Goal: Task Accomplishment & Management: Complete application form

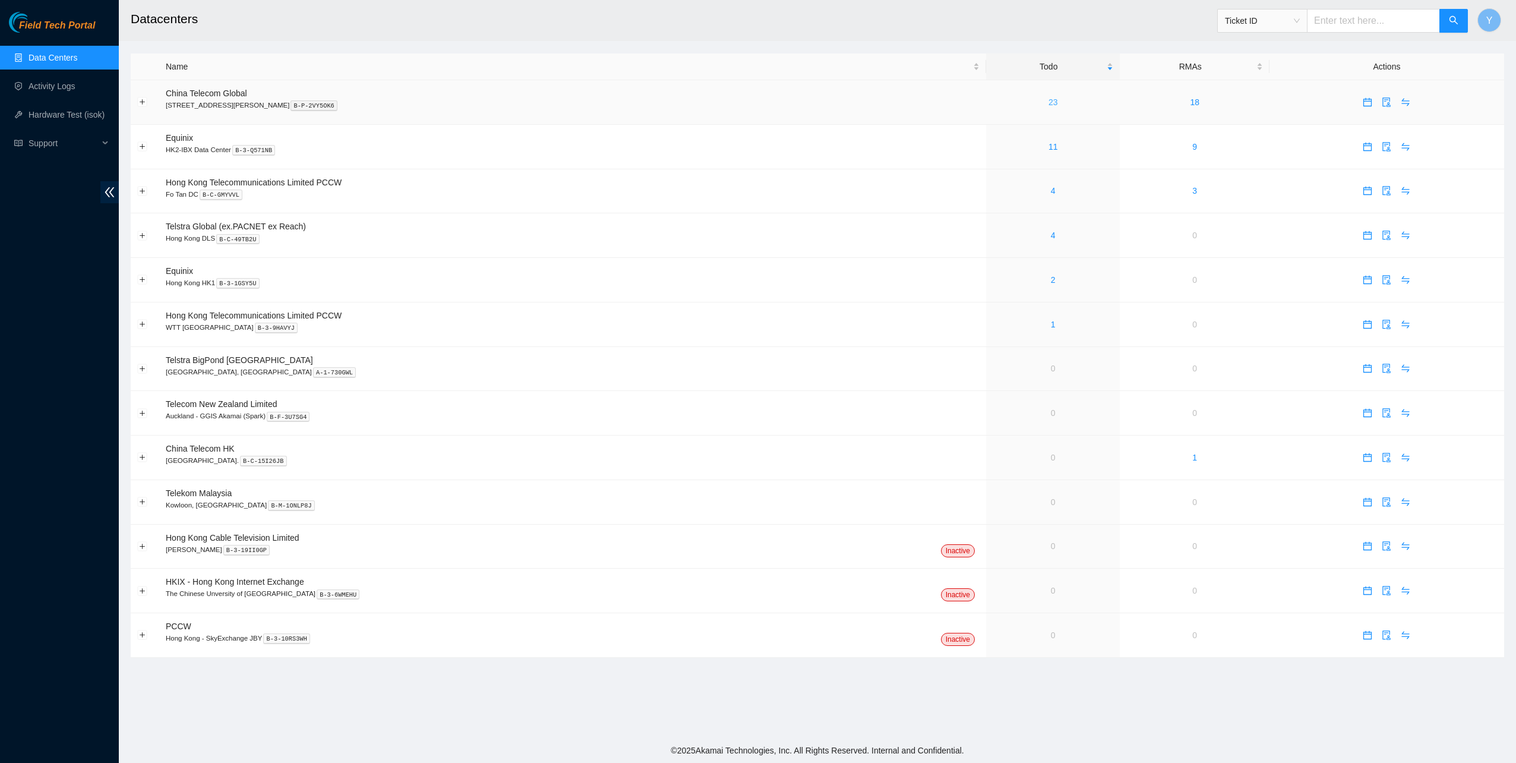
click at [1049, 103] on link "23" at bounding box center [1054, 102] width 10 height 10
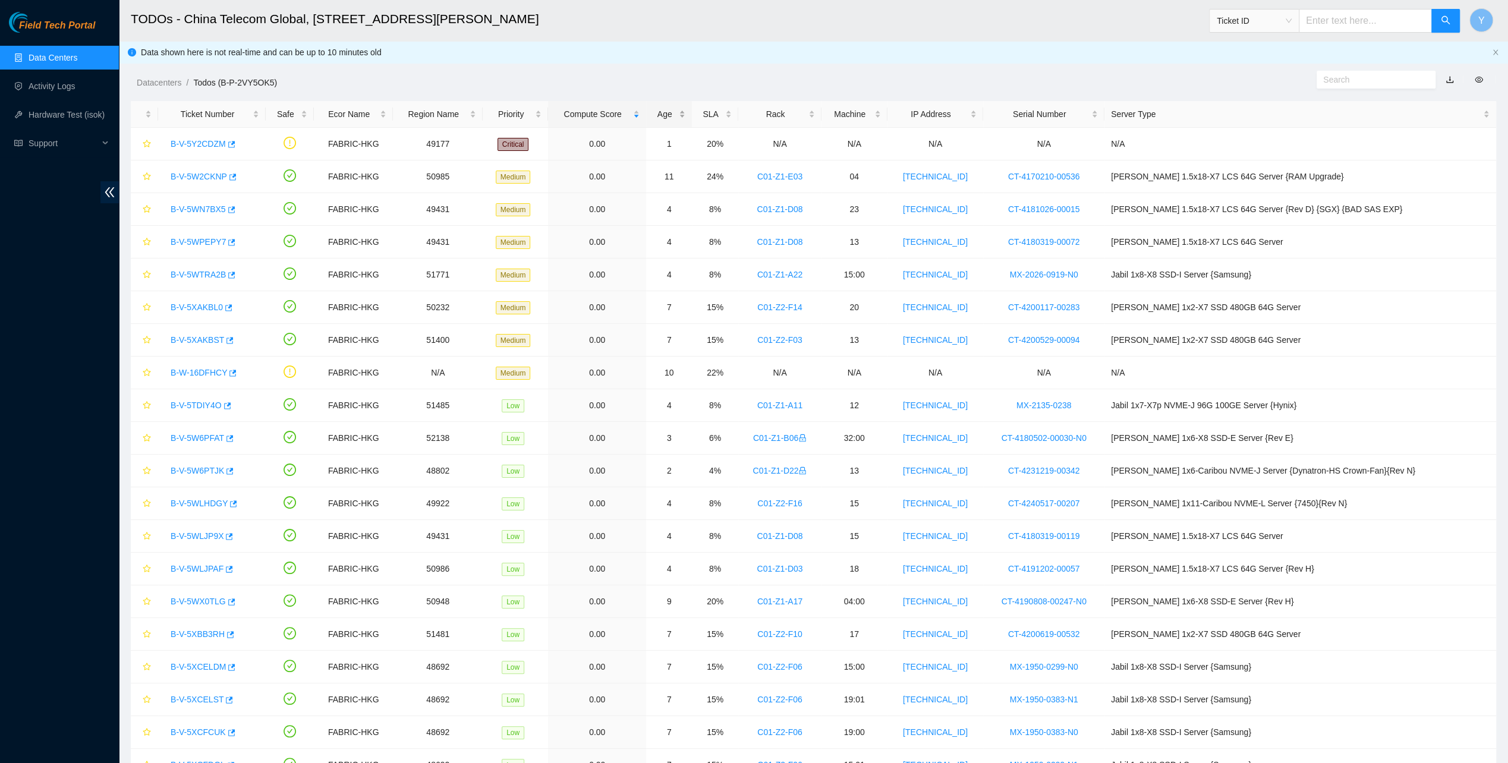
click at [685, 108] on div "Age" at bounding box center [668, 114] width 32 height 13
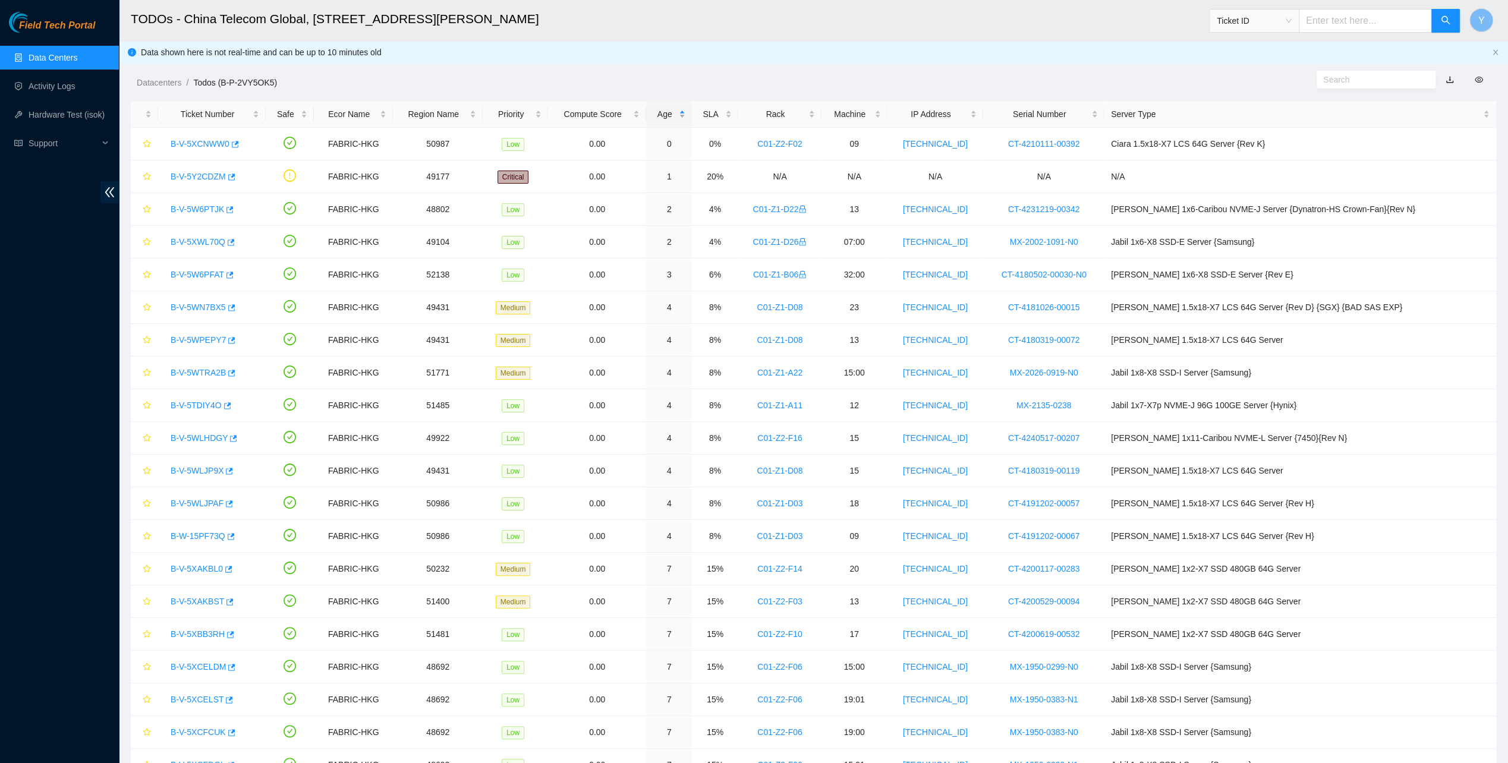
click at [685, 108] on div "Age" at bounding box center [668, 114] width 32 height 13
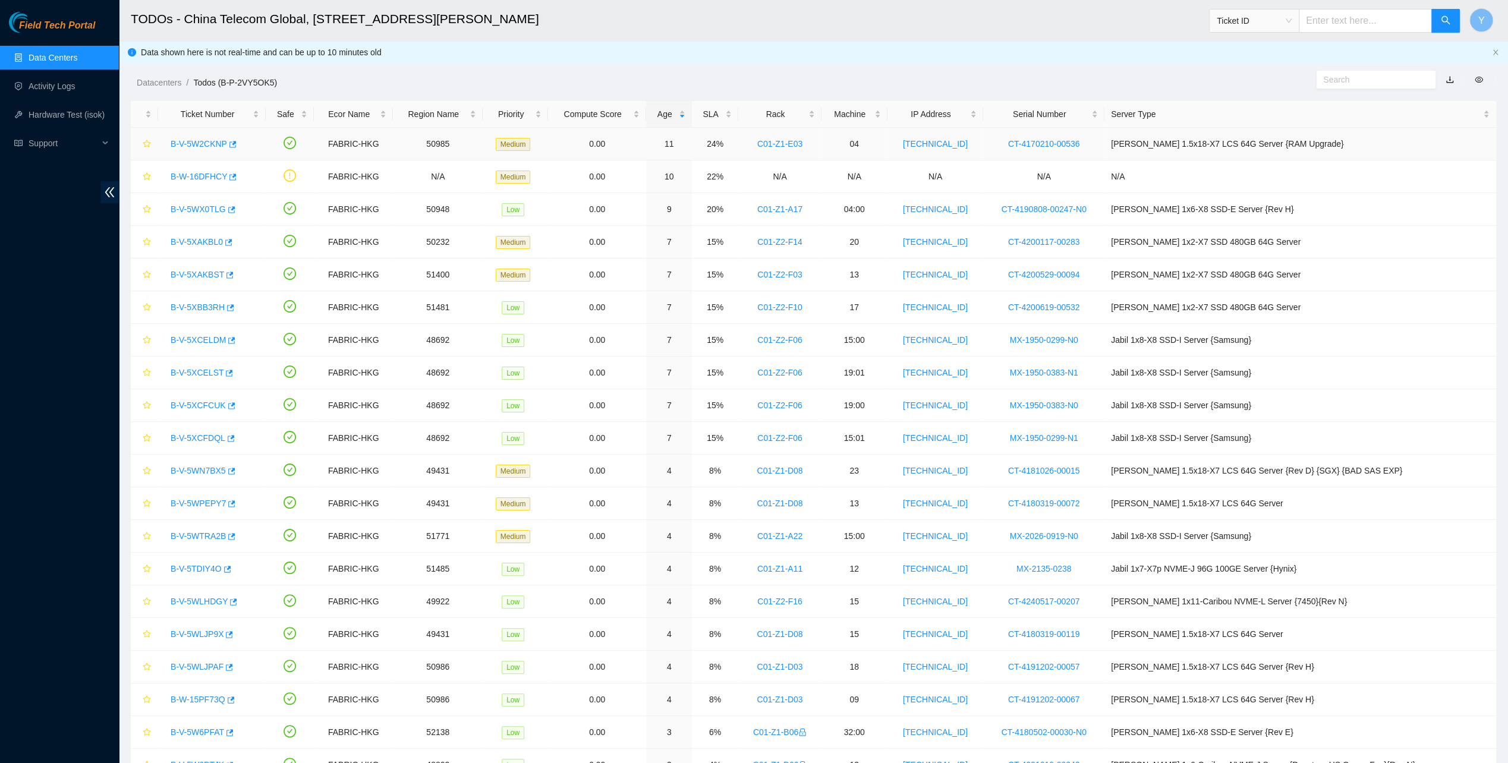
click at [186, 144] on link "B-V-5W2CKNP" at bounding box center [199, 144] width 56 height 10
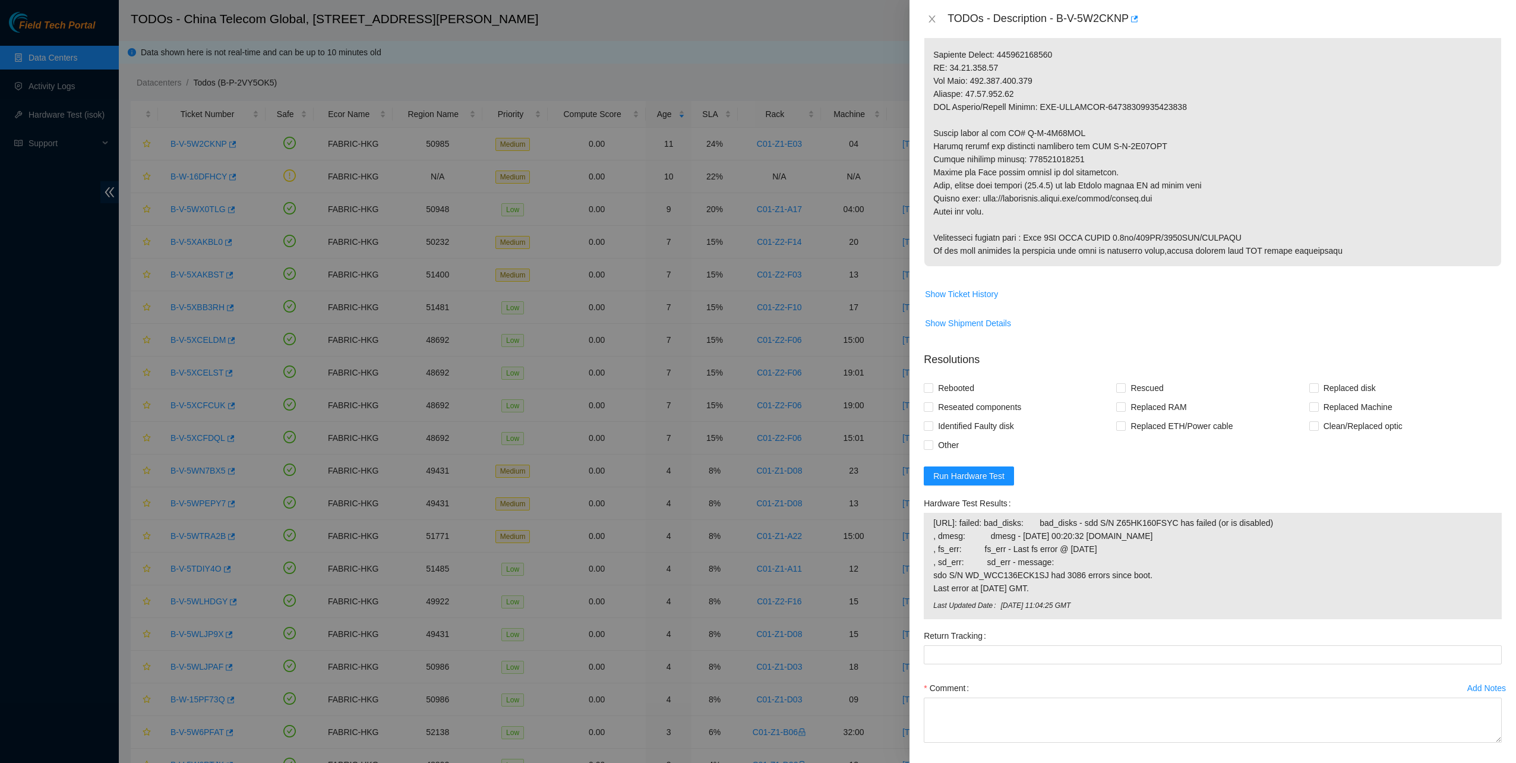
click at [1007, 498] on label "Hardware Test Results" at bounding box center [970, 503] width 92 height 19
click at [990, 478] on span "Run Hardware Test" at bounding box center [969, 475] width 71 height 13
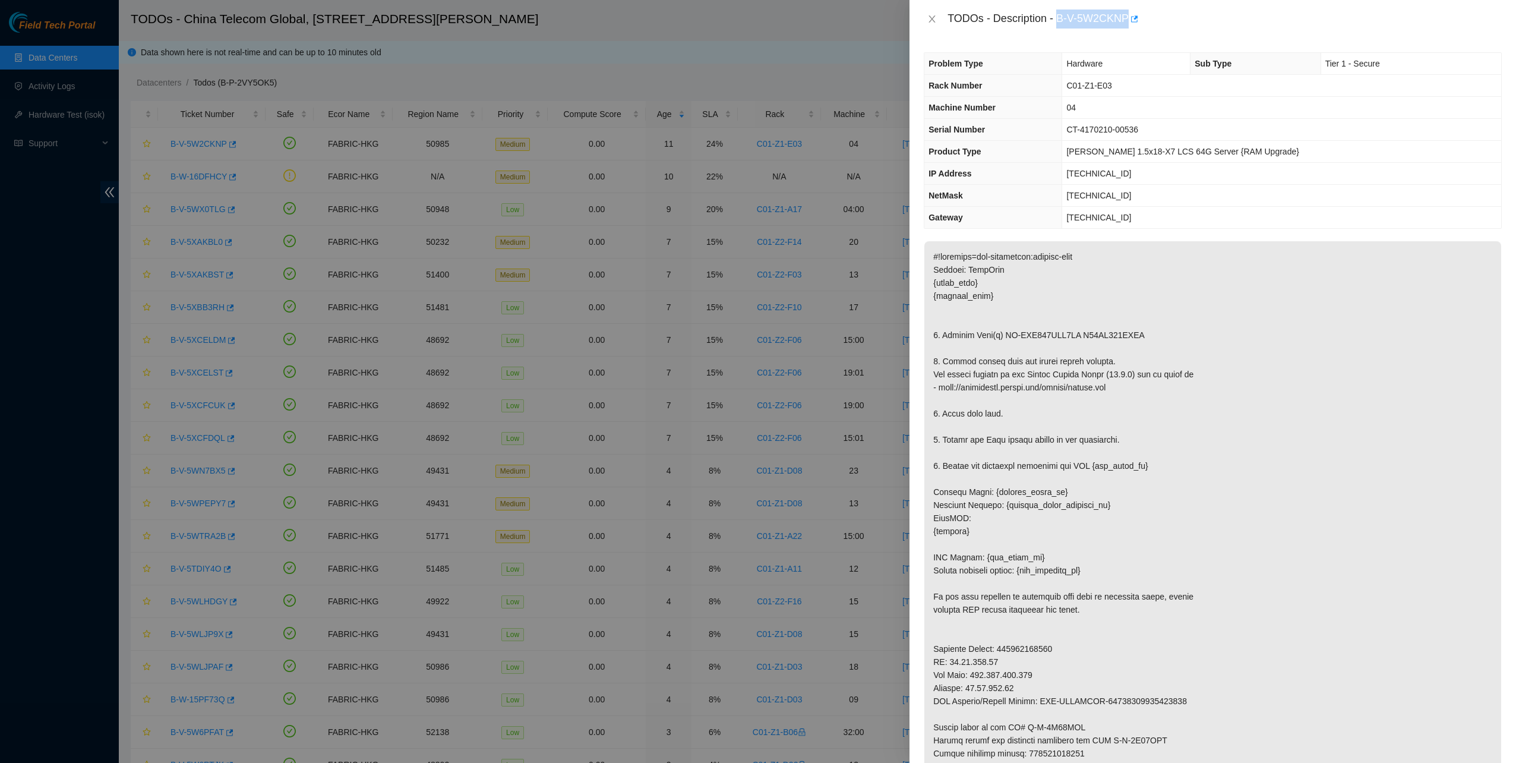
drag, startPoint x: 1057, startPoint y: 20, endPoint x: 1127, endPoint y: 24, distance: 69.6
click at [1127, 24] on div "TODOs - Description - B-V-5W2CKNP" at bounding box center [1225, 19] width 554 height 19
copy div "B-V-5W2CKNP"
click at [936, 14] on icon "close" at bounding box center [933, 19] width 10 height 10
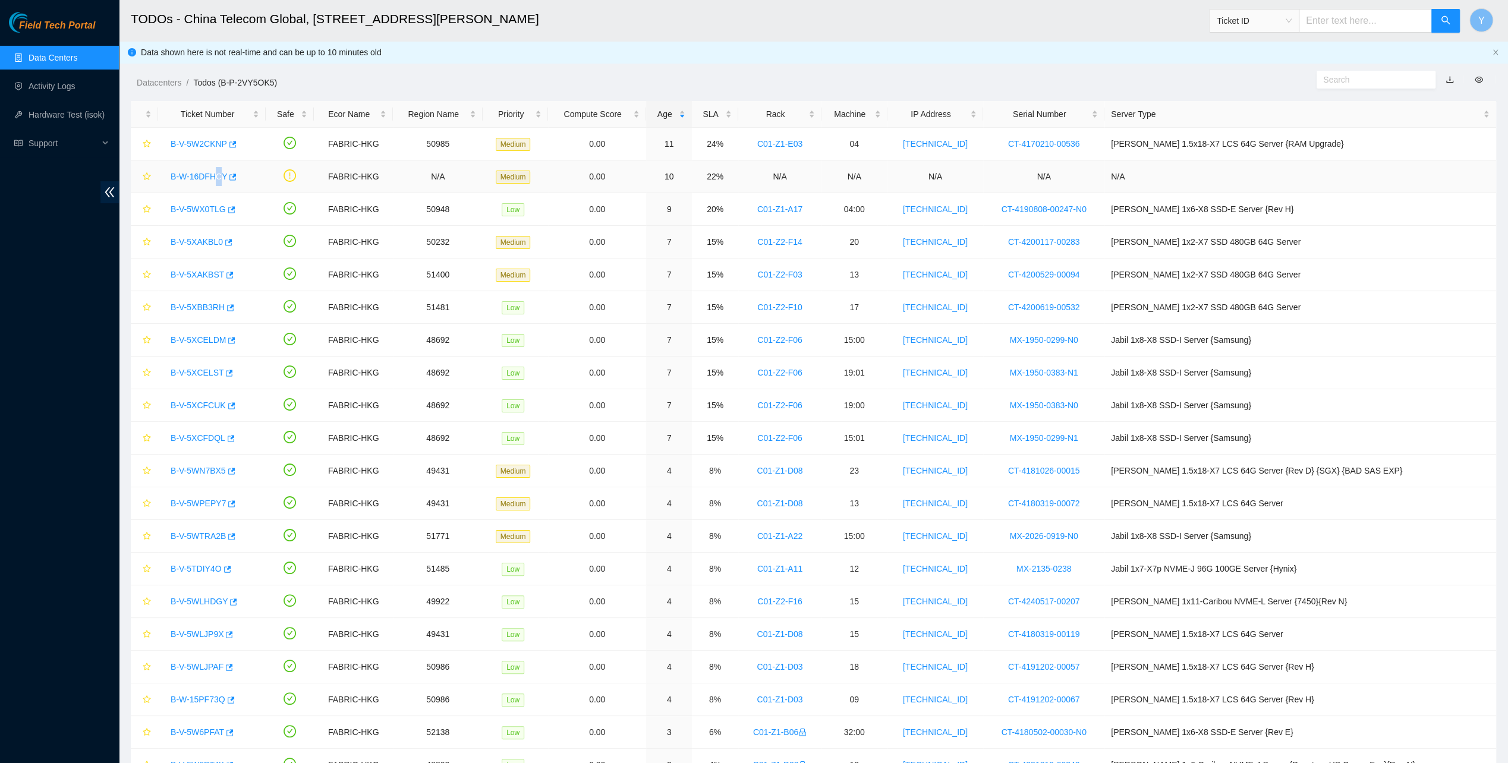
click at [213, 172] on div "B-W-16DFHCY" at bounding box center [212, 176] width 94 height 19
click at [210, 175] on link "B-W-16DFHCY" at bounding box center [199, 177] width 56 height 10
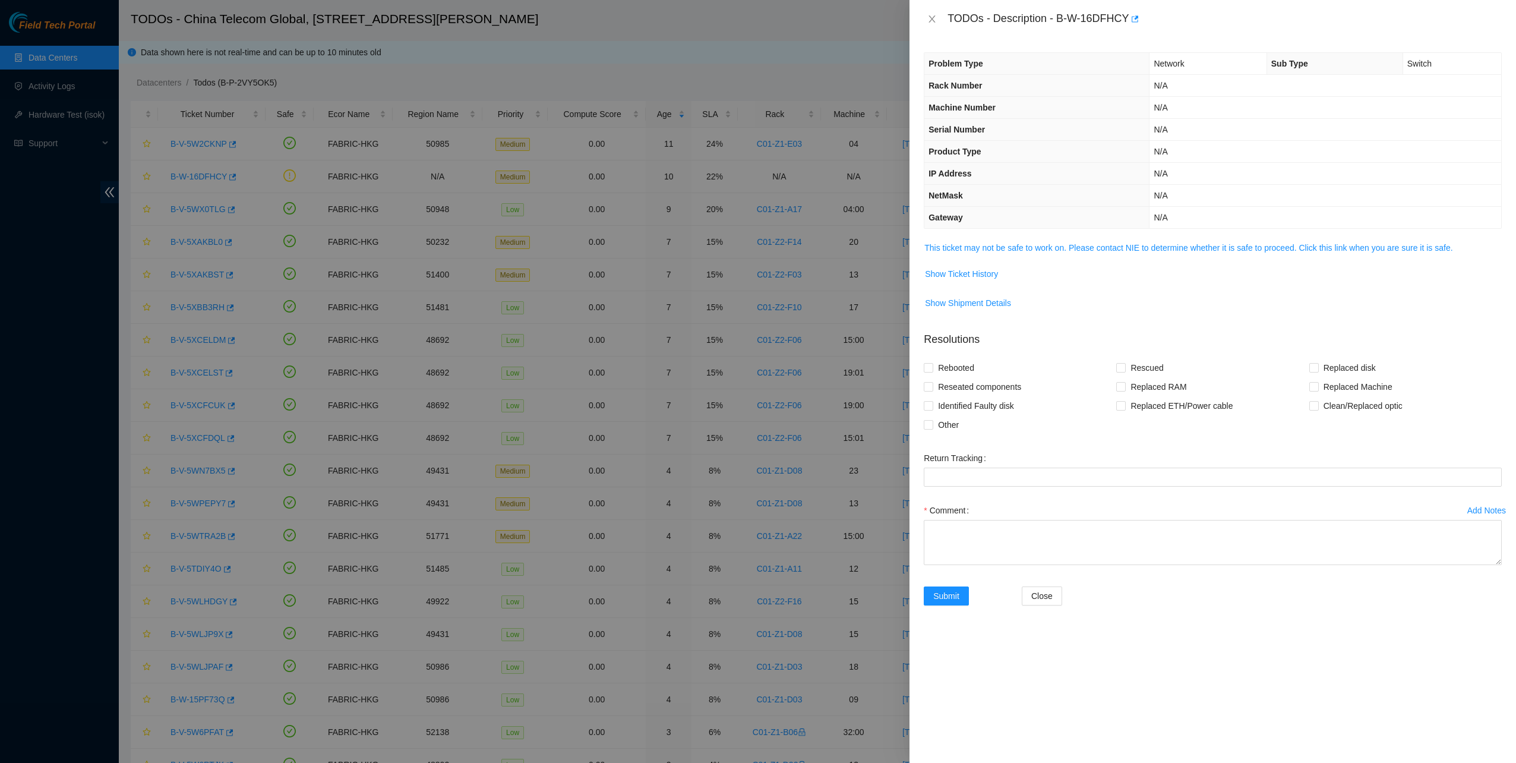
click at [1017, 228] on div "Problem Type Network Sub Type Switch Rack Number N/A Machine Number N/A Serial …" at bounding box center [1213, 400] width 607 height 725
click at [1042, 251] on link "This ticket may not be safe to work on. Please contact NIE to determine whether…" at bounding box center [1189, 248] width 528 height 10
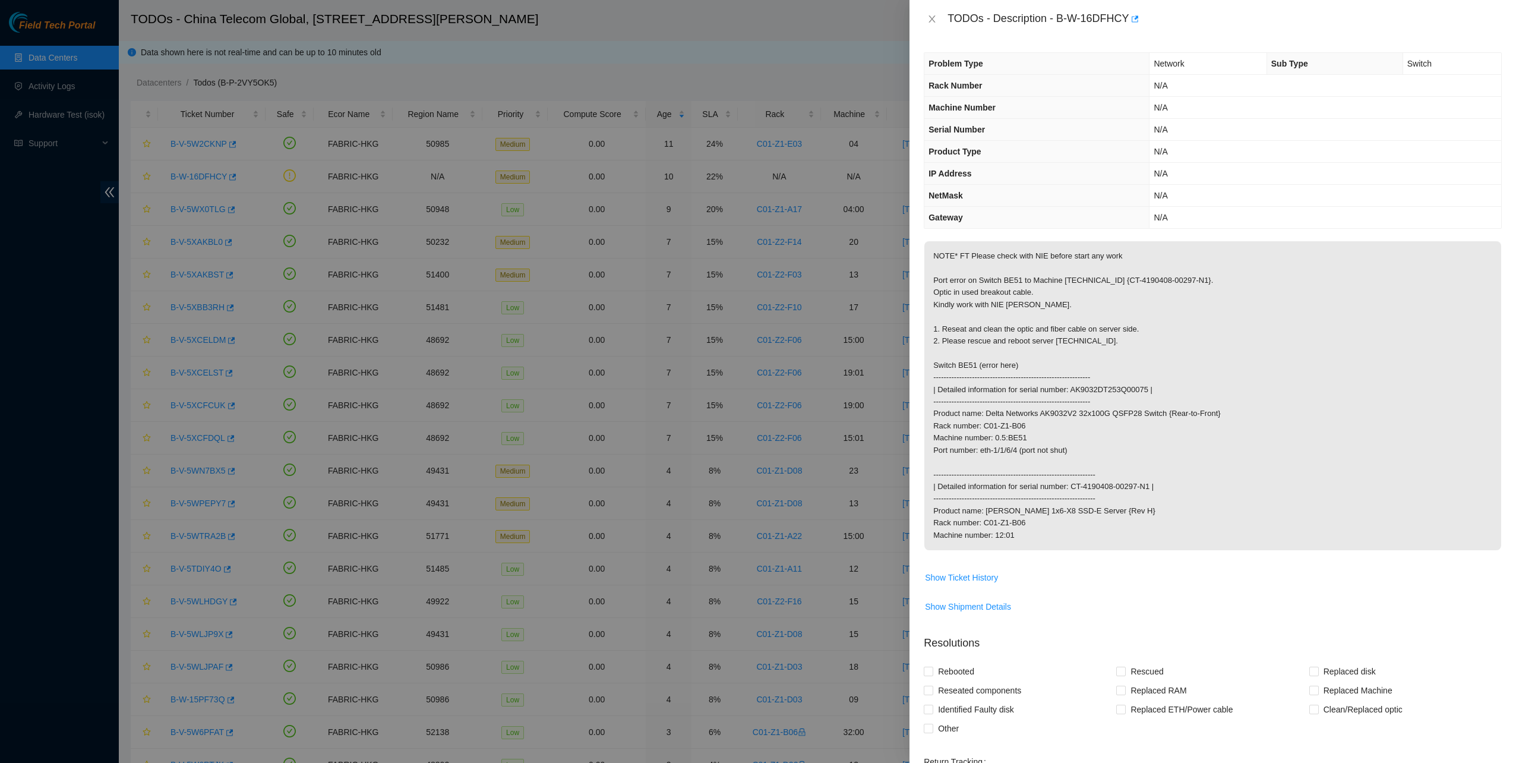
click at [1042, 248] on p "NOTE* FT Please check with NIE before start any work Port error on Switch BE51 …" at bounding box center [1213, 395] width 577 height 309
drag, startPoint x: 1445, startPoint y: 267, endPoint x: 1431, endPoint y: 279, distance: 18.6
click at [1445, 269] on p "NOTE* FT Please check with NIE before start any work Port error on Switch BE51 …" at bounding box center [1213, 395] width 577 height 309
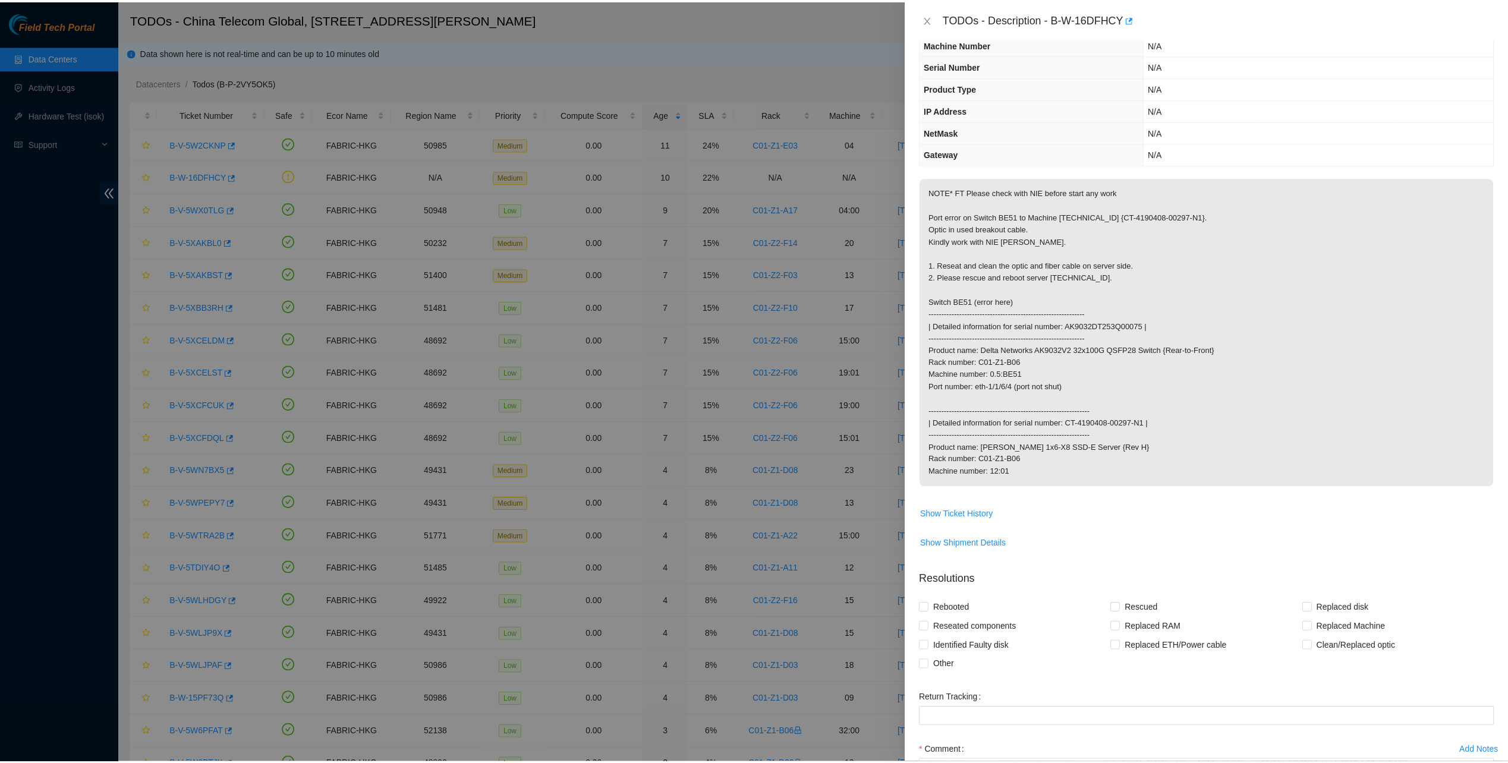
scroll to position [185, 0]
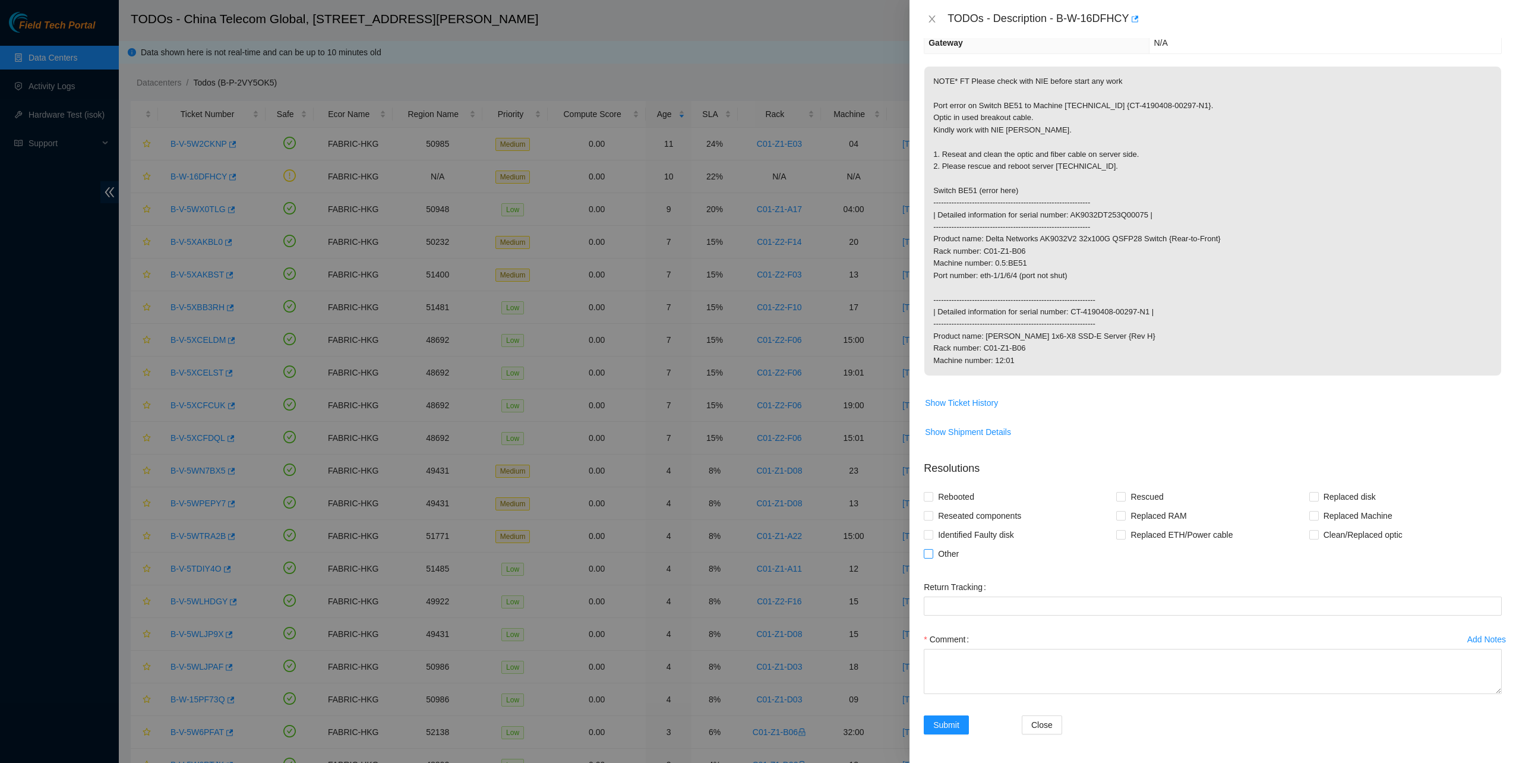
drag, startPoint x: 949, startPoint y: 554, endPoint x: 954, endPoint y: 548, distance: 8.1
click at [949, 552] on span "Other" at bounding box center [949, 553] width 30 height 19
click at [932, 552] on input "Other" at bounding box center [928, 553] width 8 height 8
checkbox input "true"
click at [975, 658] on textarea "Comment" at bounding box center [1213, 671] width 578 height 45
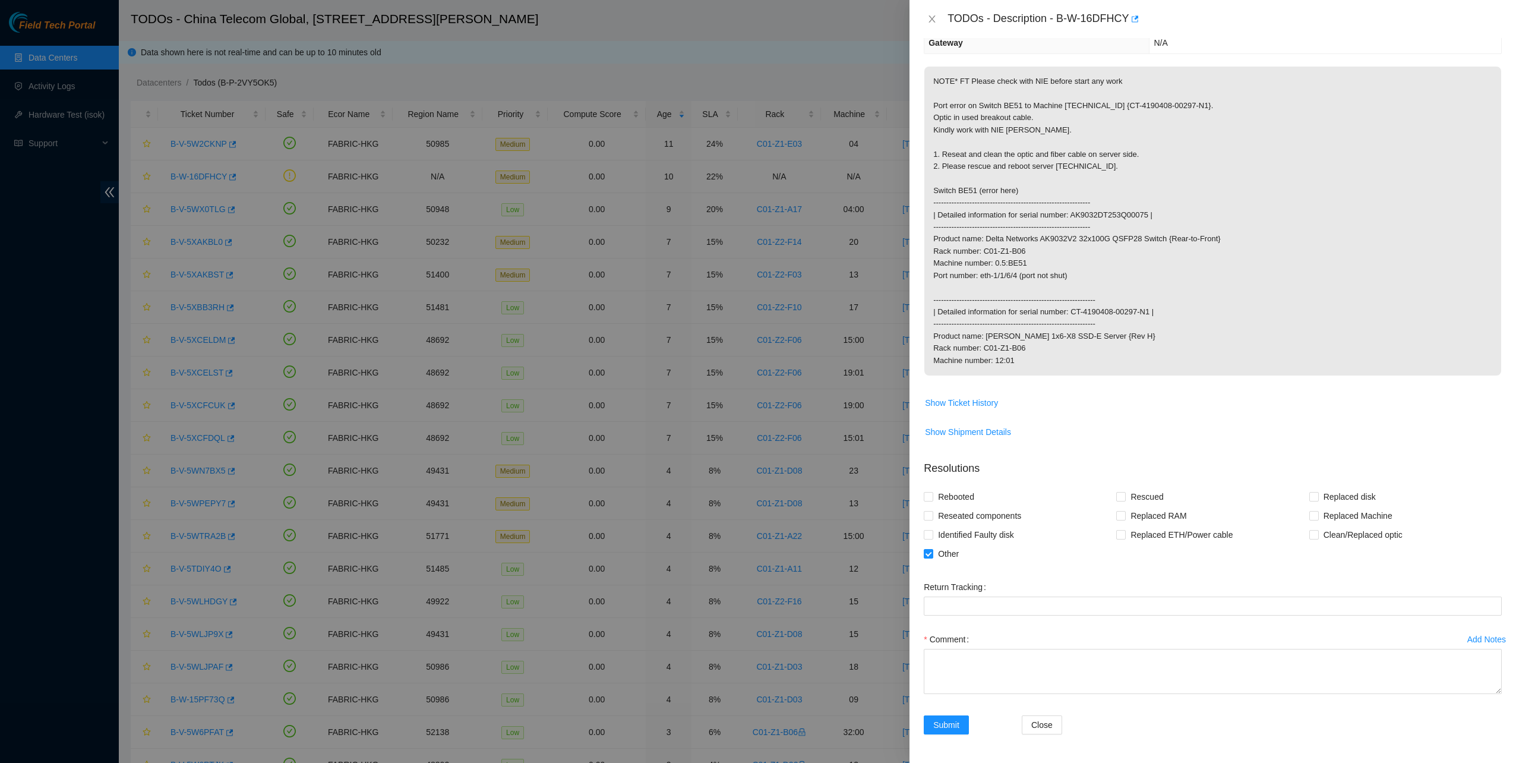
click at [910, 754] on div "Problem Type Network Sub Type Switch Rack Number N/A Machine Number N/A Serial …" at bounding box center [1213, 400] width 607 height 725
drag, startPoint x: 1290, startPoint y: 364, endPoint x: 1123, endPoint y: 597, distance: 286.1
click at [1286, 371] on p "NOTE* FT Please check with NIE before start any work Port error on Switch BE51 …" at bounding box center [1213, 221] width 577 height 309
drag, startPoint x: 1051, startPoint y: 649, endPoint x: 1028, endPoint y: 678, distance: 36.8
click at [1050, 650] on textarea "Comment" at bounding box center [1213, 671] width 578 height 45
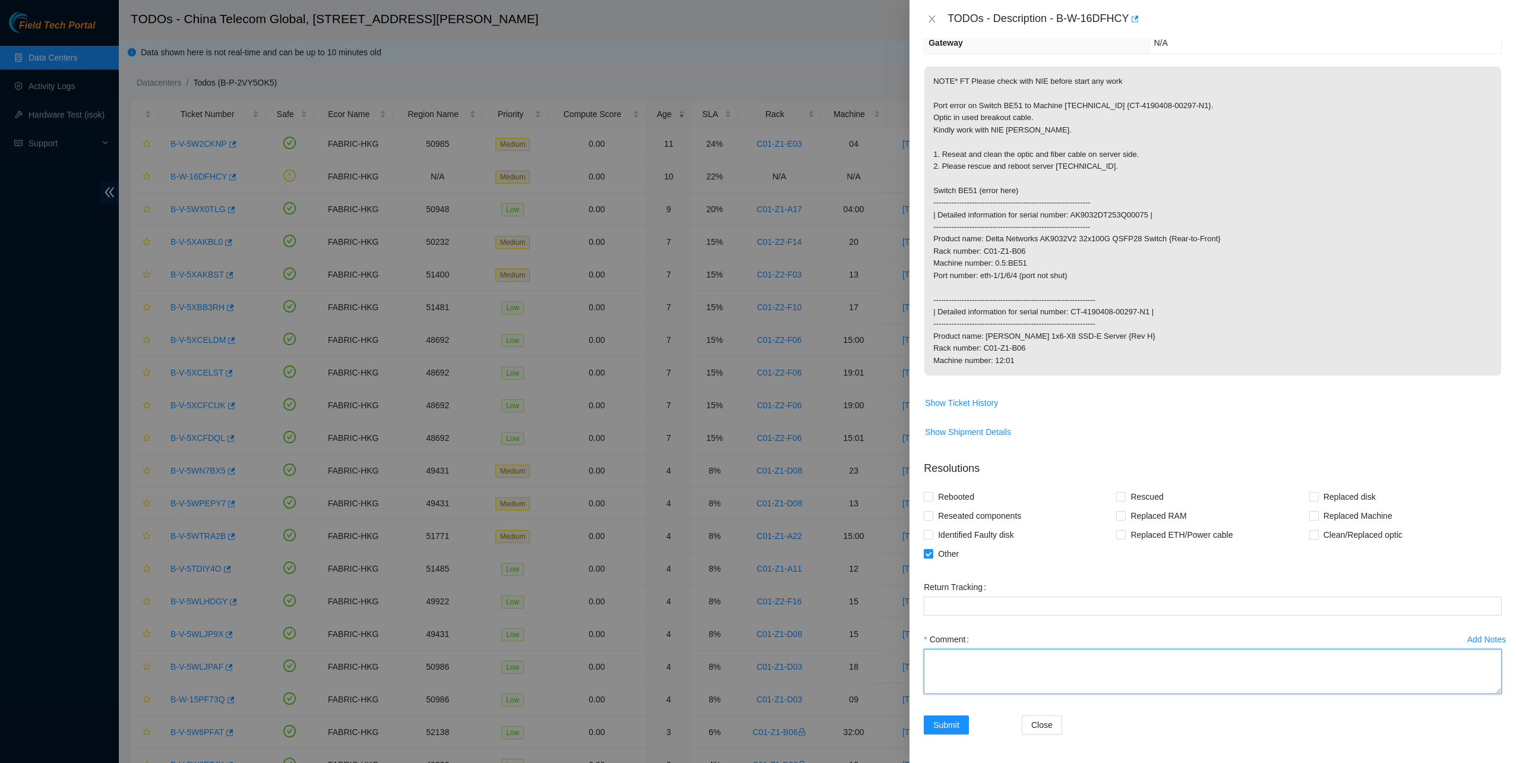
paste textarea "replaced 1-4 breakout cable and confirmed no error with NIE"
type textarea "replaced 1-4 breakout cable and confirmed no error with NIE"
click at [952, 725] on span "Submit" at bounding box center [947, 724] width 26 height 13
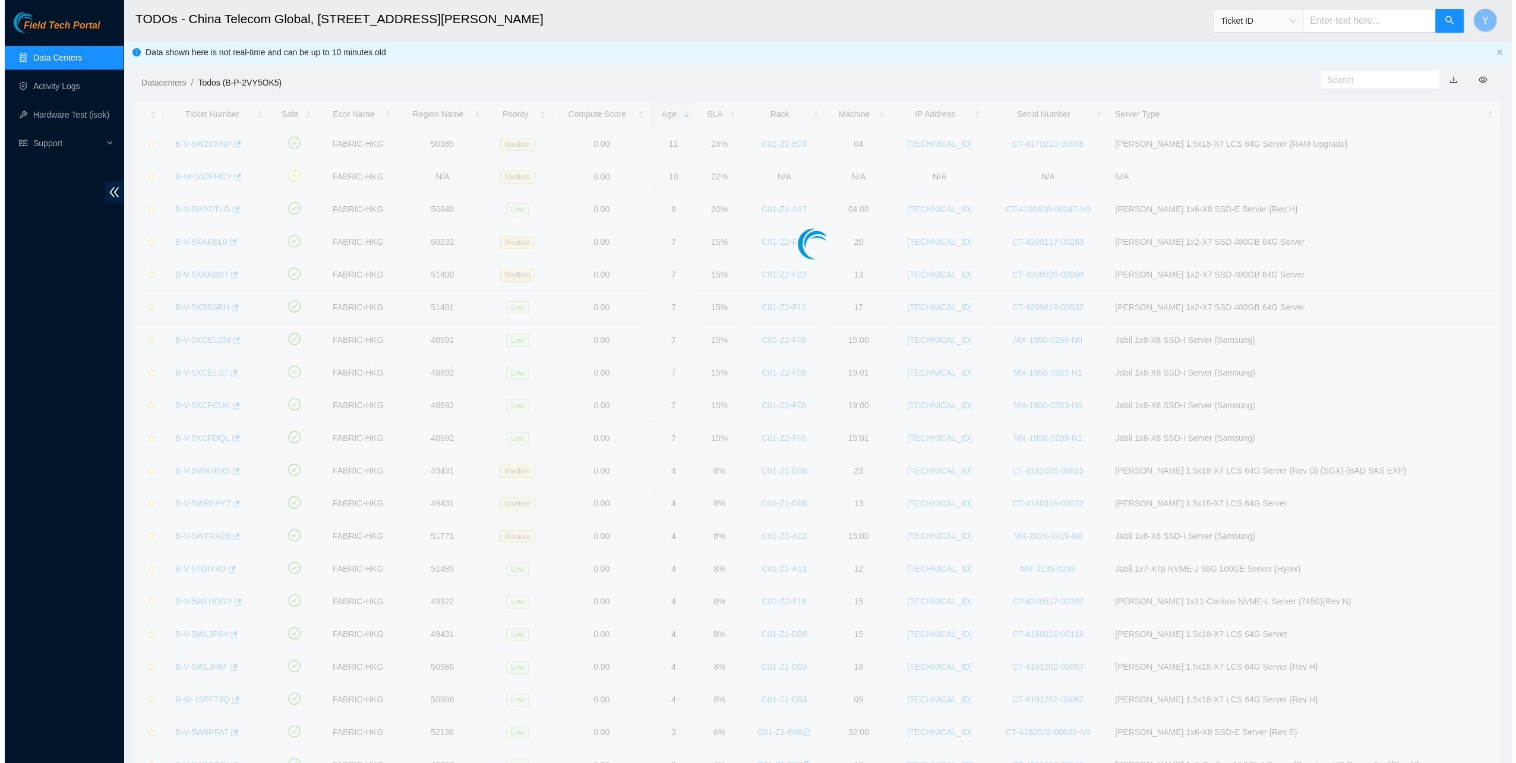
scroll to position [0, 0]
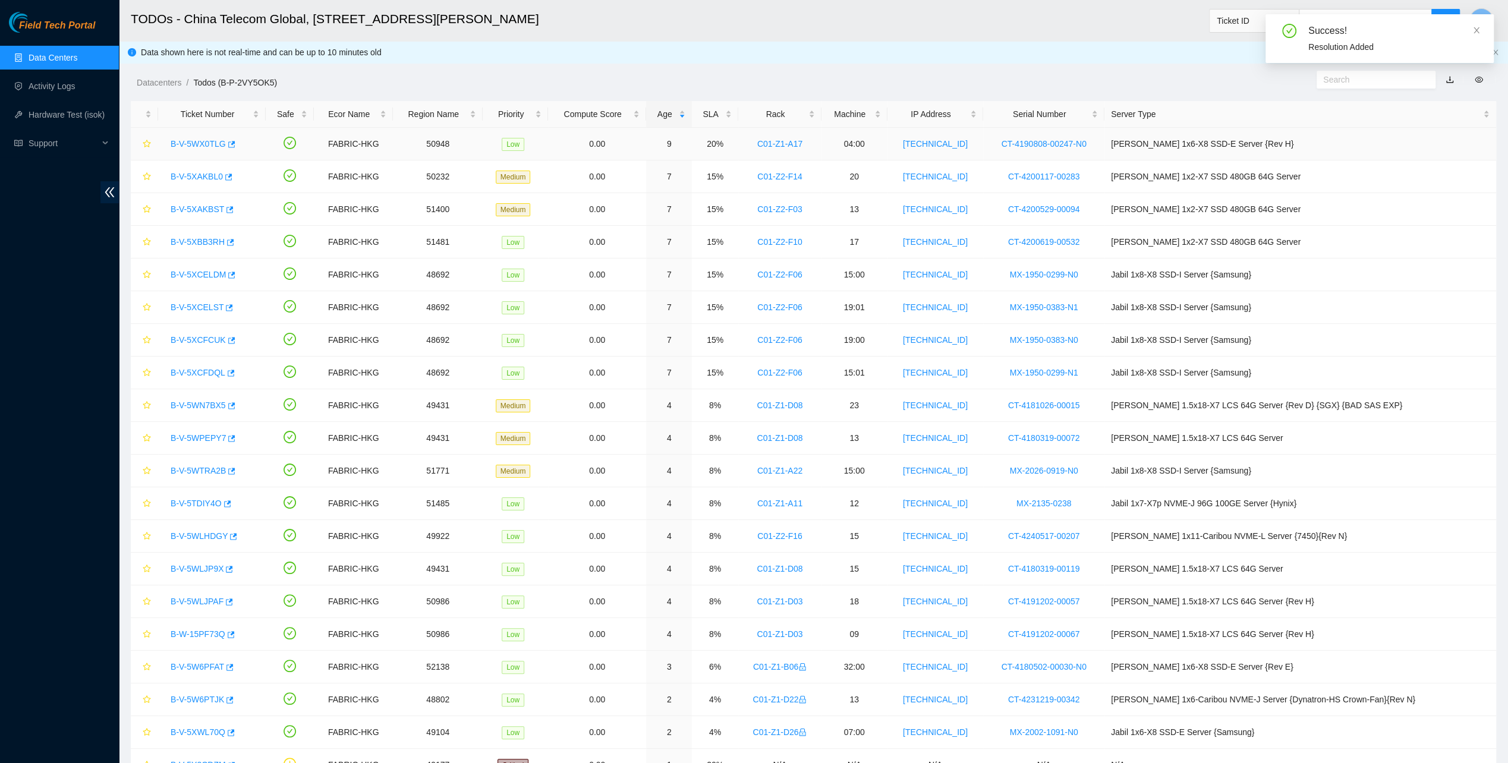
click at [190, 141] on link "B-V-5WX0TLG" at bounding box center [198, 144] width 55 height 10
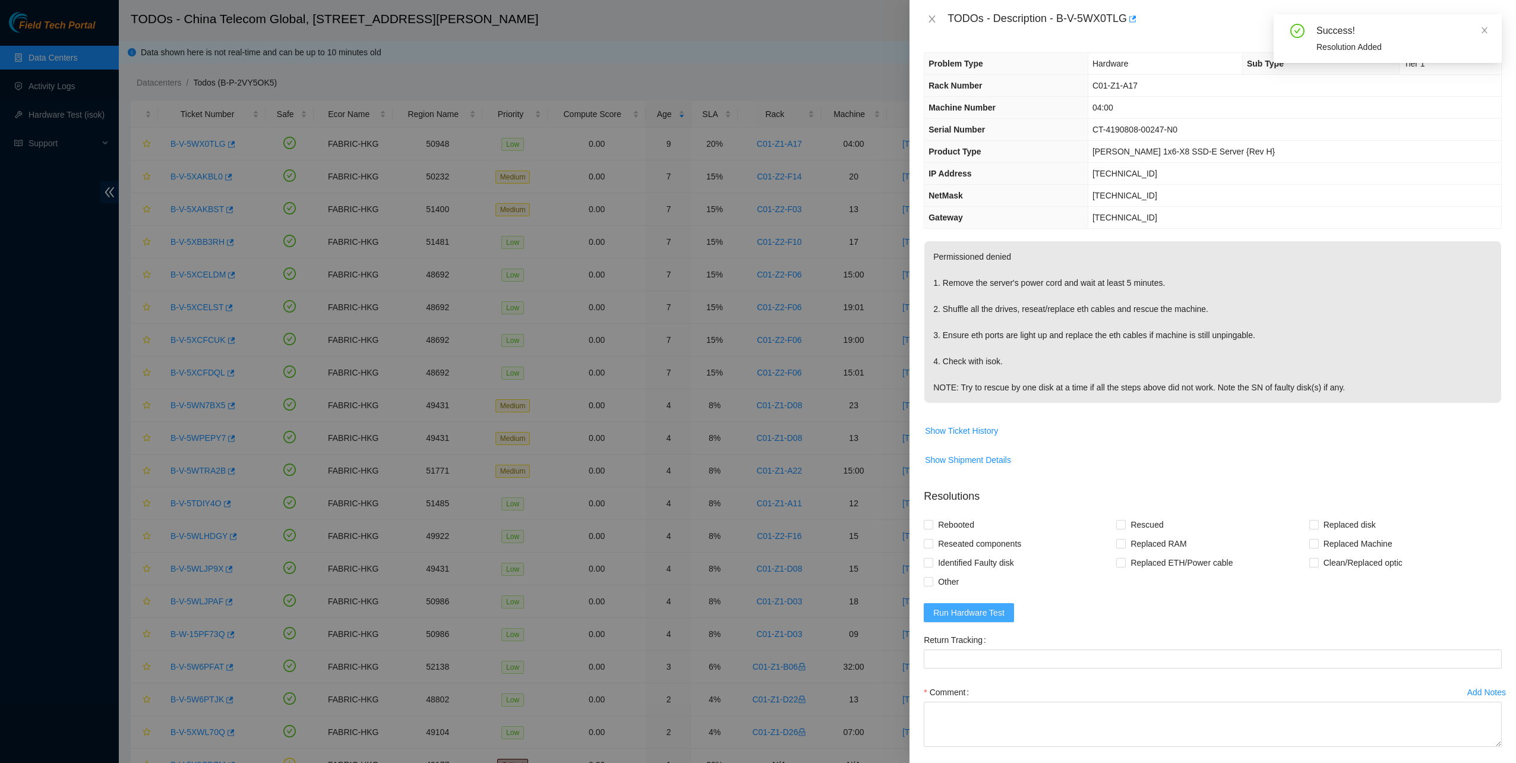
click at [948, 614] on span "Run Hardware Test" at bounding box center [969, 612] width 71 height 13
drag, startPoint x: 1059, startPoint y: 17, endPoint x: 1131, endPoint y: 33, distance: 73.2
click at [1131, 33] on div "TODOs - Description - B-V-5WX0TLG" at bounding box center [1213, 19] width 607 height 38
copy div "B-V-5WX0TLG"
drag, startPoint x: 970, startPoint y: 541, endPoint x: 956, endPoint y: 521, distance: 25.1
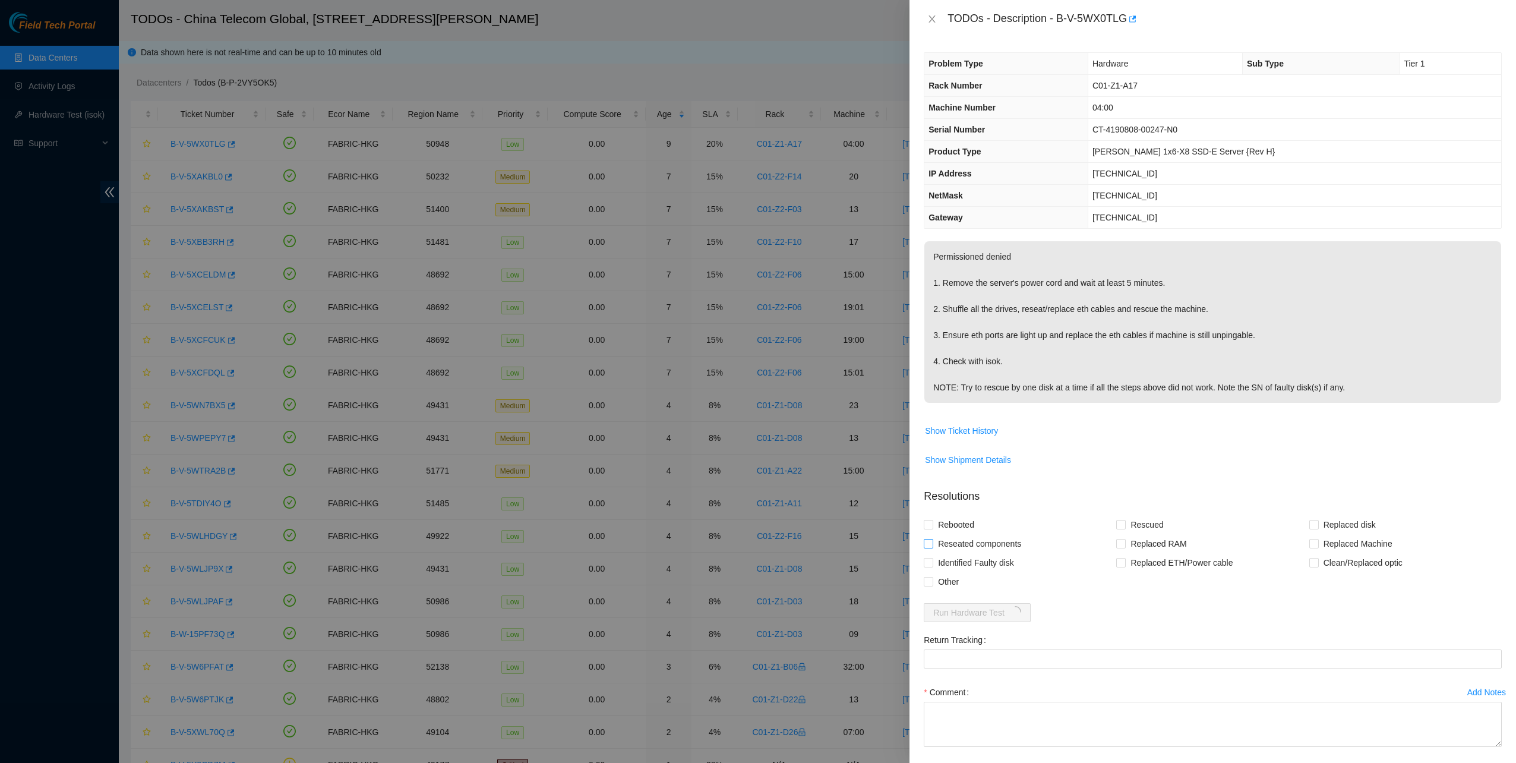
click at [970, 541] on span "Reseated components" at bounding box center [980, 543] width 93 height 19
click at [932, 541] on input "Reseated components" at bounding box center [928, 543] width 8 height 8
checkbox input "true"
click at [952, 518] on span "Rebooted" at bounding box center [957, 524] width 46 height 19
click at [932, 520] on input "Rebooted" at bounding box center [928, 524] width 8 height 8
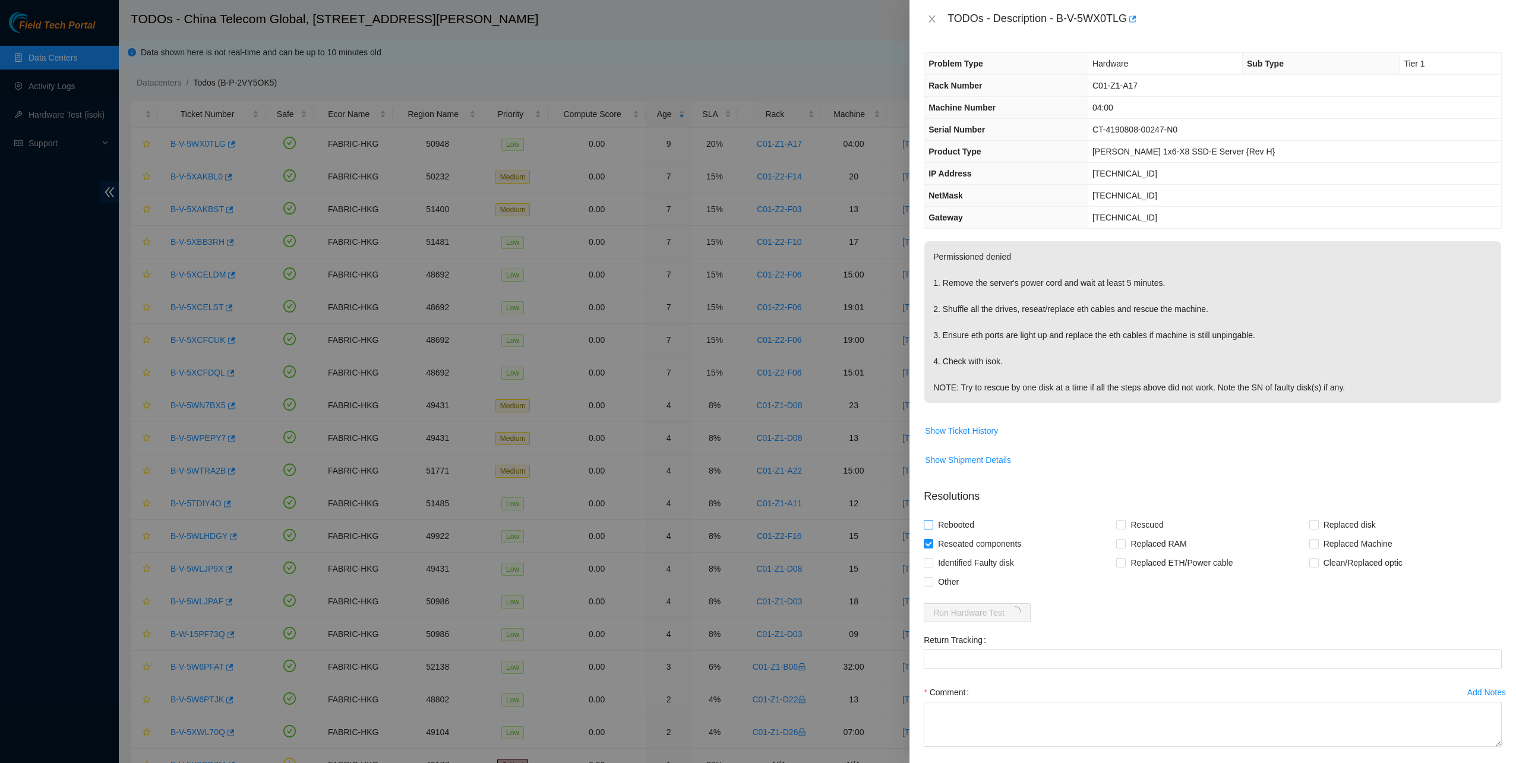
checkbox input "true"
click at [1132, 521] on span "Rescued" at bounding box center [1147, 524] width 42 height 19
click at [1125, 521] on input "Rescued" at bounding box center [1121, 524] width 8 height 8
checkbox input "true"
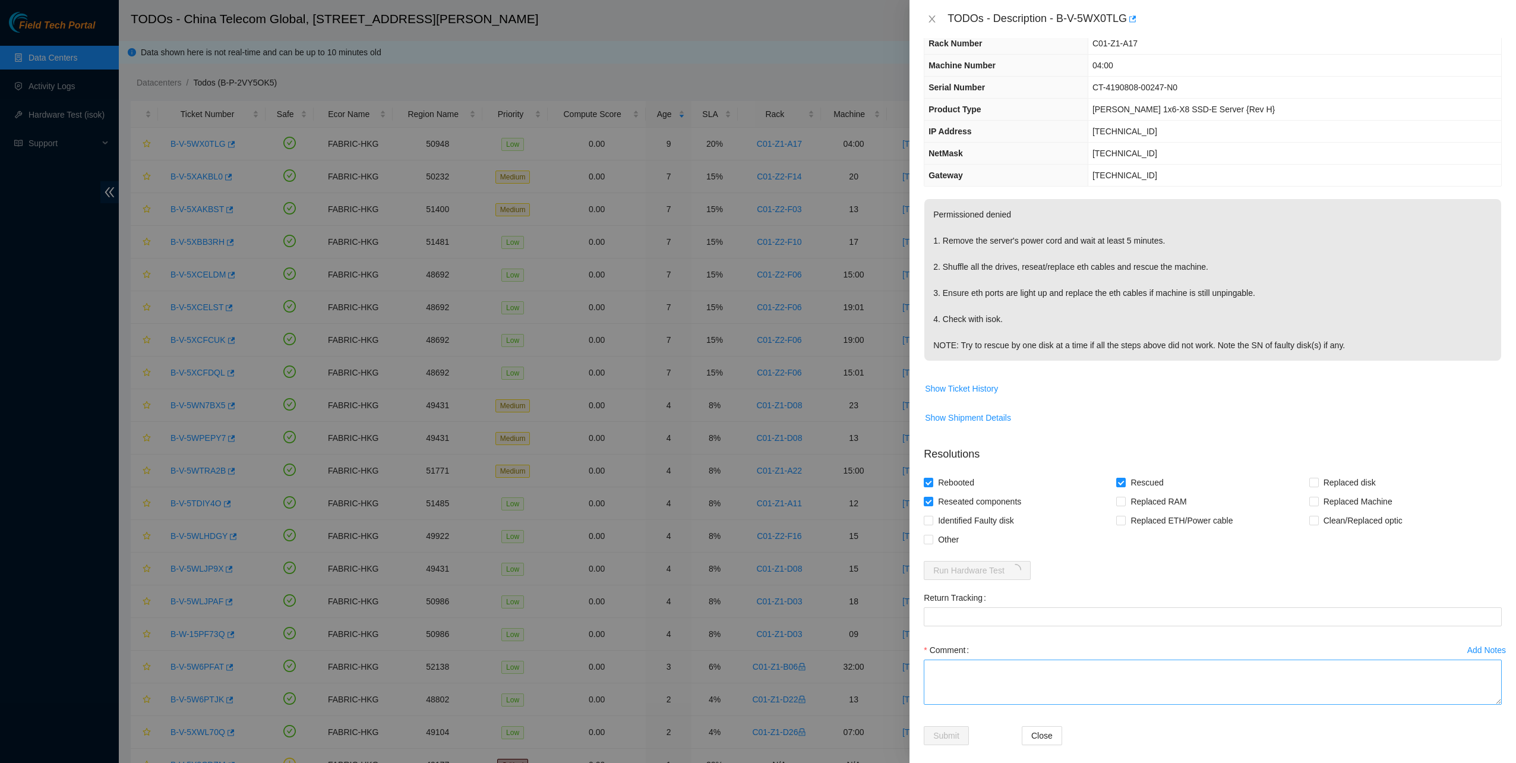
scroll to position [51, 0]
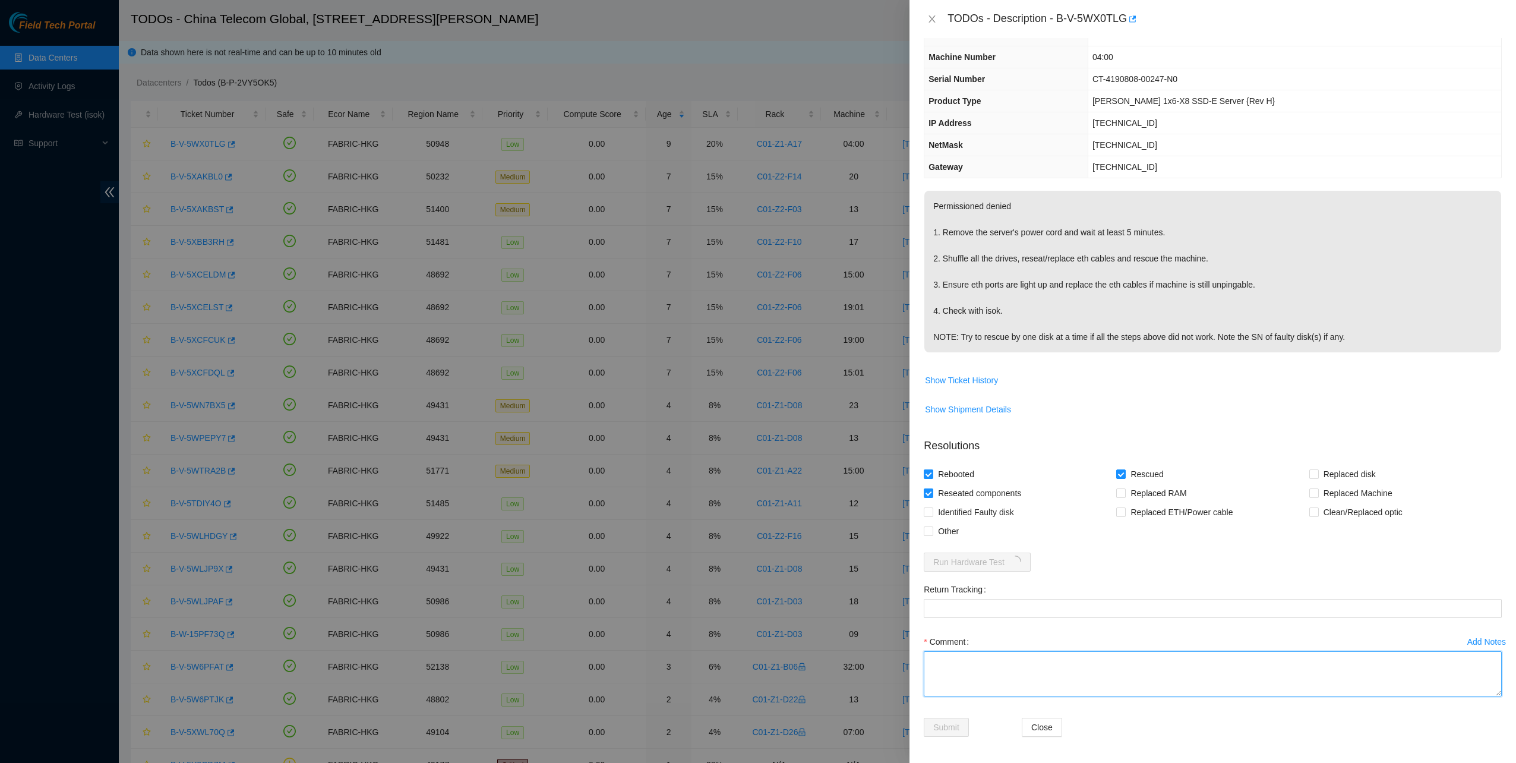
click at [980, 679] on textarea "Comment" at bounding box center [1213, 673] width 578 height 45
type textarea "pass ok"
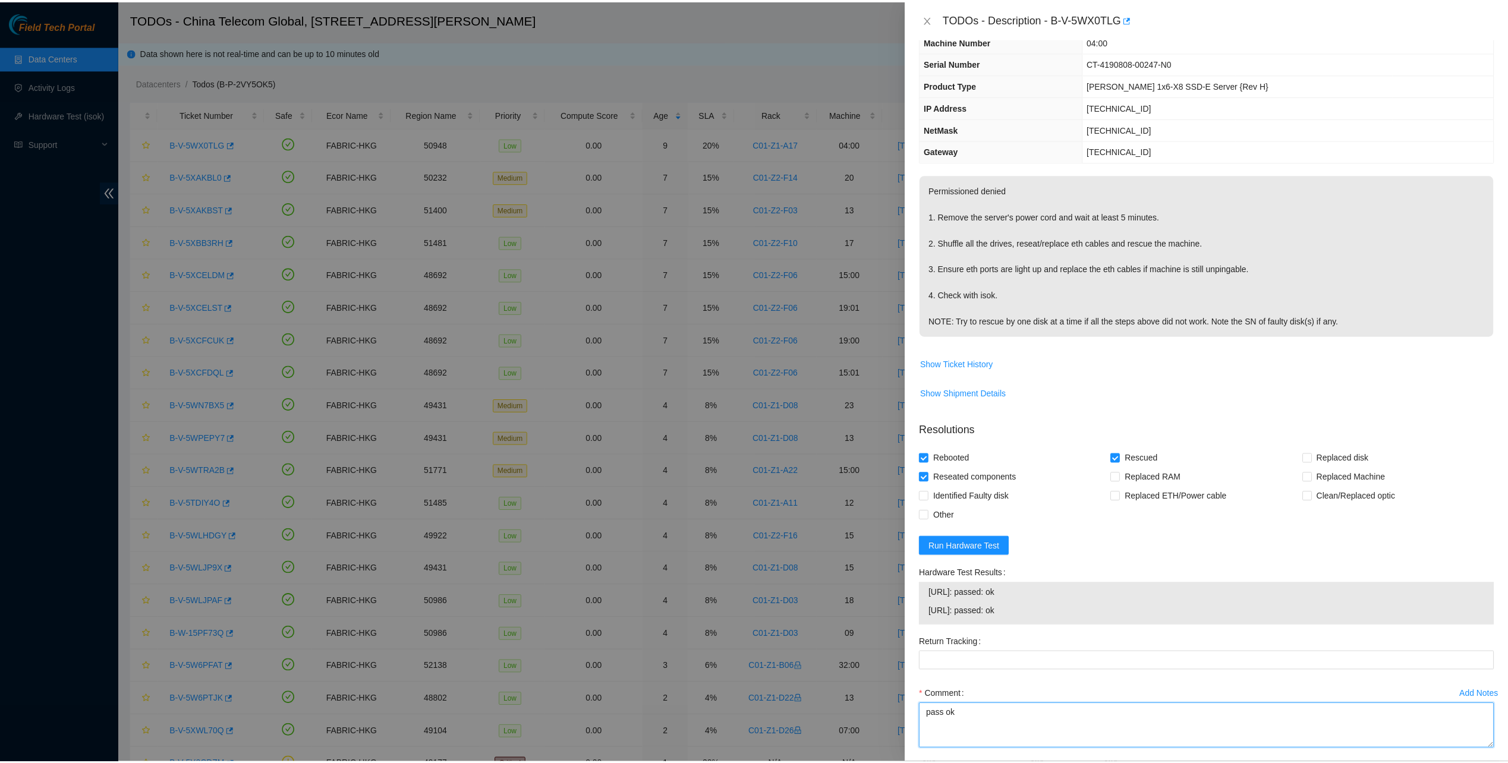
scroll to position [119, 0]
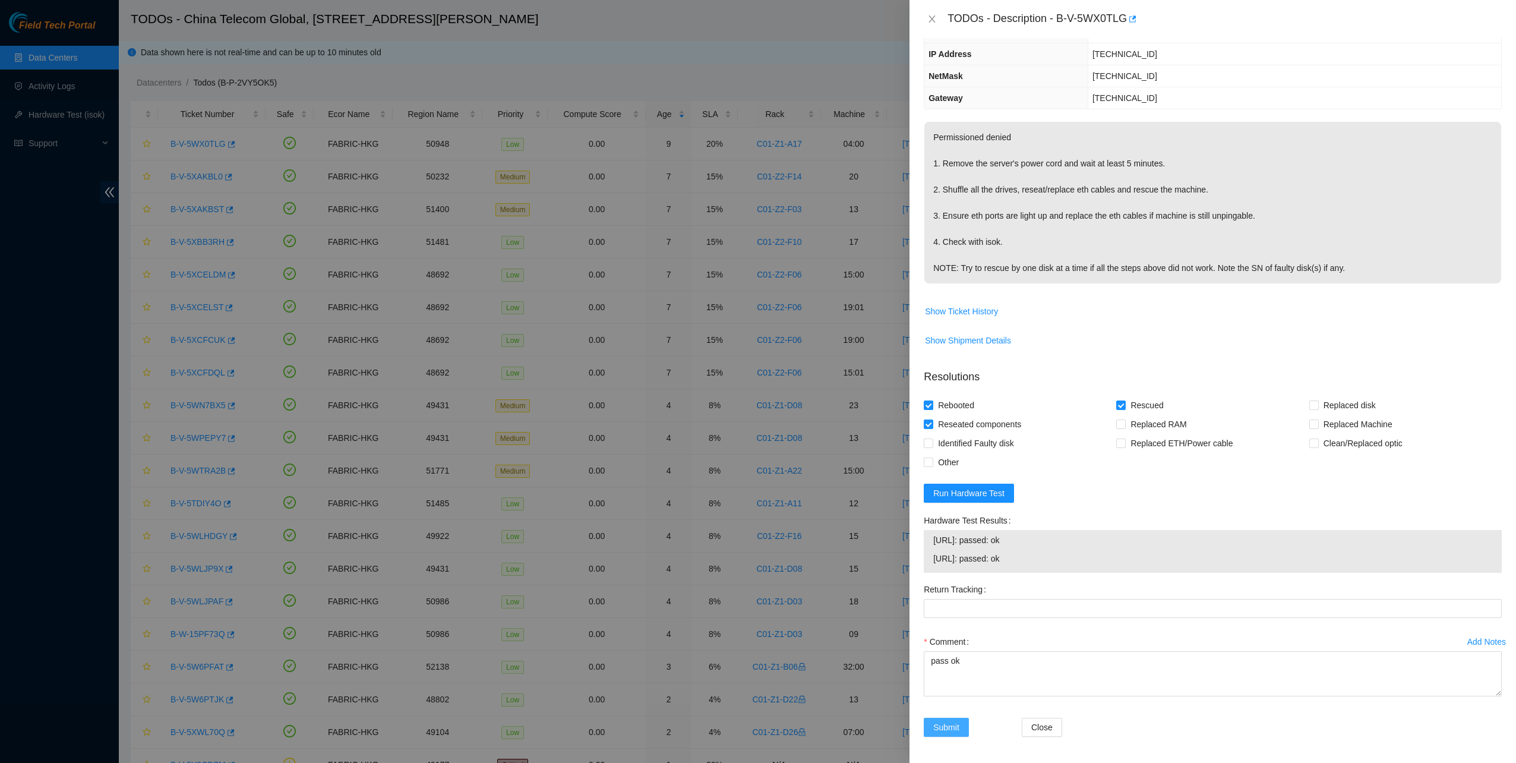
click at [956, 718] on button "Submit" at bounding box center [946, 727] width 45 height 19
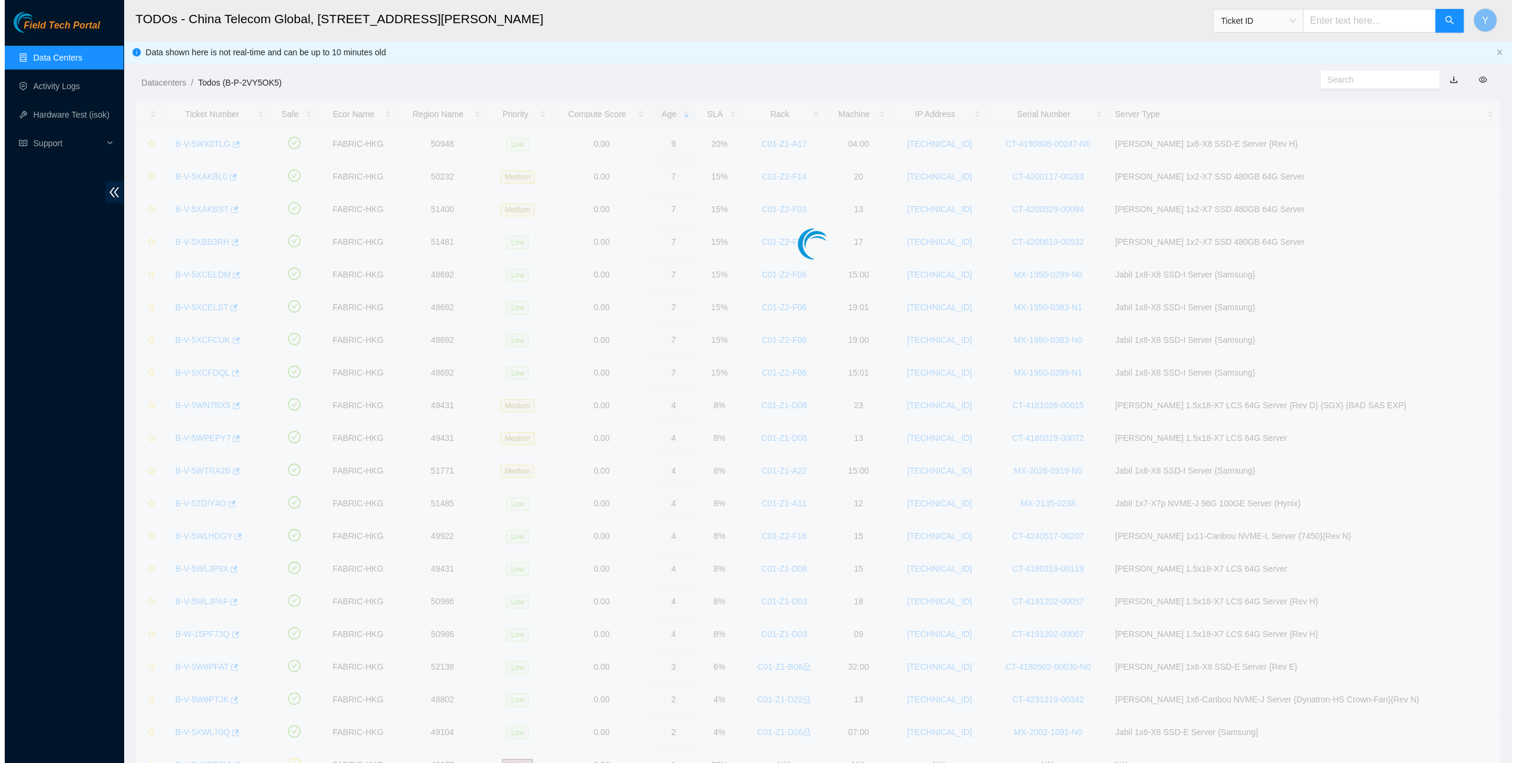
scroll to position [0, 0]
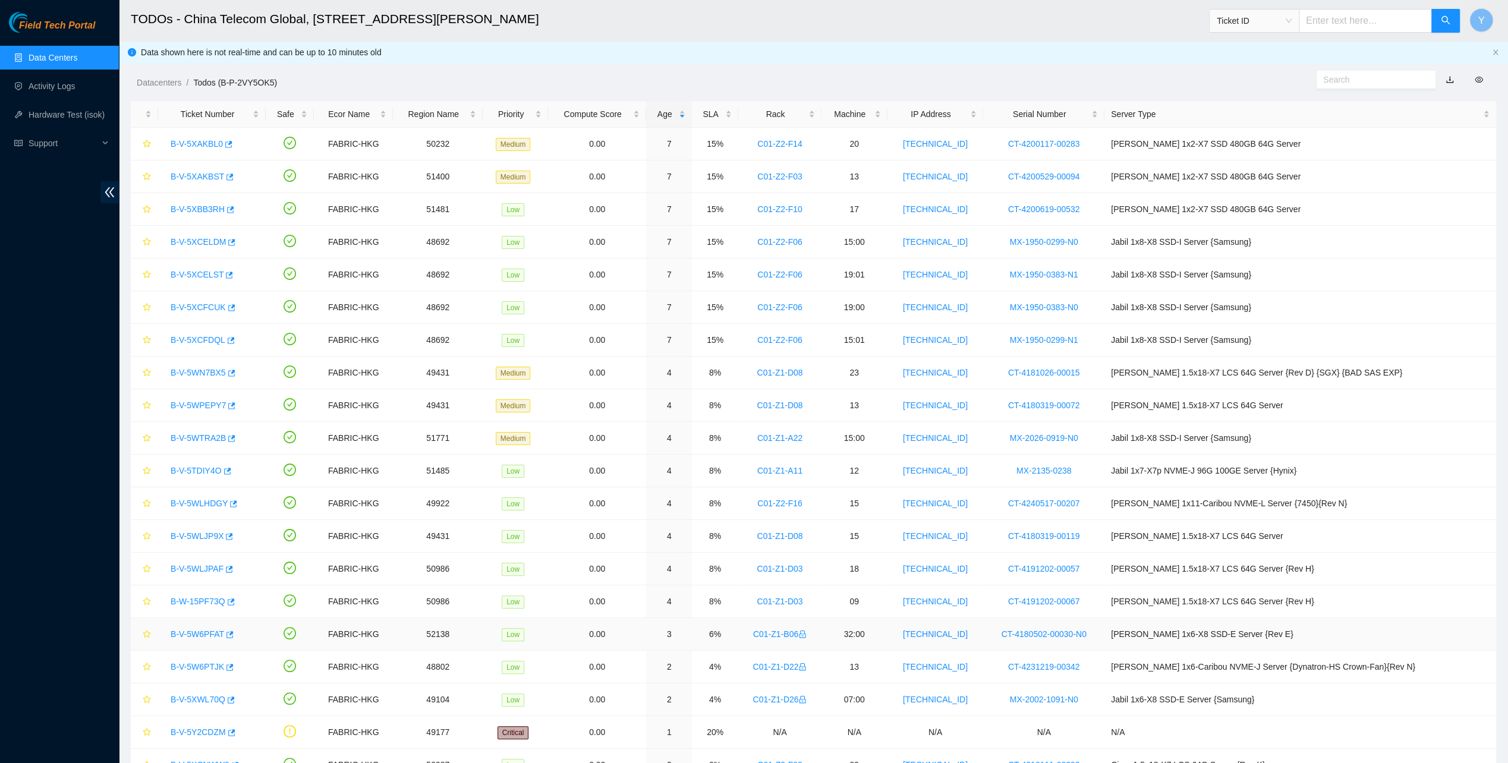
click at [203, 632] on link "B-V-5W6PFAT" at bounding box center [197, 634] width 53 height 10
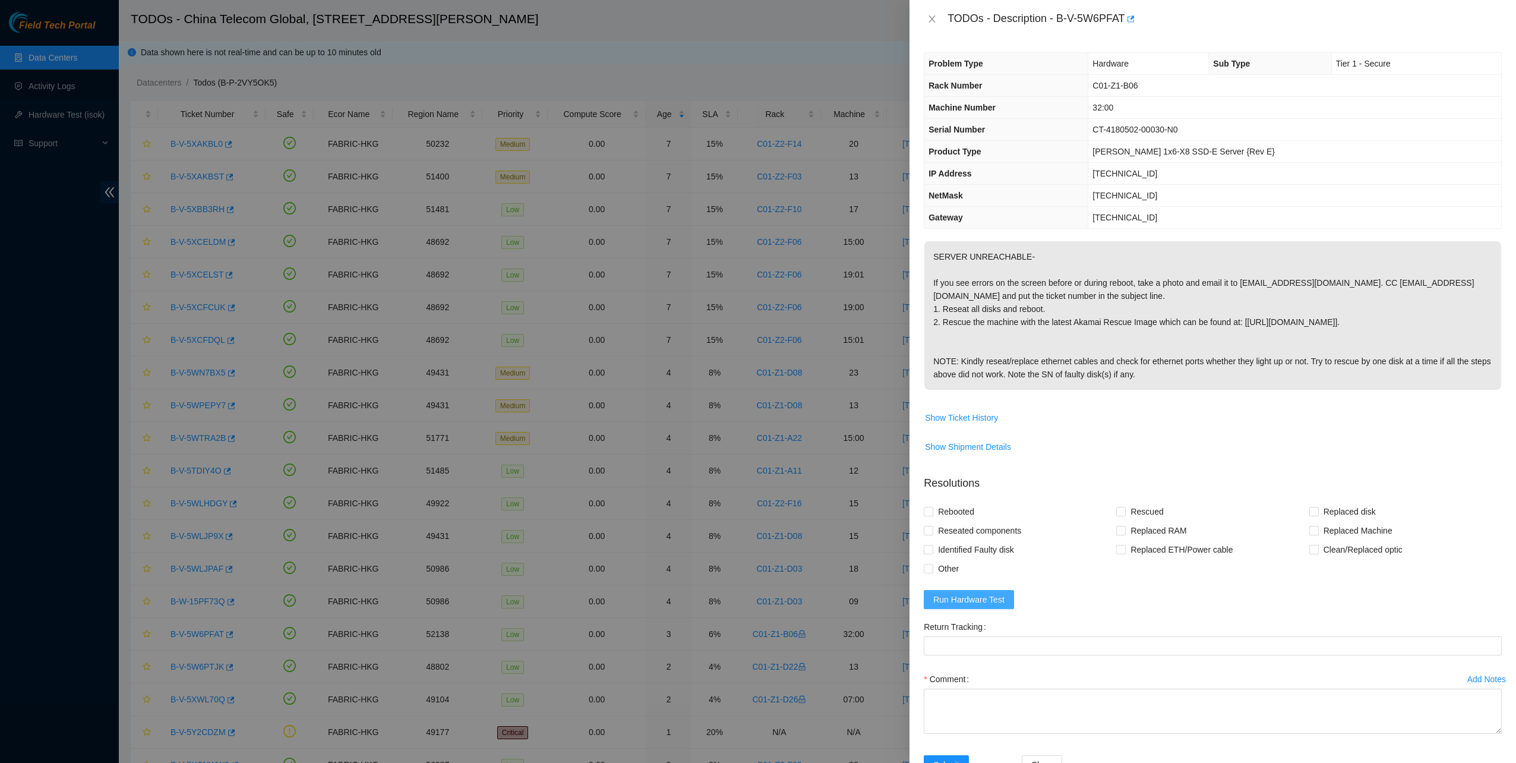
click at [942, 606] on button "Run Hardware Test" at bounding box center [969, 599] width 90 height 19
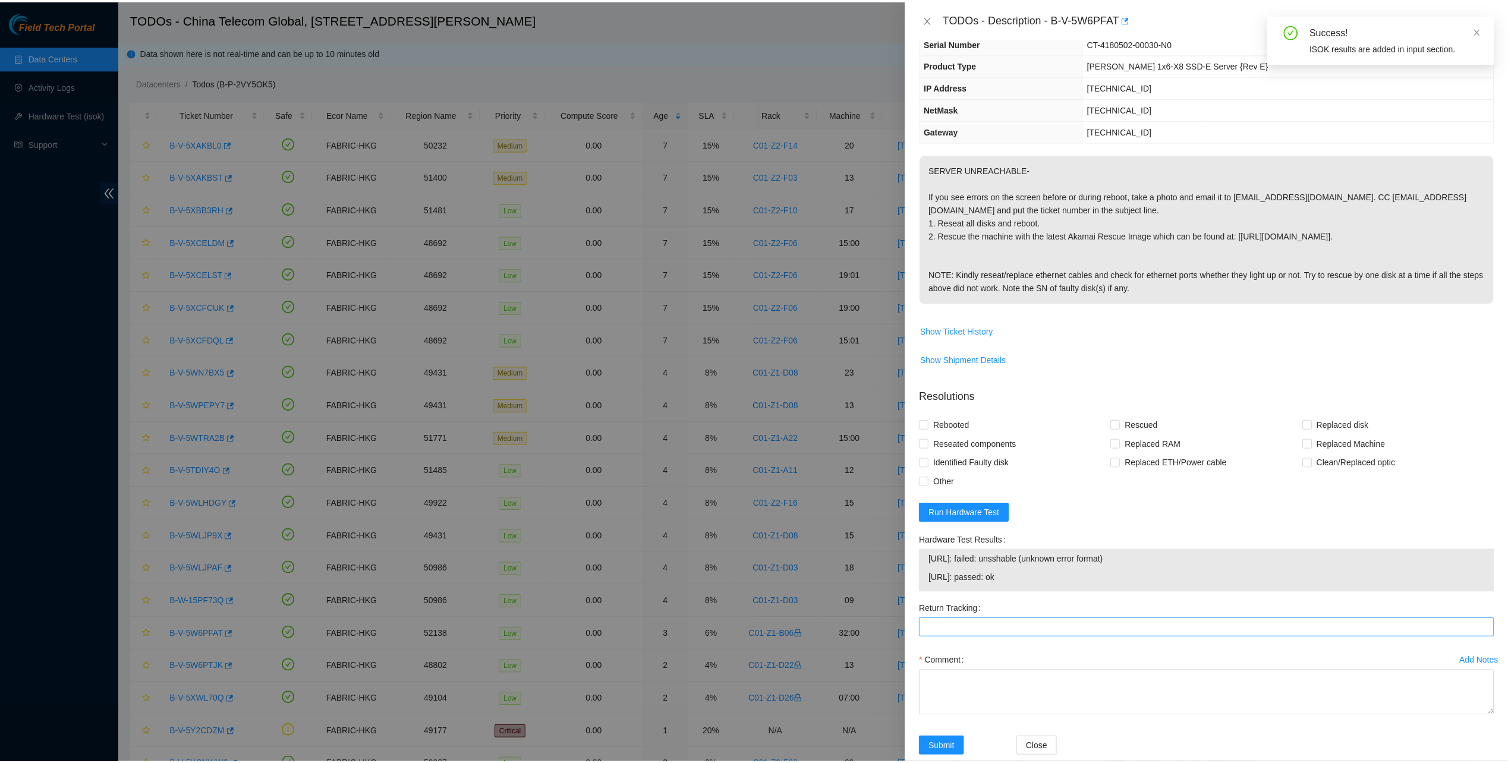
scroll to position [47, 0]
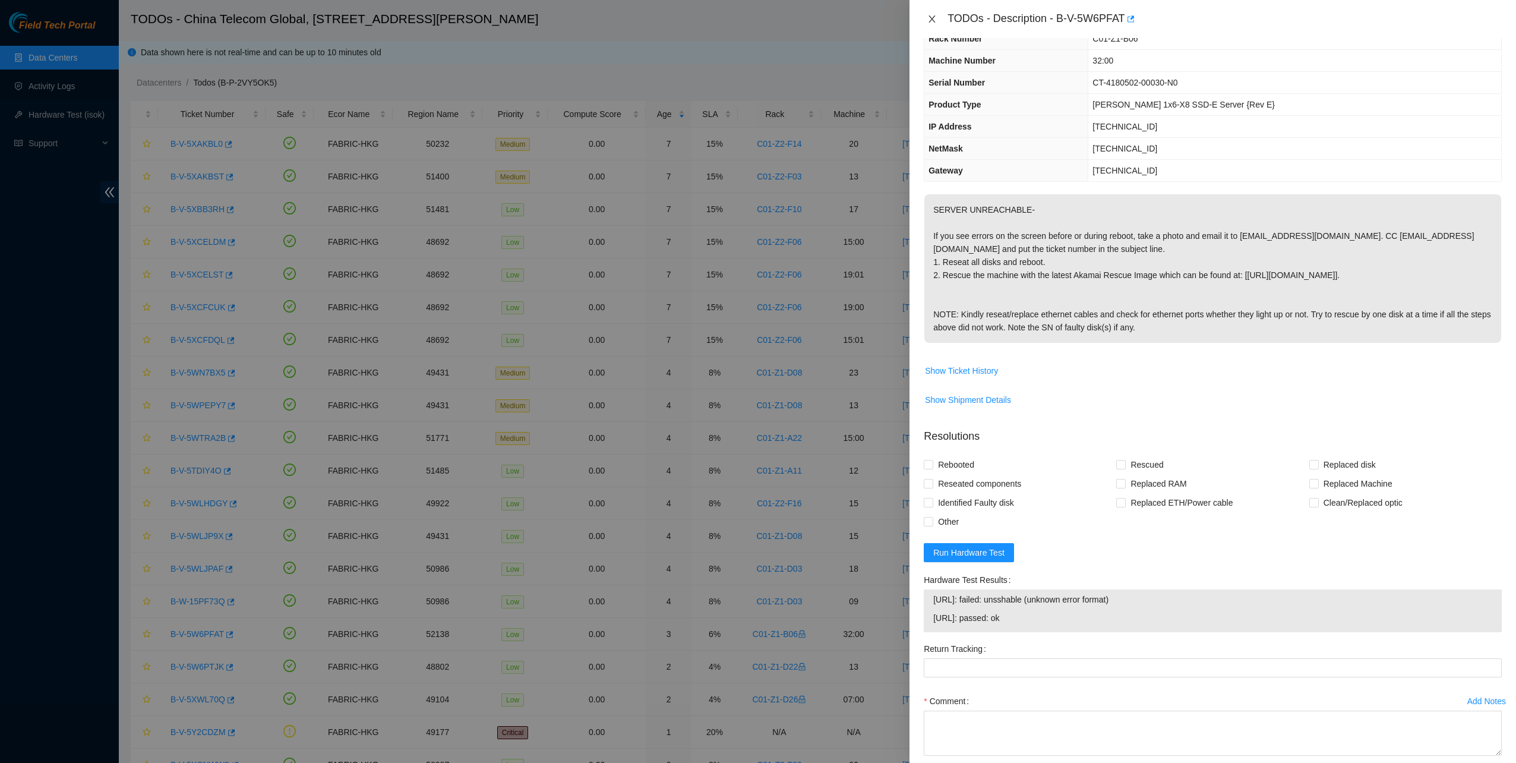
click at [935, 17] on icon "close" at bounding box center [933, 19] width 10 height 10
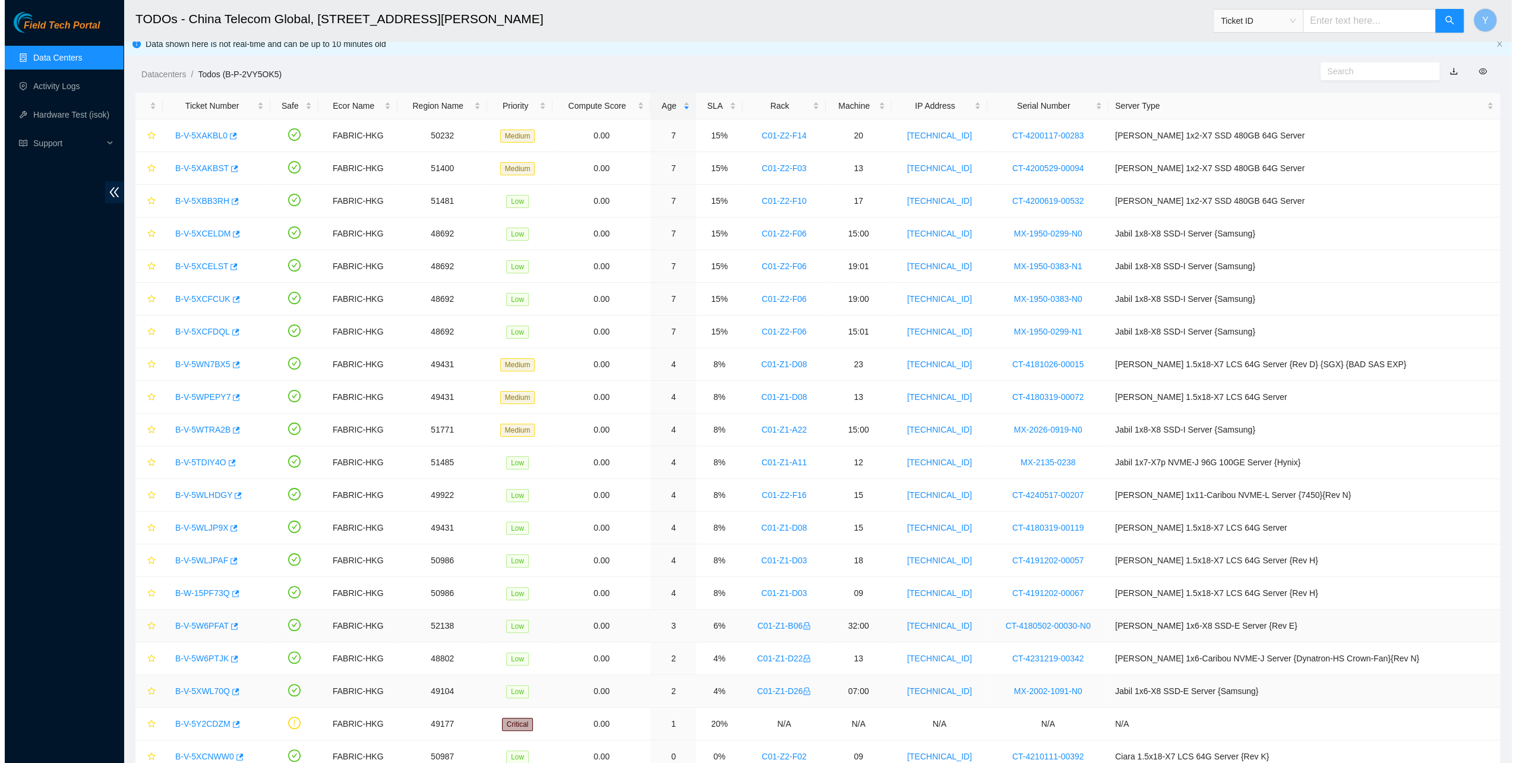
scroll to position [0, 0]
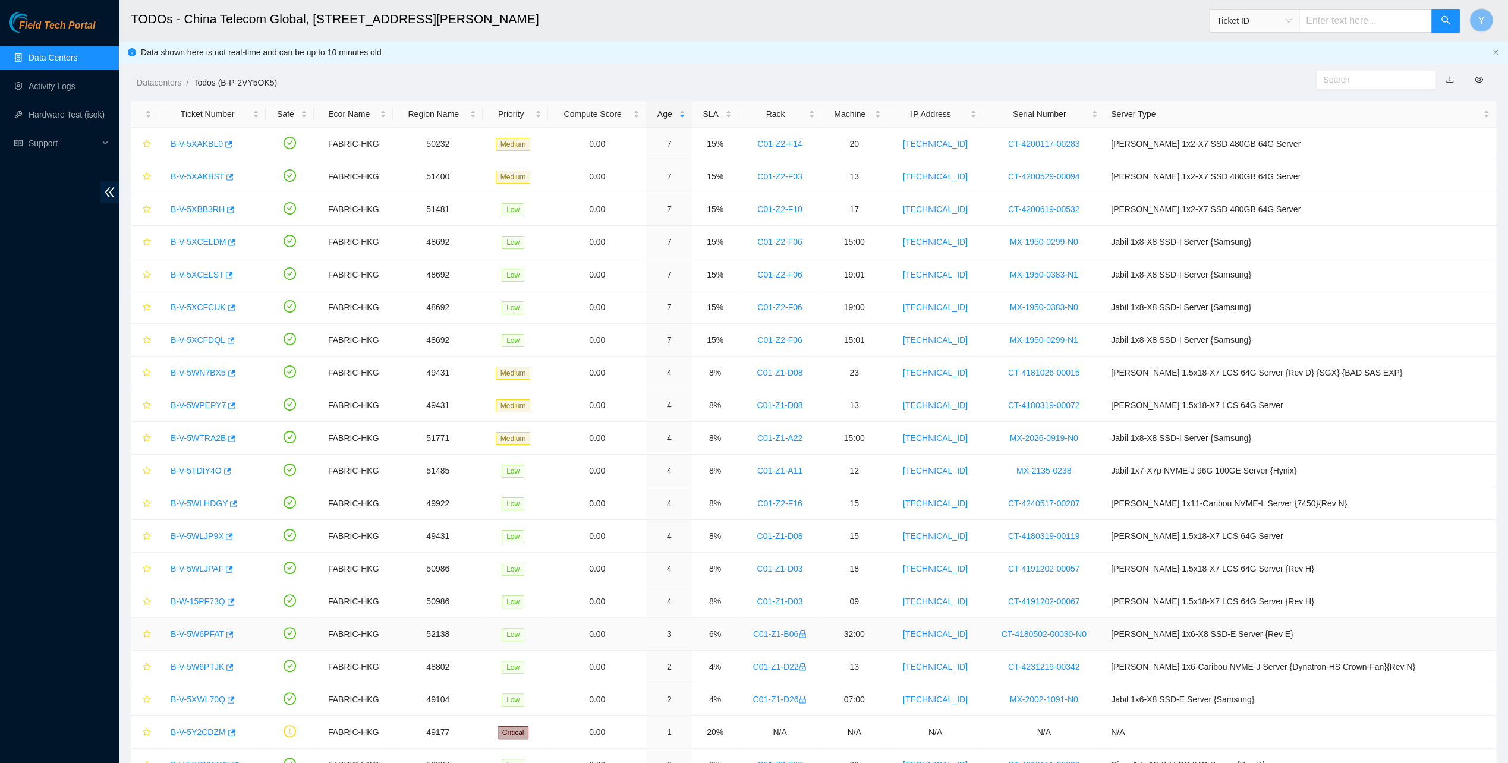
click at [200, 629] on link "B-V-5W6PFAT" at bounding box center [197, 634] width 53 height 10
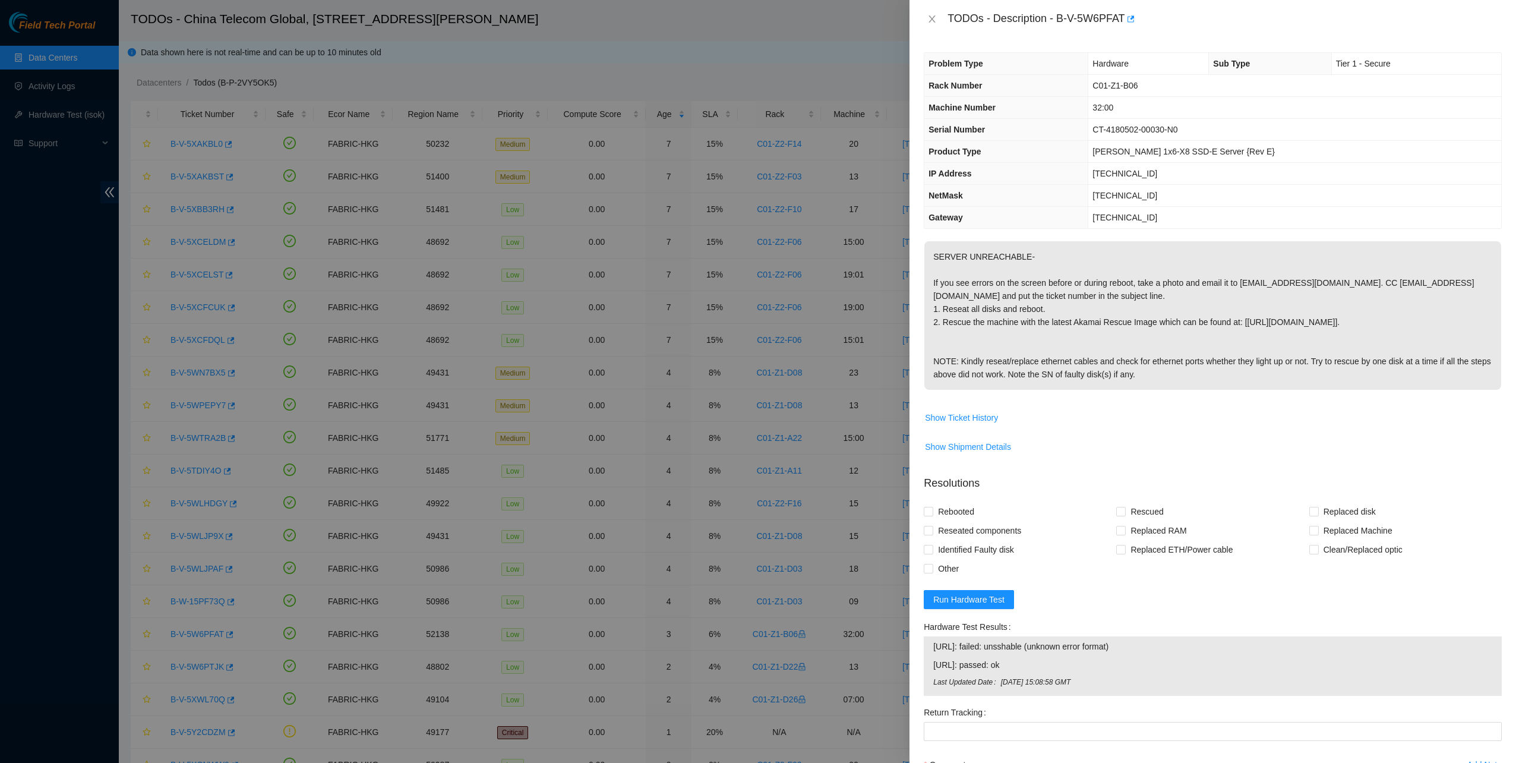
click at [1241, 323] on p "SERVER UNREACHABLE- If you see errors on the screen before or during reboot, ta…" at bounding box center [1213, 315] width 577 height 149
click at [966, 518] on span "Rebooted" at bounding box center [957, 511] width 46 height 19
click at [932, 515] on input "Rebooted" at bounding box center [928, 511] width 8 height 8
checkbox input "true"
click at [963, 525] on span "Reseated components" at bounding box center [980, 530] width 93 height 19
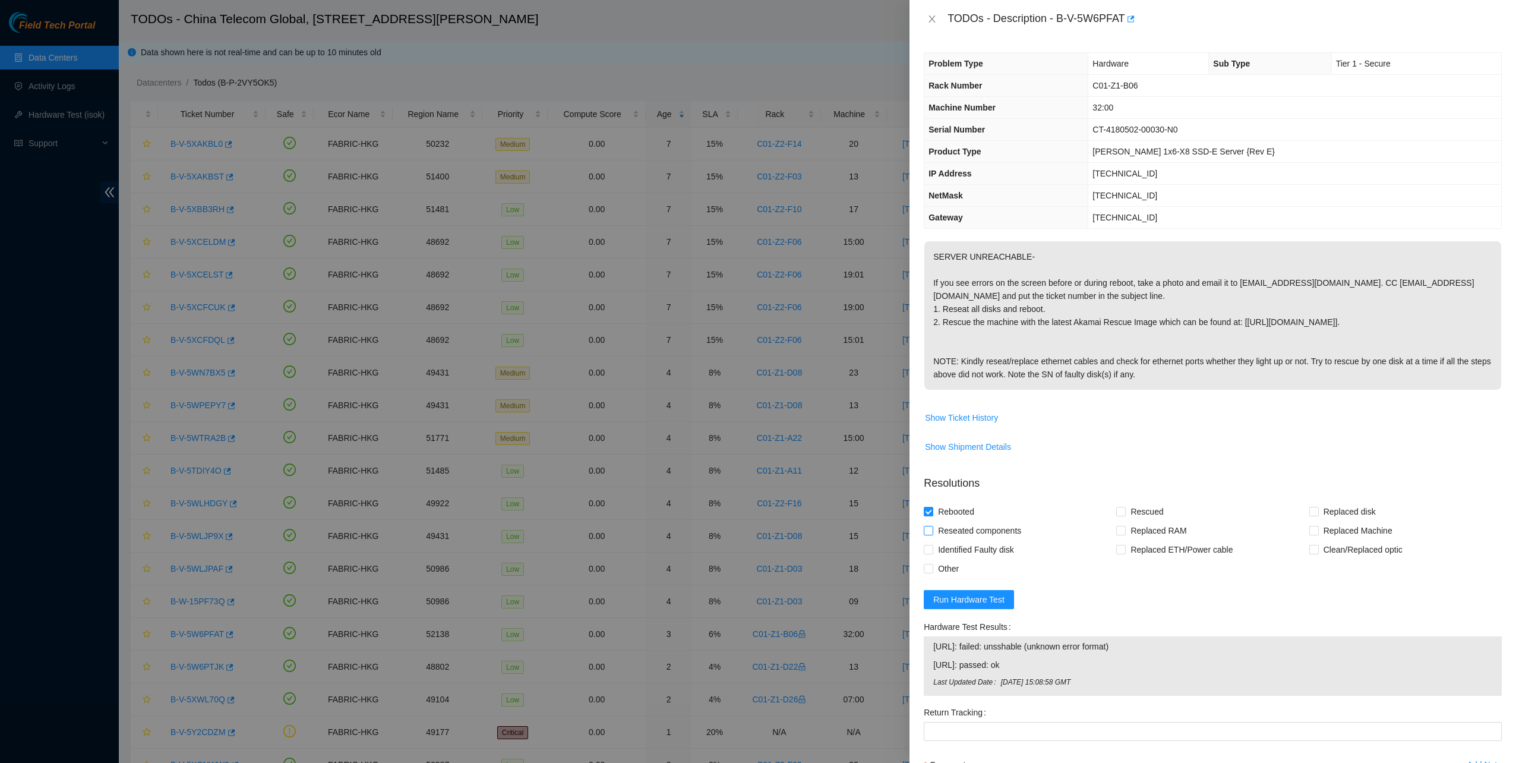
click at [932, 526] on input "Reseated components" at bounding box center [928, 530] width 8 height 8
checkbox input "true"
click at [1117, 507] on input "Rescued" at bounding box center [1121, 511] width 8 height 8
checkbox input "true"
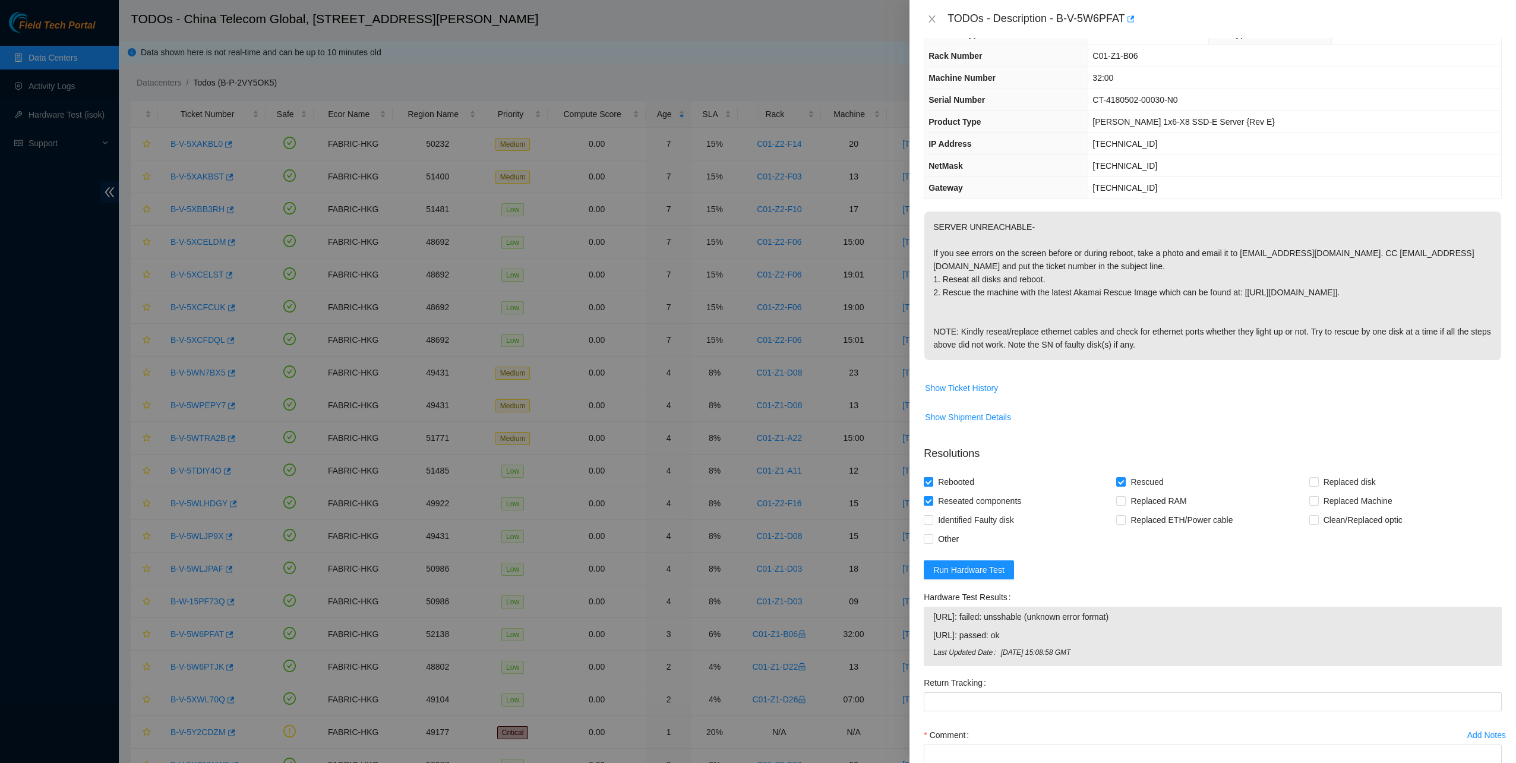
scroll to position [119, 0]
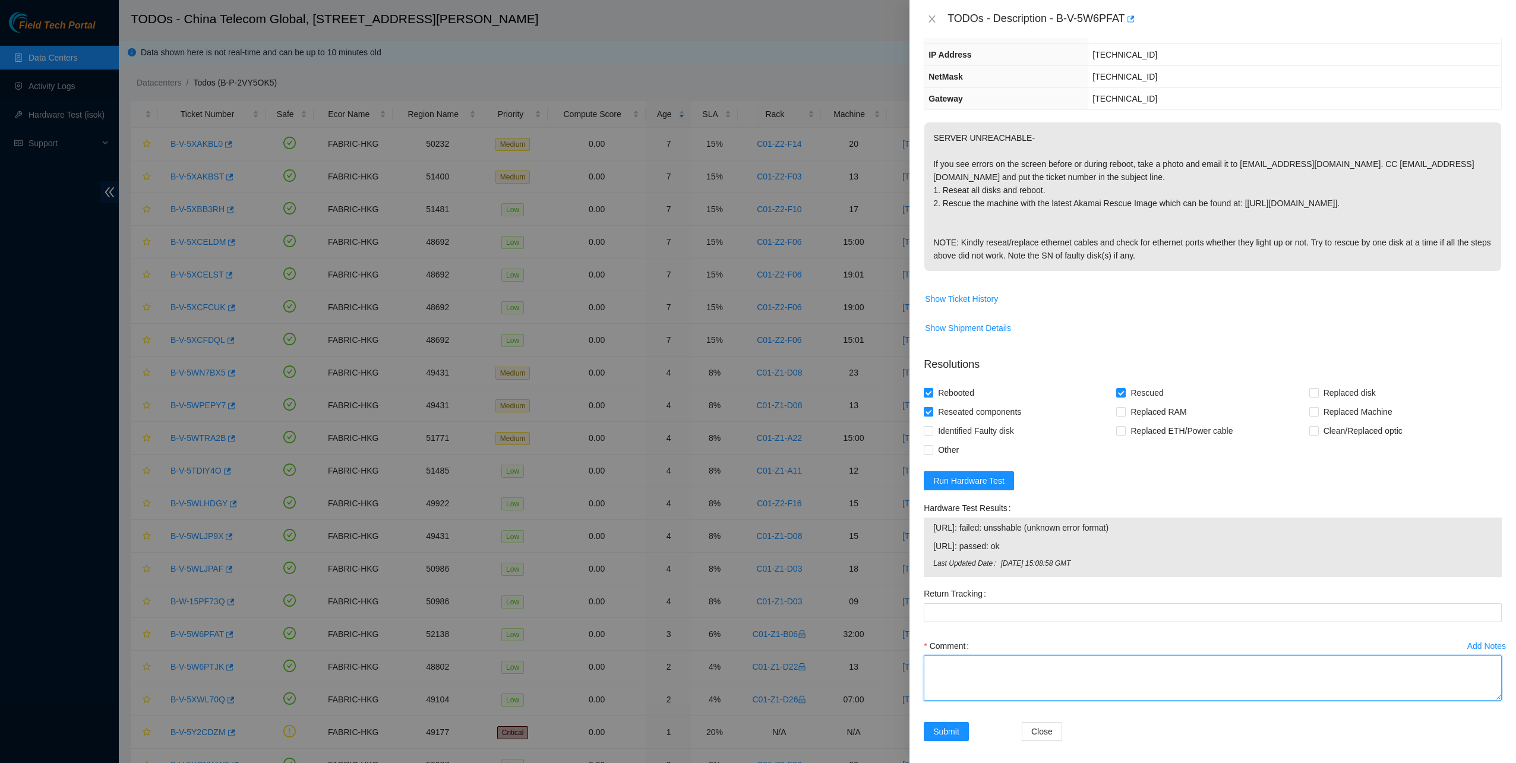
drag, startPoint x: 1049, startPoint y: 662, endPoint x: 1045, endPoint y: 682, distance: 20.6
click at [1049, 662] on textarea "Comment" at bounding box center [1213, 677] width 578 height 45
click at [972, 479] on span "Run Hardware Test" at bounding box center [969, 480] width 71 height 13
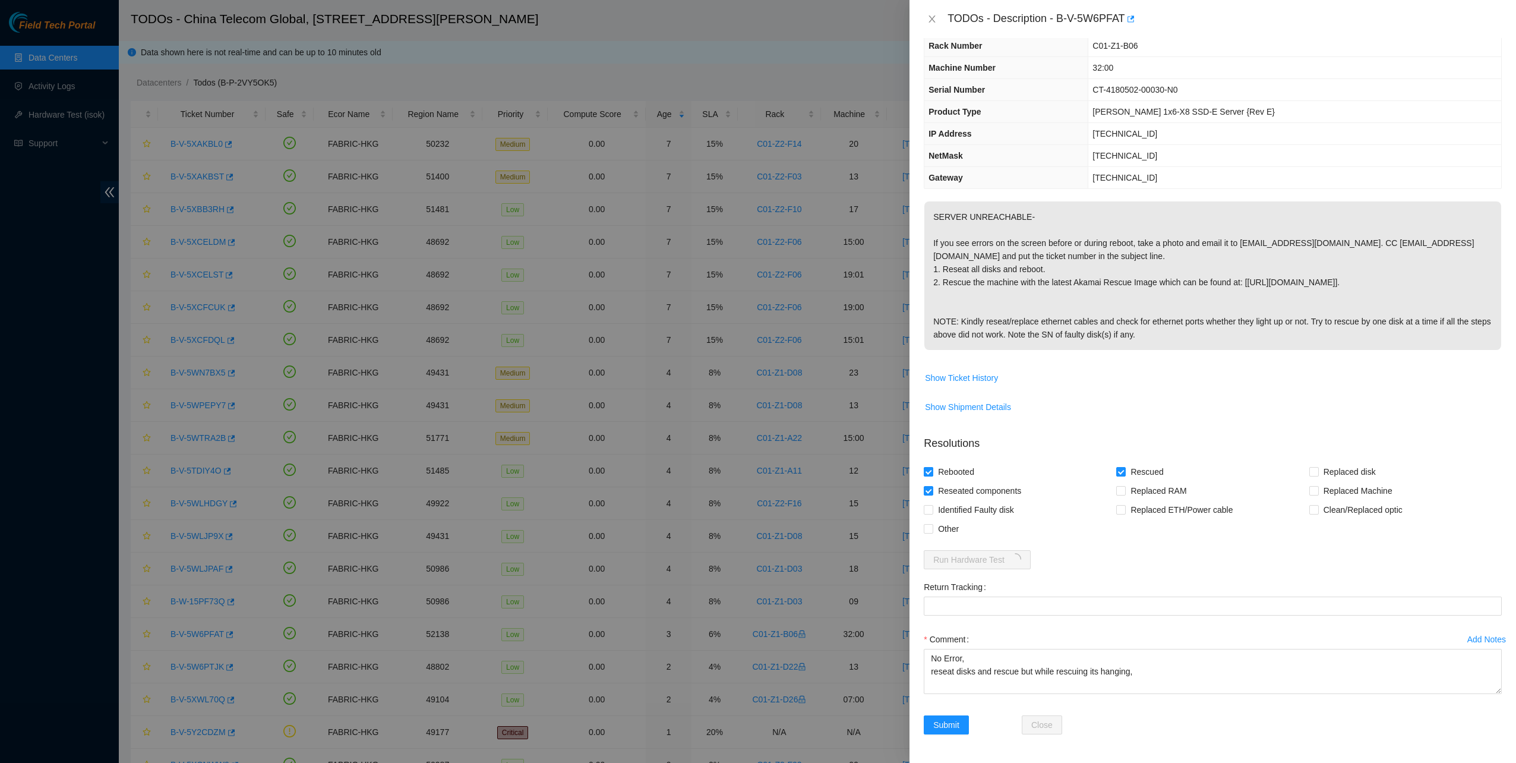
scroll to position [37, 0]
click at [1141, 674] on textarea "No Error, reseat disks and rescue but while rescuing its hanging," at bounding box center [1213, 673] width 578 height 45
type textarea "No Error, reseat disks and rescue but while rescuing its hanging, after reboot …"
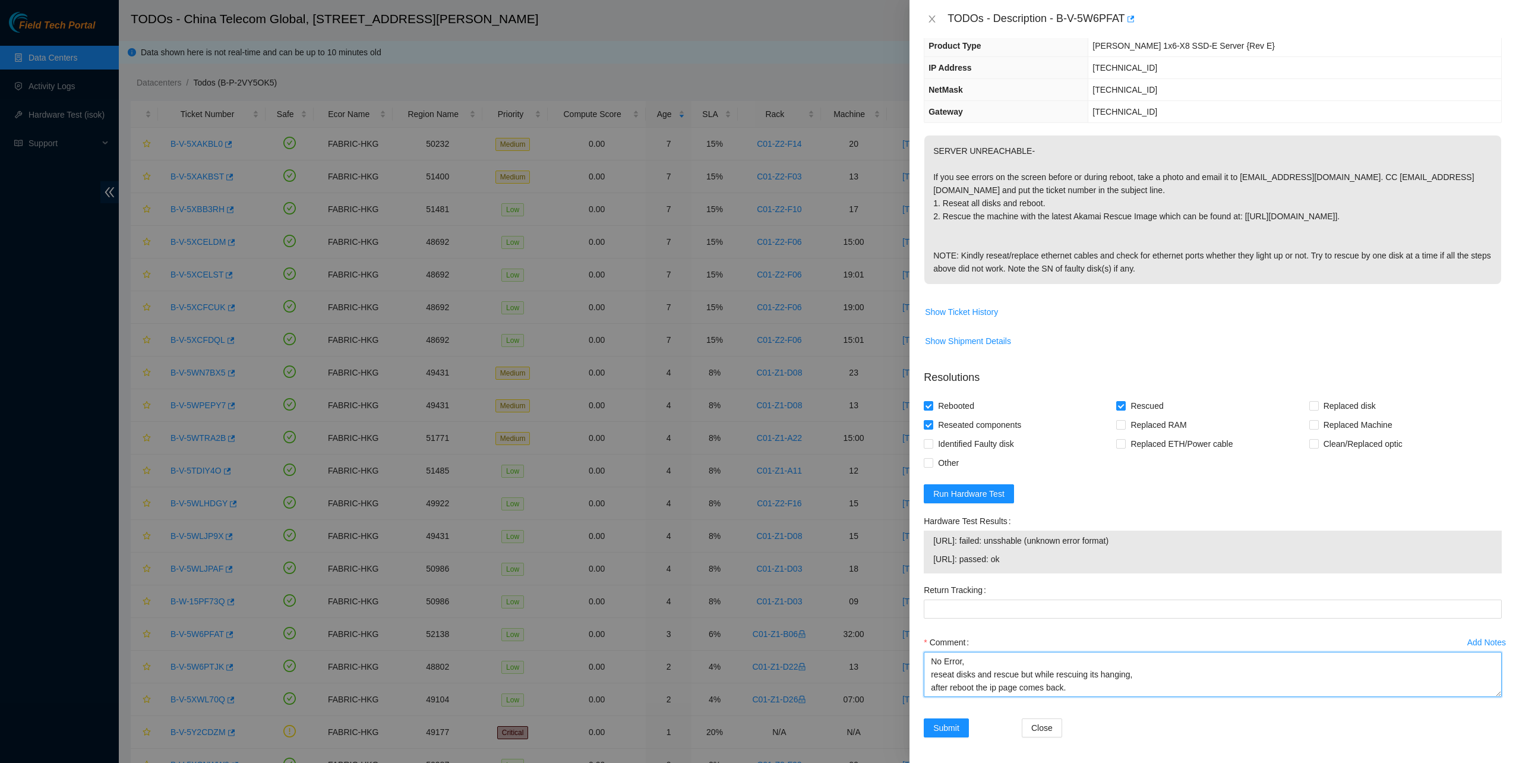
scroll to position [106, 0]
click at [965, 723] on button "Submit" at bounding box center [946, 727] width 45 height 19
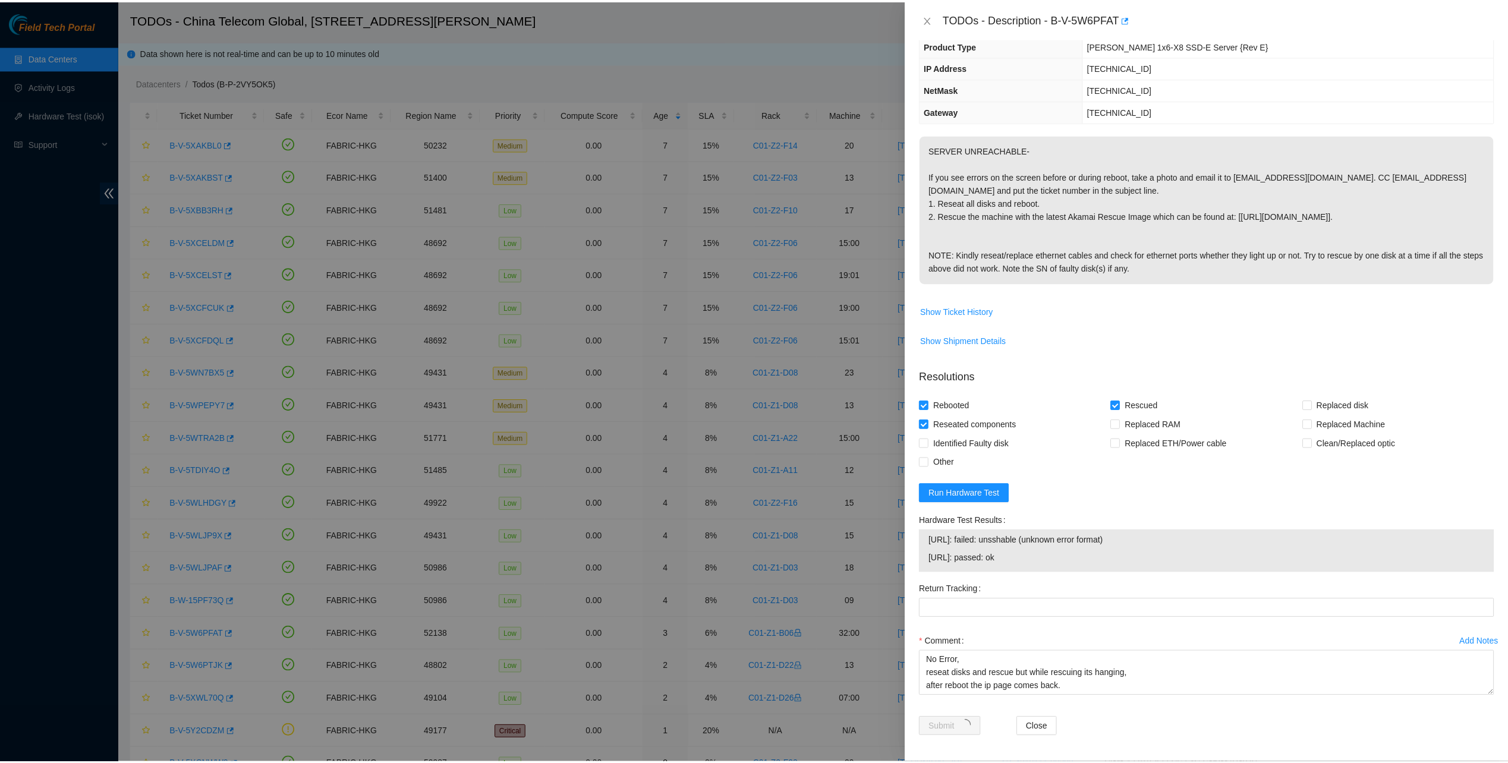
scroll to position [0, 0]
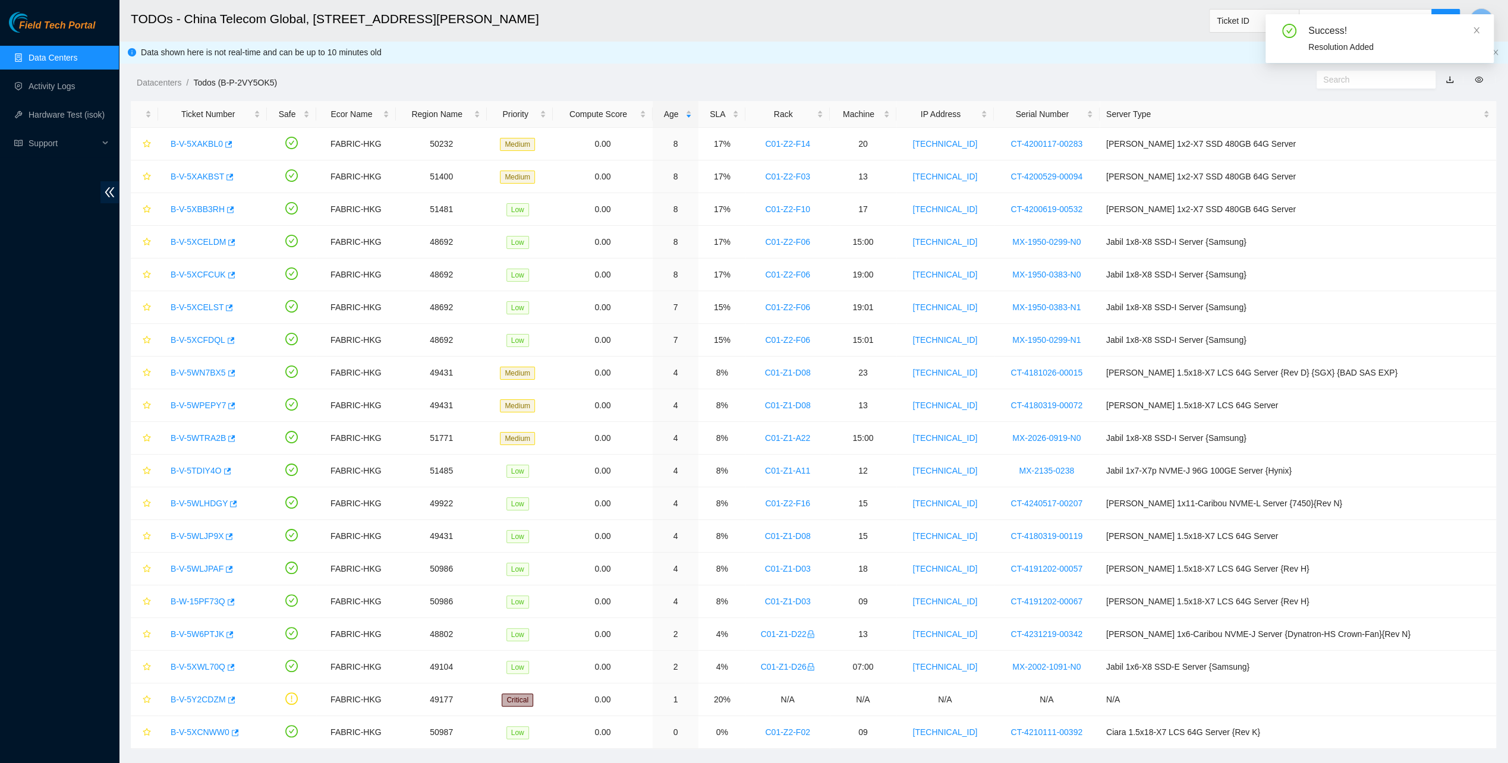
drag, startPoint x: 1477, startPoint y: 26, endPoint x: 1469, endPoint y: 29, distance: 8.8
click at [1477, 26] on span at bounding box center [1476, 31] width 8 height 10
click at [197, 141] on link "B-V-5XAKBL0" at bounding box center [197, 144] width 52 height 10
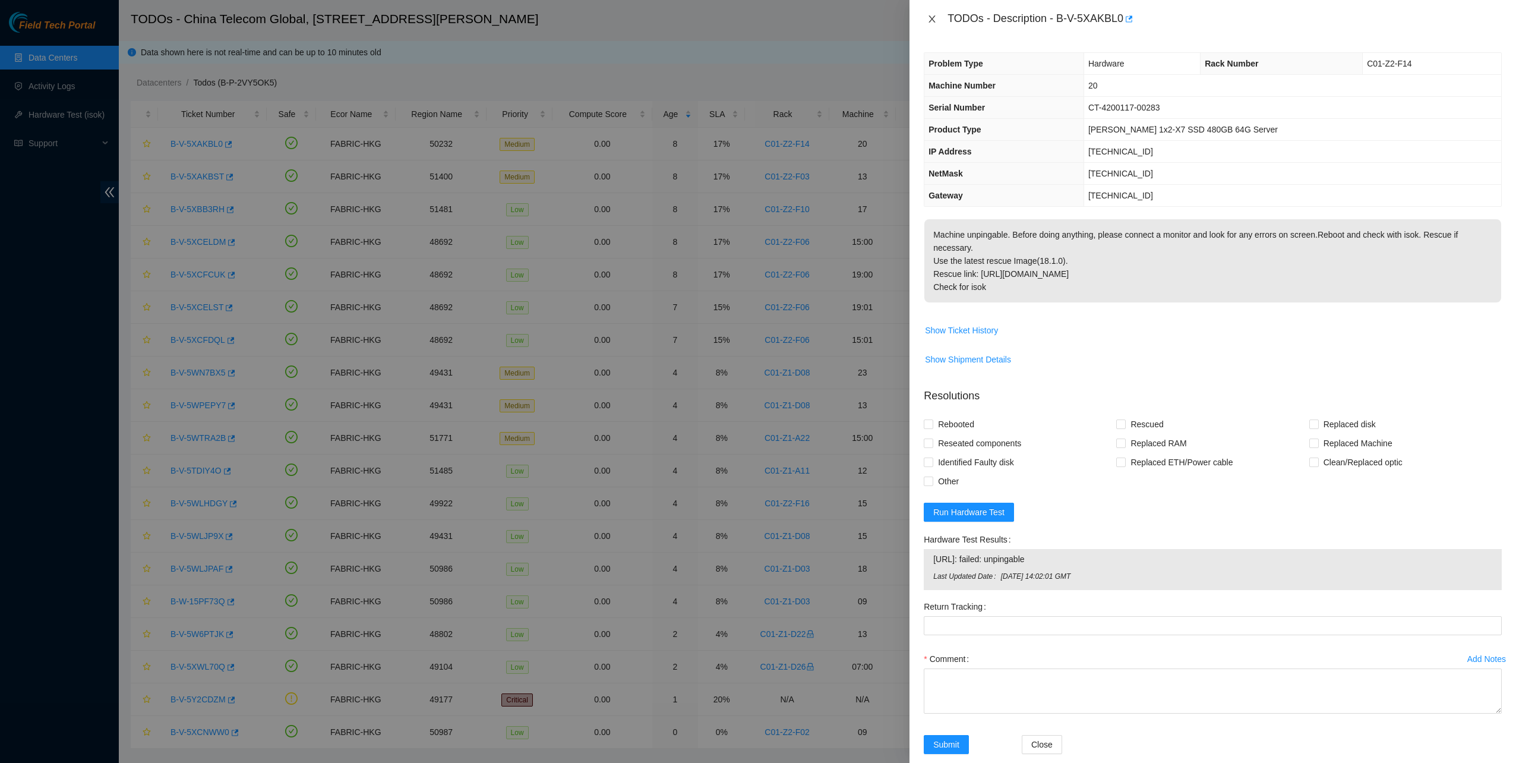
click at [932, 19] on icon "close" at bounding box center [932, 18] width 7 height 7
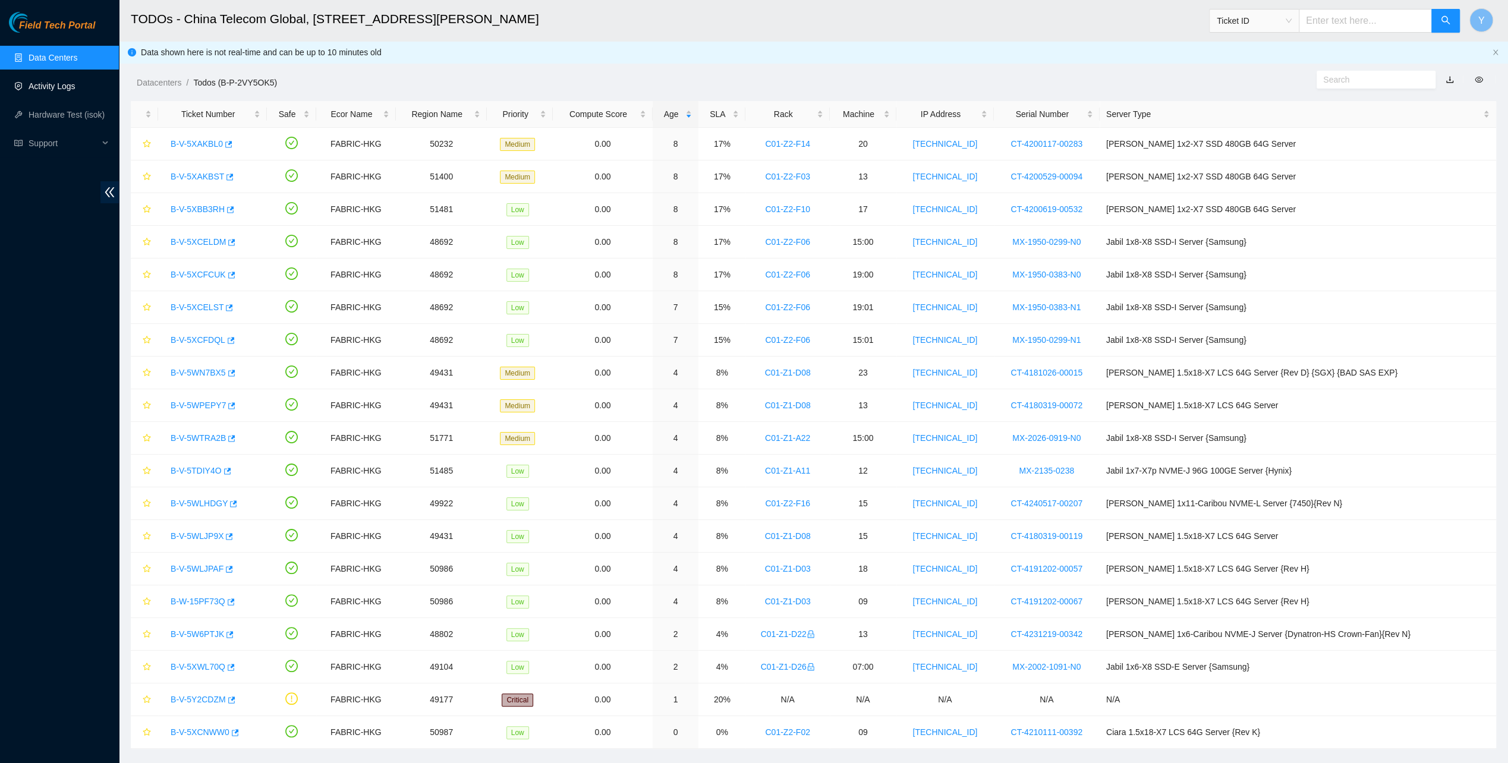
click at [64, 91] on link "Activity Logs" at bounding box center [52, 86] width 47 height 10
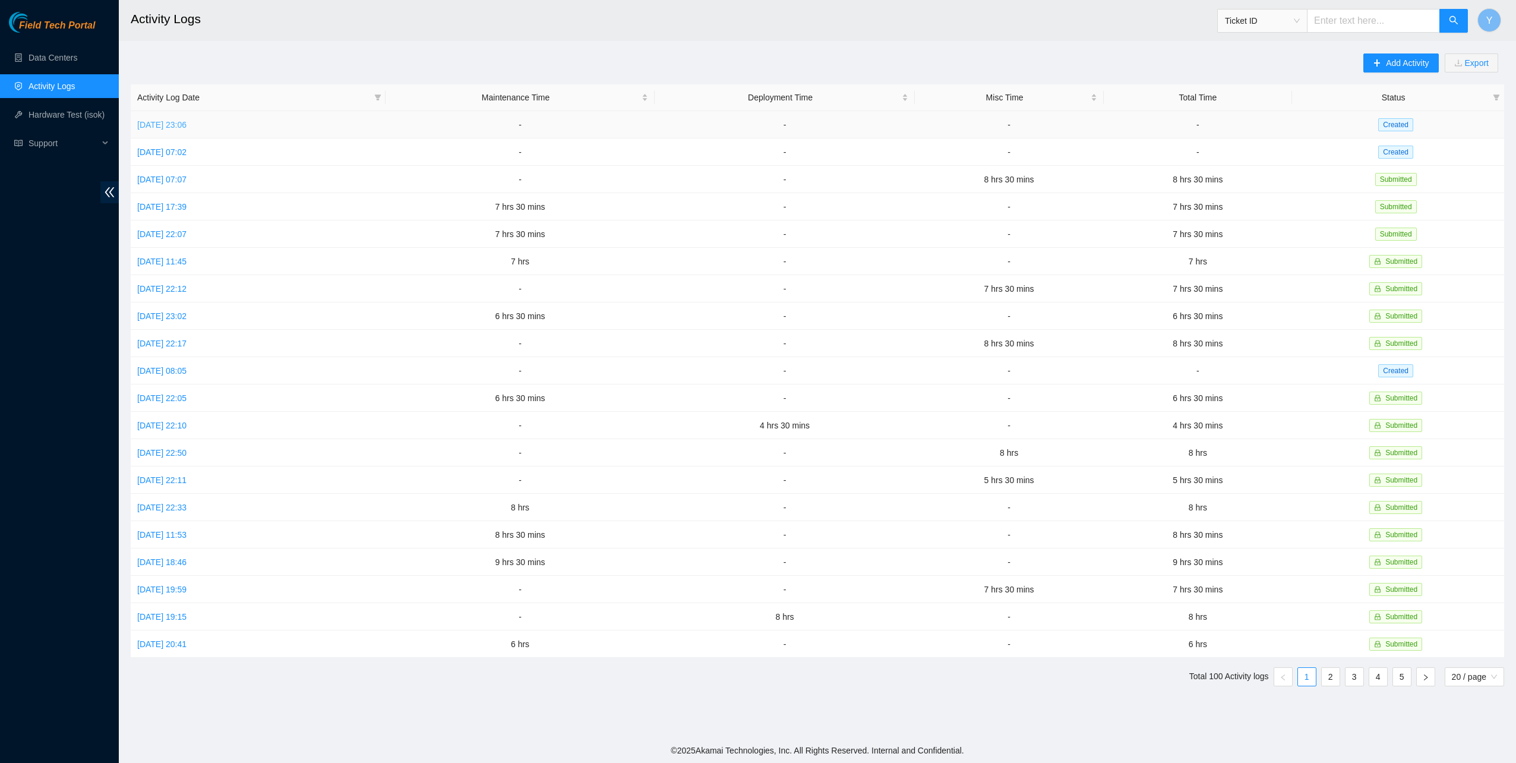
click at [166, 124] on link "[DATE] 23:06" at bounding box center [161, 125] width 49 height 10
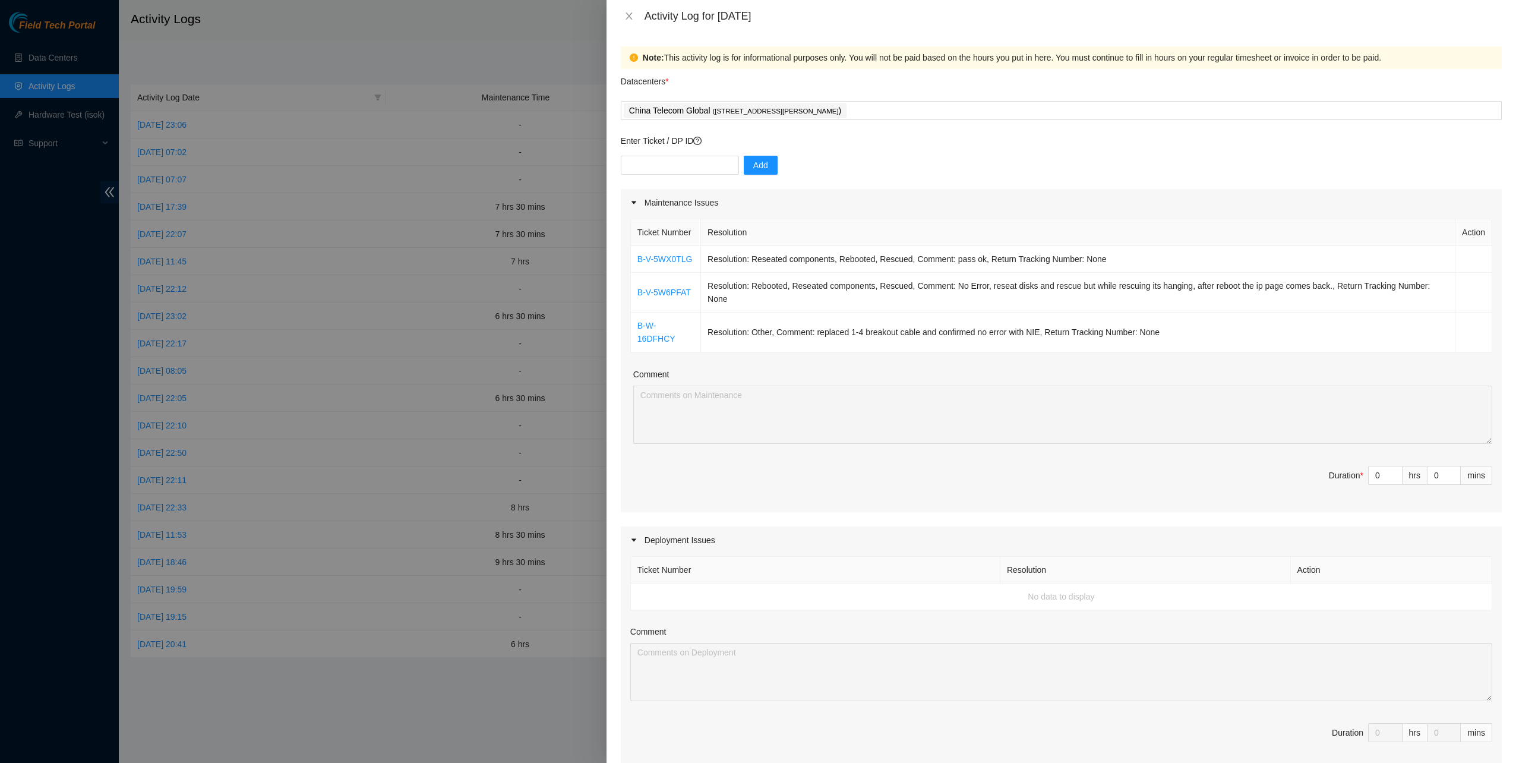
click at [902, 99] on div "Datacenters *" at bounding box center [1061, 85] width 881 height 32
click at [901, 106] on div "China Telecom Global ( [STREET_ADDRESS][PERSON_NAME] )" at bounding box center [1061, 110] width 875 height 17
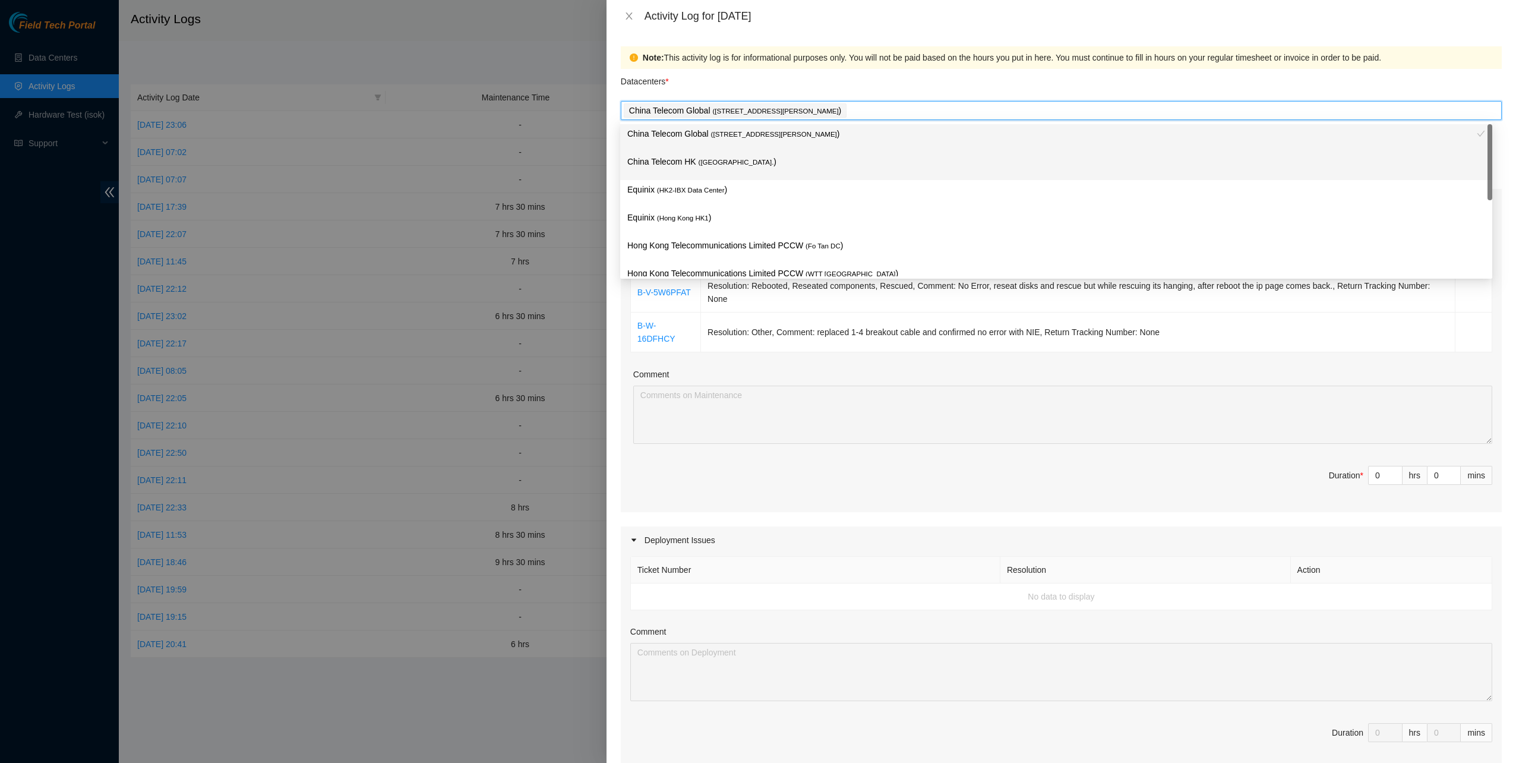
drag, startPoint x: 708, startPoint y: 176, endPoint x: 699, endPoint y: 181, distance: 10.1
click at [707, 176] on div "China Telecom HK ( [GEOGRAPHIC_DATA] )" at bounding box center [1056, 166] width 872 height 28
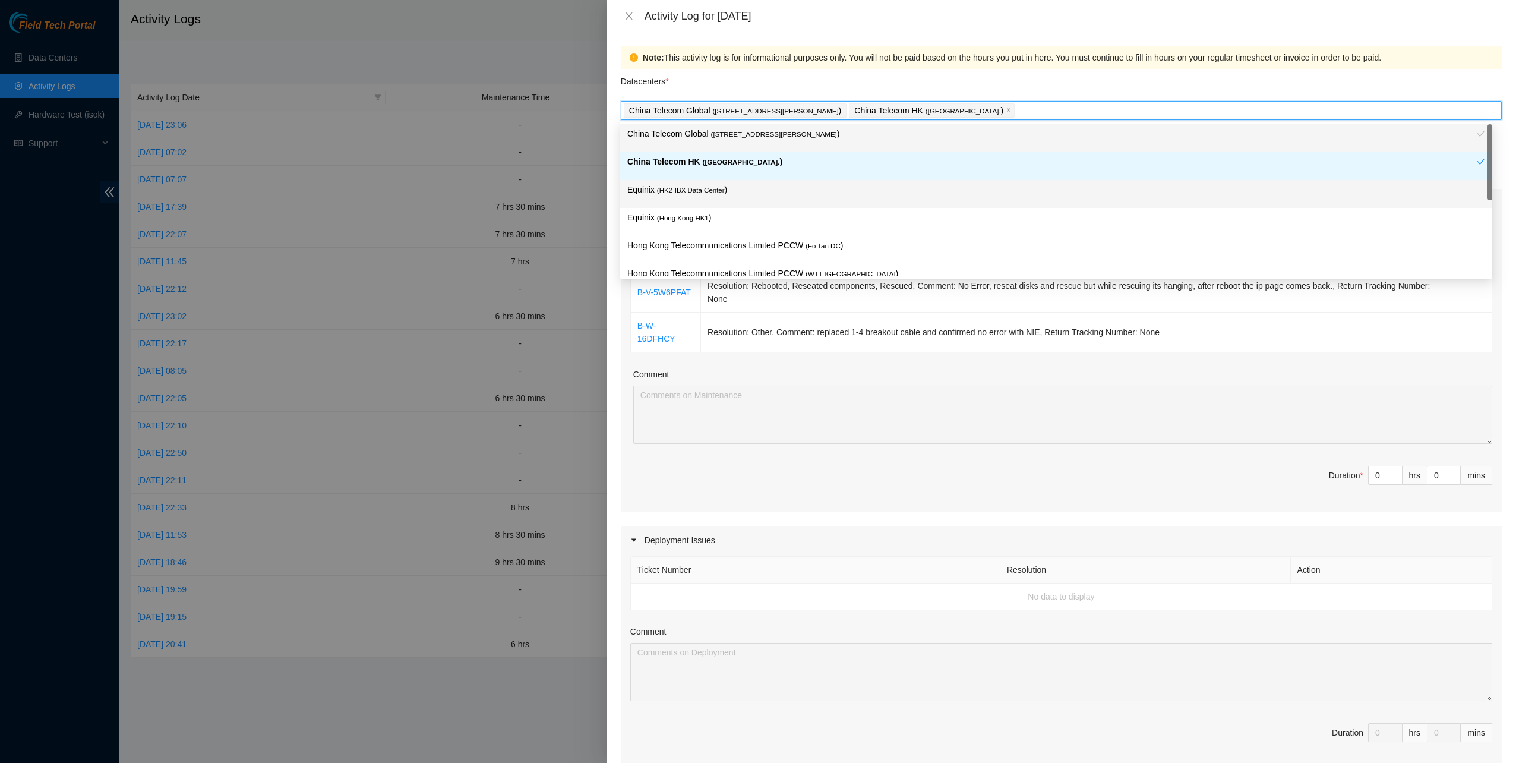
drag, startPoint x: 693, startPoint y: 191, endPoint x: 732, endPoint y: 245, distance: 66.8
click at [693, 191] on span "( HK2-IBX Data Center" at bounding box center [691, 190] width 68 height 7
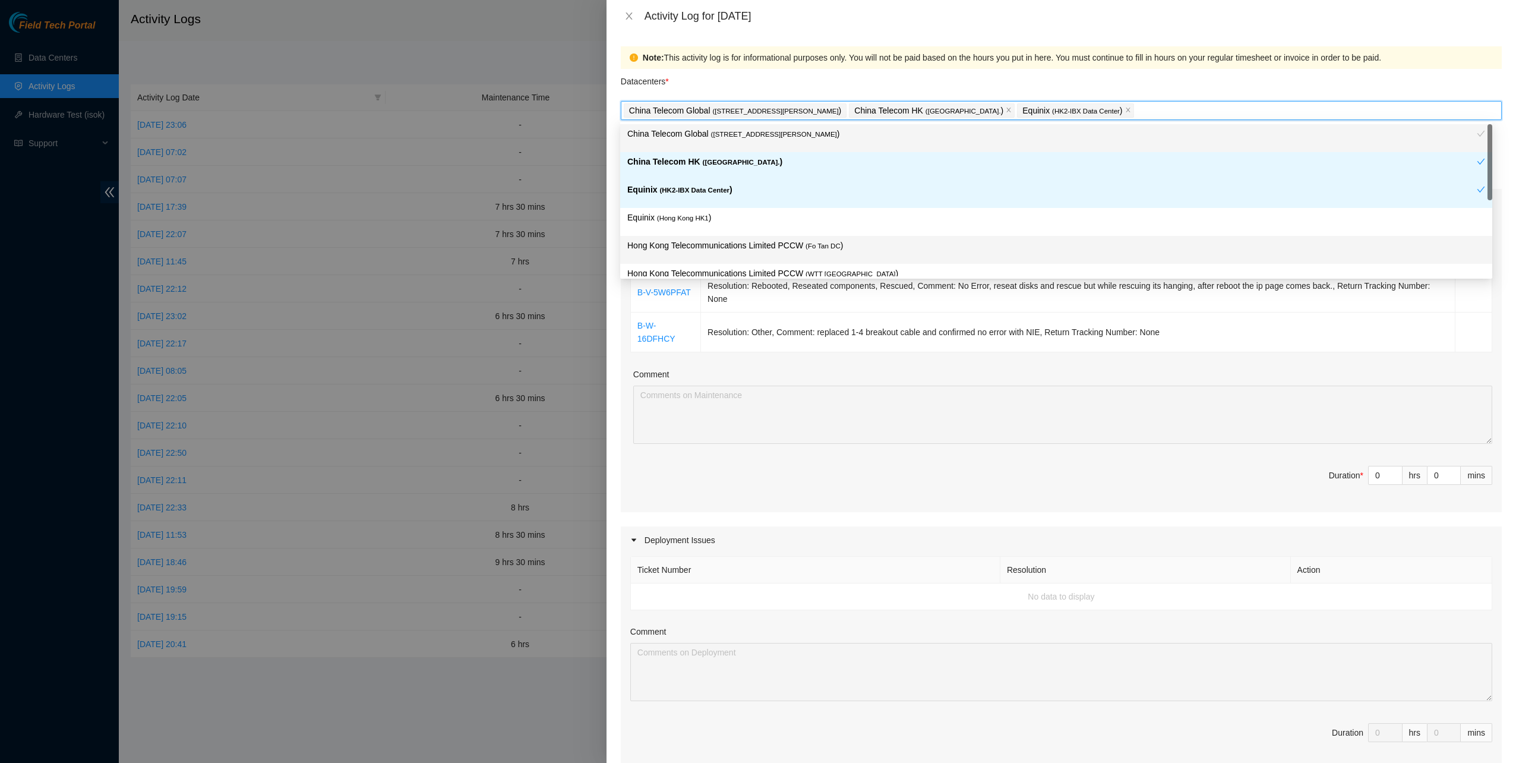
click at [734, 251] on p "Hong Kong Telecommunications Limited PCCW ( Fo Tan DC )" at bounding box center [1056, 246] width 858 height 14
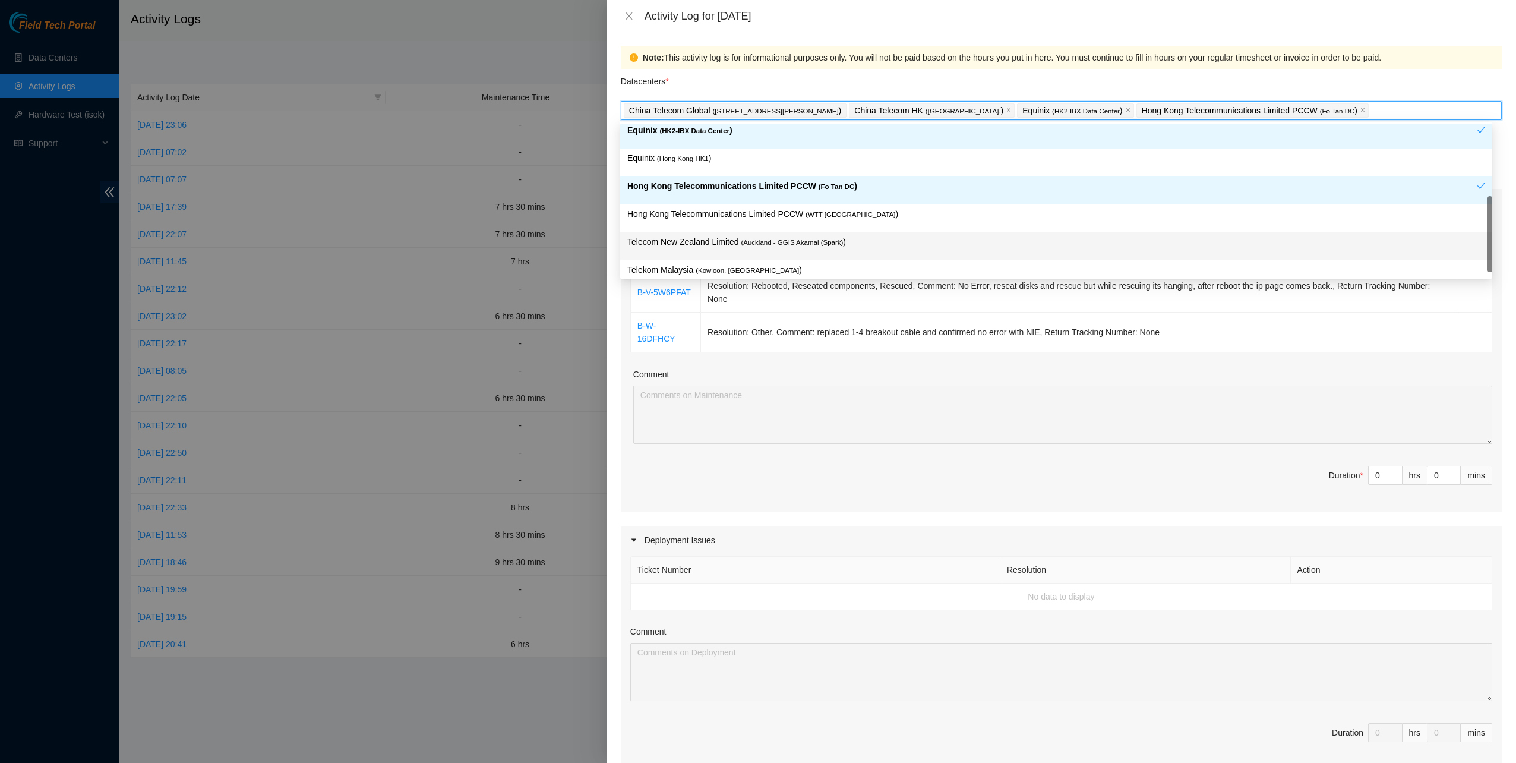
scroll to position [119, 0]
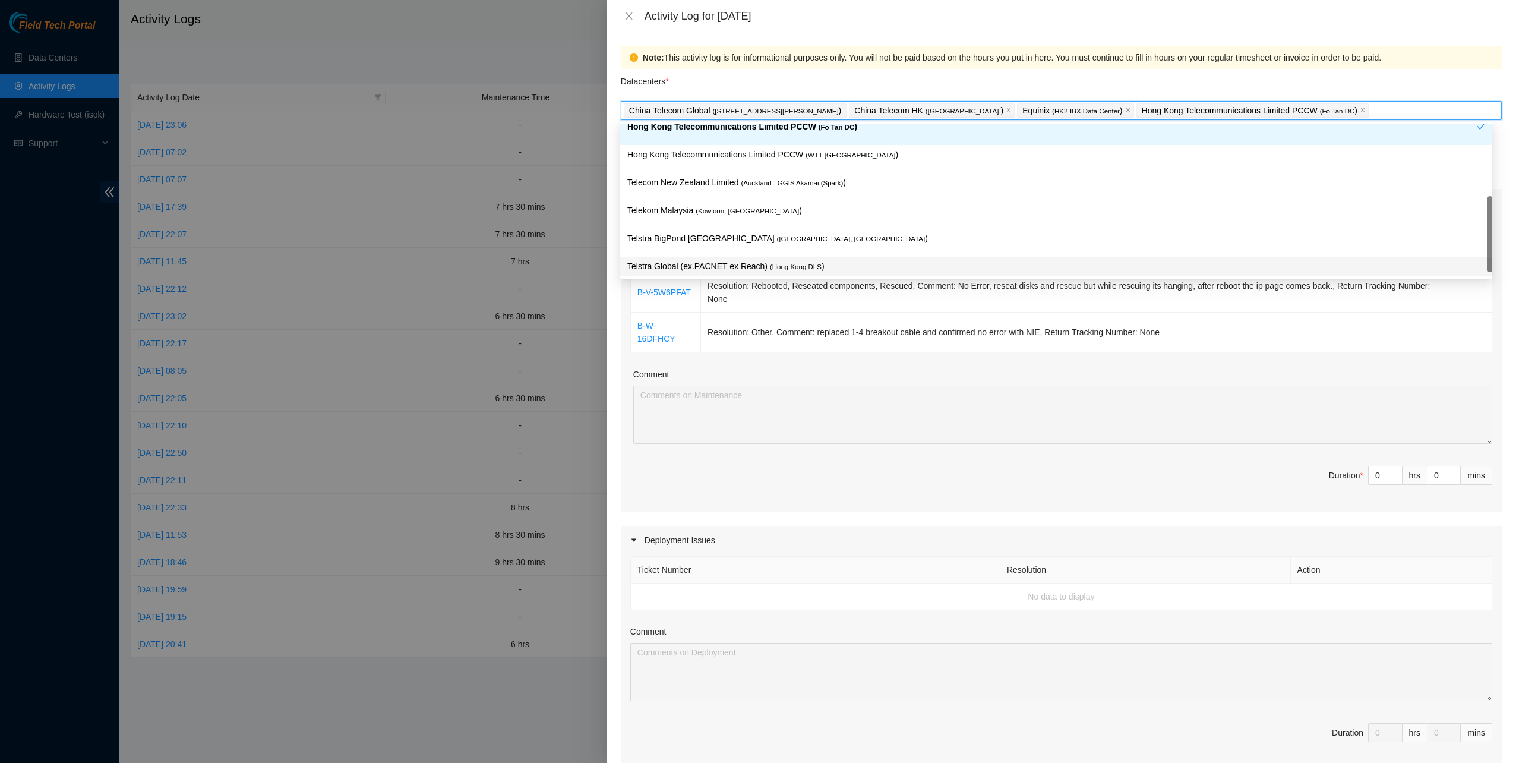
click at [742, 261] on p "Telstra Global (ex.PACNET ex Reach) ( [GEOGRAPHIC_DATA] DLS )" at bounding box center [1056, 267] width 858 height 14
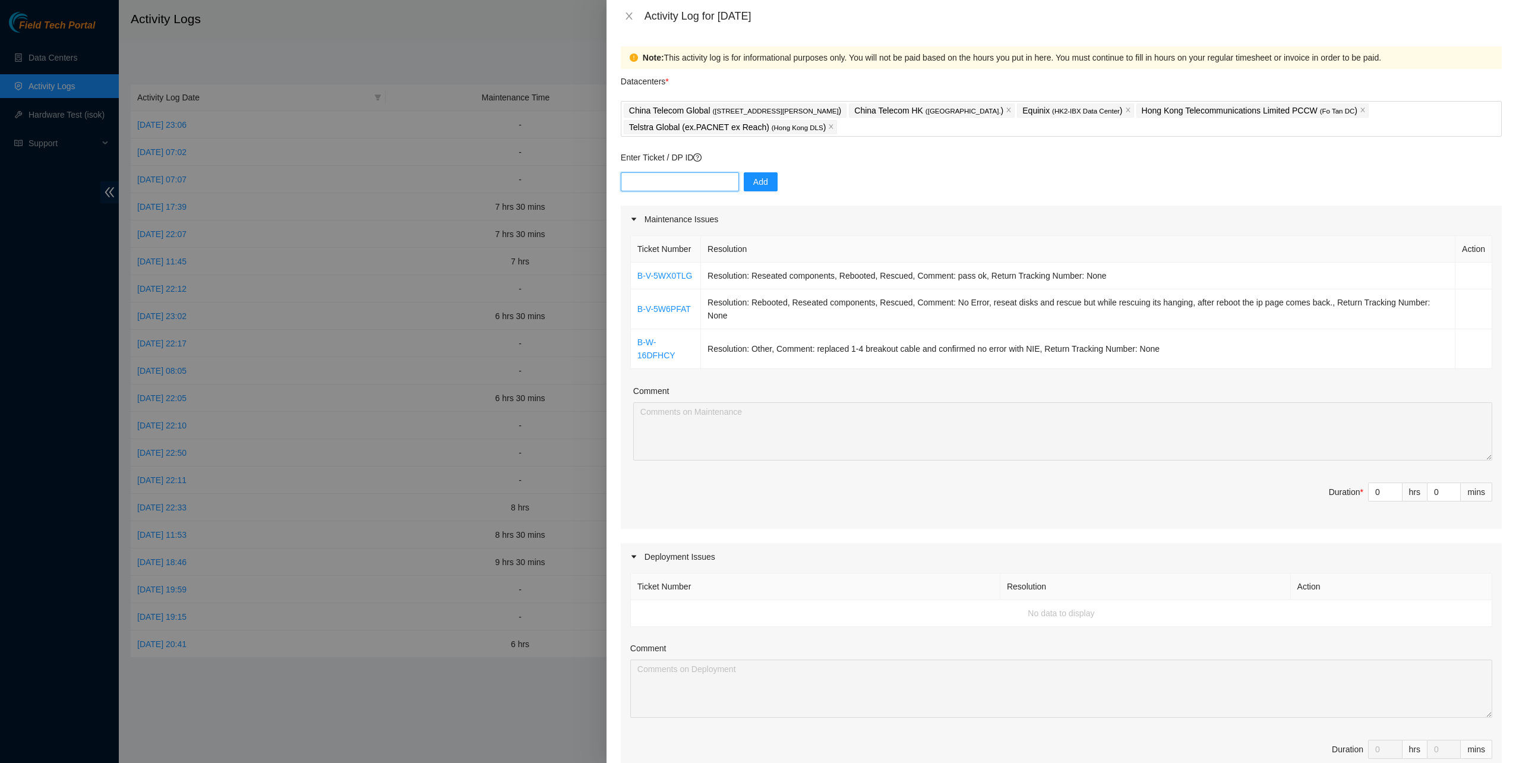
click at [673, 180] on input "text" at bounding box center [680, 181] width 118 height 19
paste input "B-V-5X9PPB0"
type input "B-V-5X9PPB0"
click at [744, 185] on button "Add" at bounding box center [761, 181] width 34 height 19
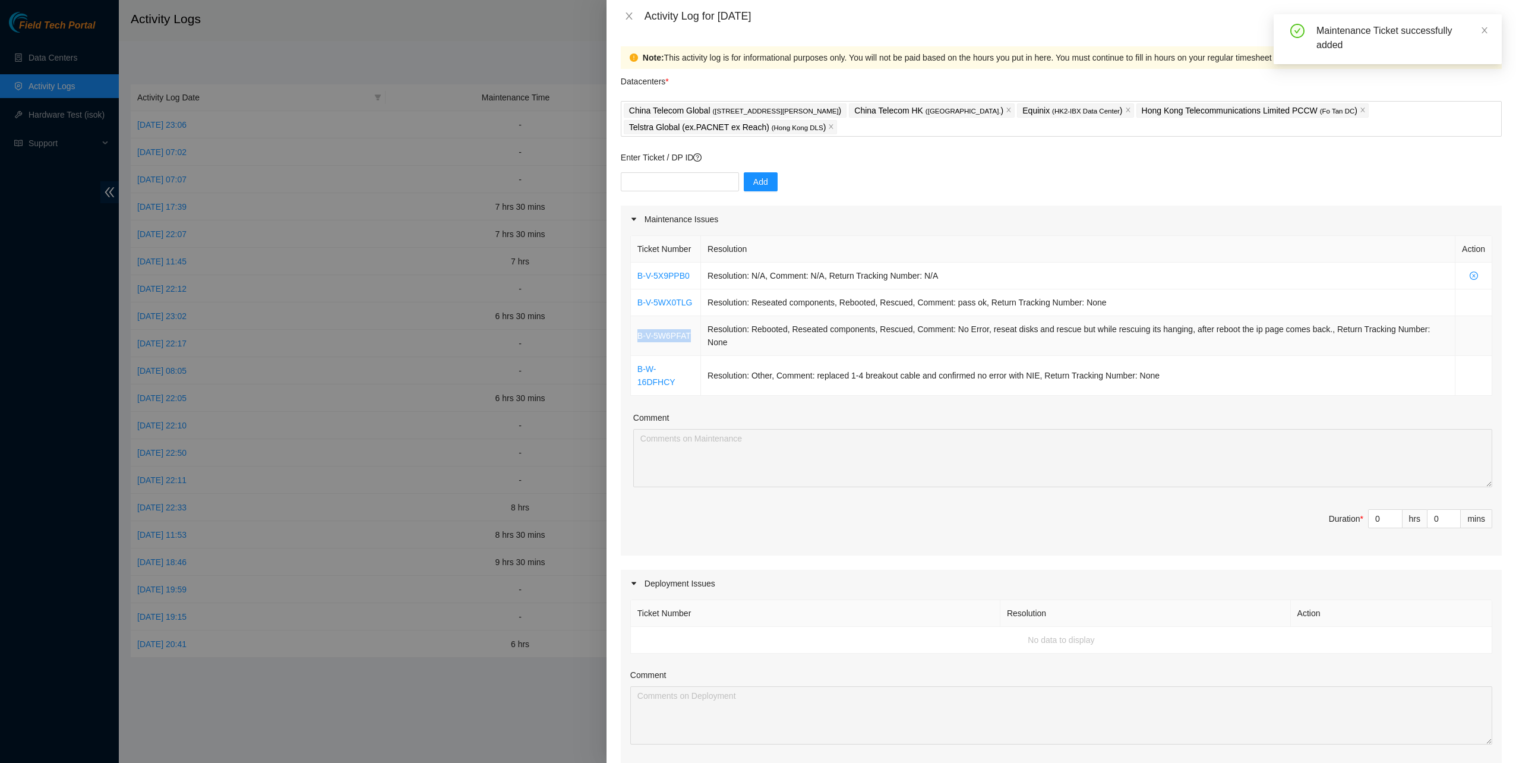
drag, startPoint x: 693, startPoint y: 326, endPoint x: 636, endPoint y: 329, distance: 57.1
click at [636, 329] on td "B-V-5W6PFAT" at bounding box center [666, 336] width 70 height 40
copy link "B-V-5W6PFAT"
drag, startPoint x: 693, startPoint y: 302, endPoint x: 632, endPoint y: 304, distance: 60.7
click at [632, 304] on td "B-V-5WX0TLG" at bounding box center [666, 302] width 70 height 27
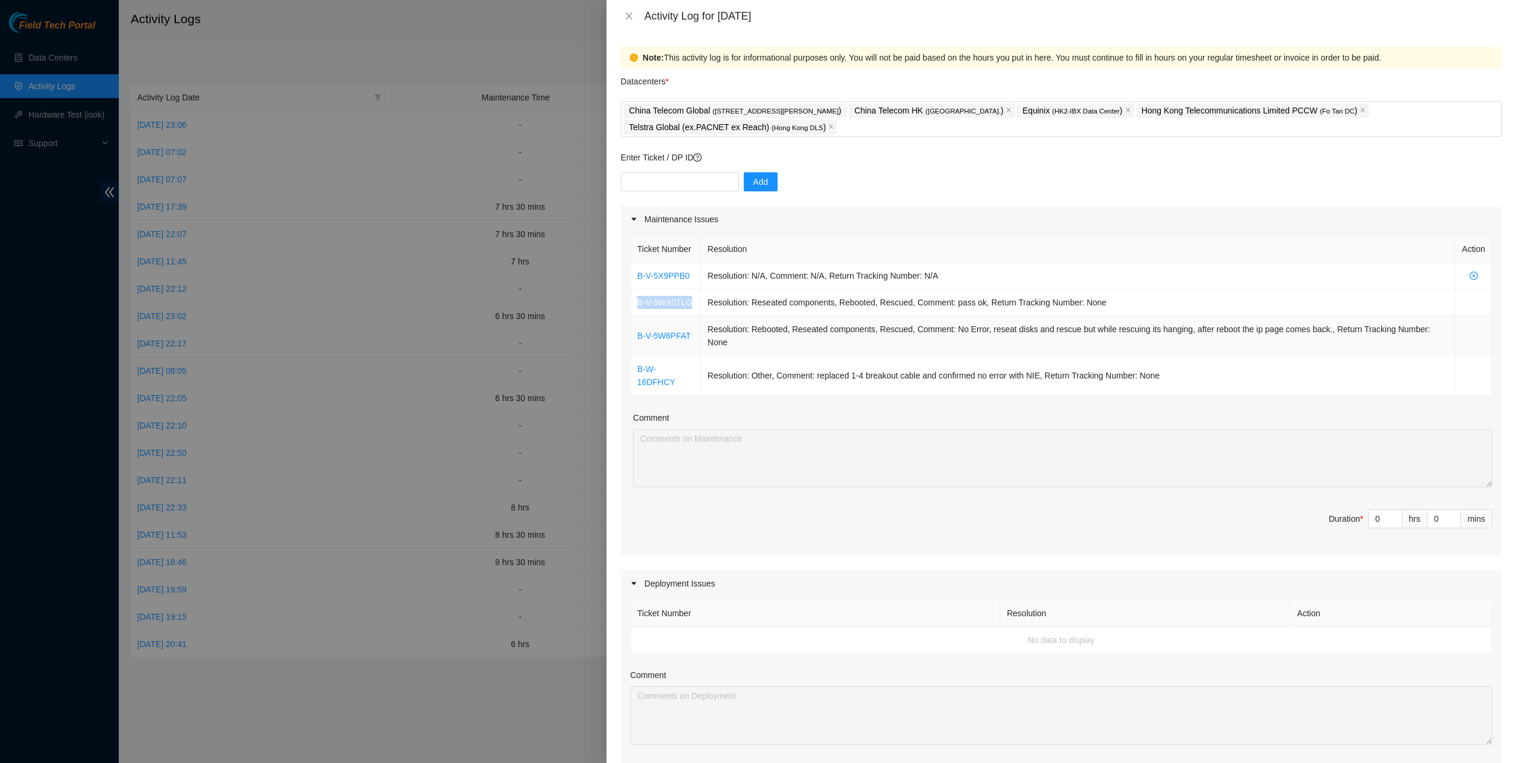
copy link "B-V-5WX0TLG"
click at [1181, 370] on div "Ticket Number Resolution Action B-V-5X9PPB0 Resolution: N/A, Comment: N/A, Retu…" at bounding box center [1061, 394] width 881 height 323
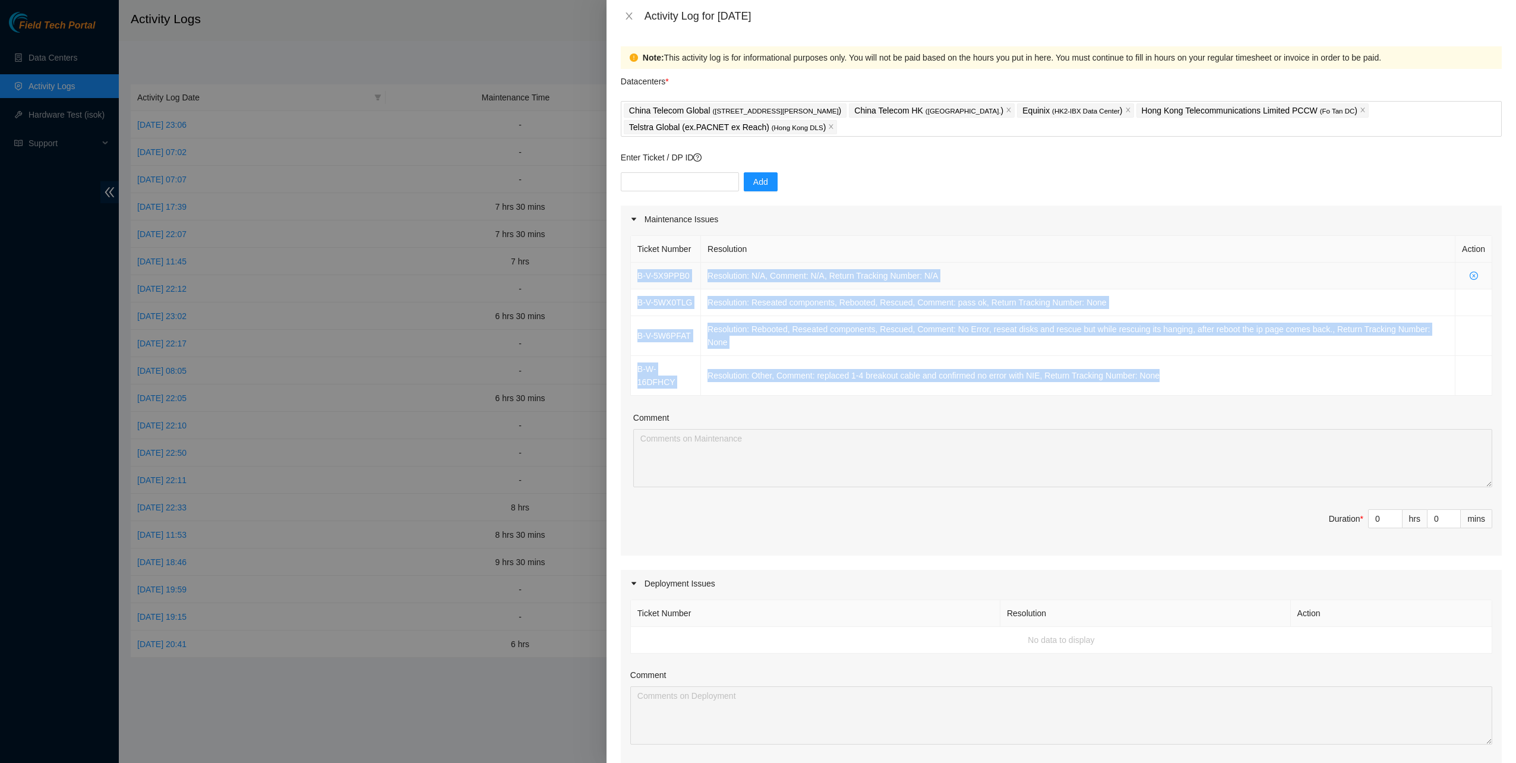
drag, startPoint x: 1157, startPoint y: 363, endPoint x: 635, endPoint y: 275, distance: 529.2
click at [635, 275] on tbody "B-V-5X9PPB0 Resolution: N/A, Comment: N/A, Return Tracking Number: N/A B-V-5WX0…" at bounding box center [1062, 329] width 862 height 133
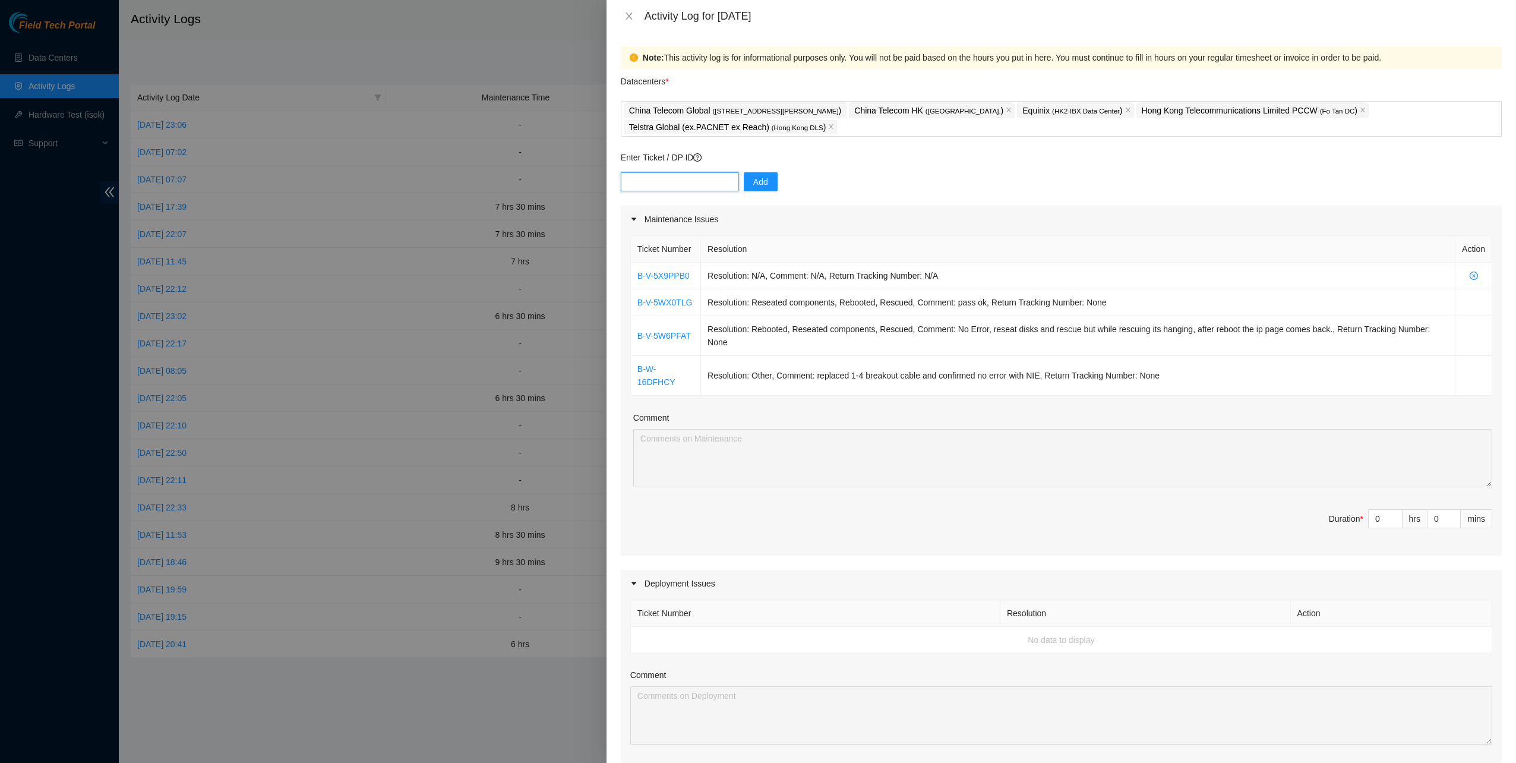
click at [652, 187] on input "text" at bounding box center [680, 181] width 118 height 19
paste input "B-V-5W2CKNP"
type input "B-V-5W2CKNP"
click at [753, 184] on span "Add" at bounding box center [760, 181] width 15 height 13
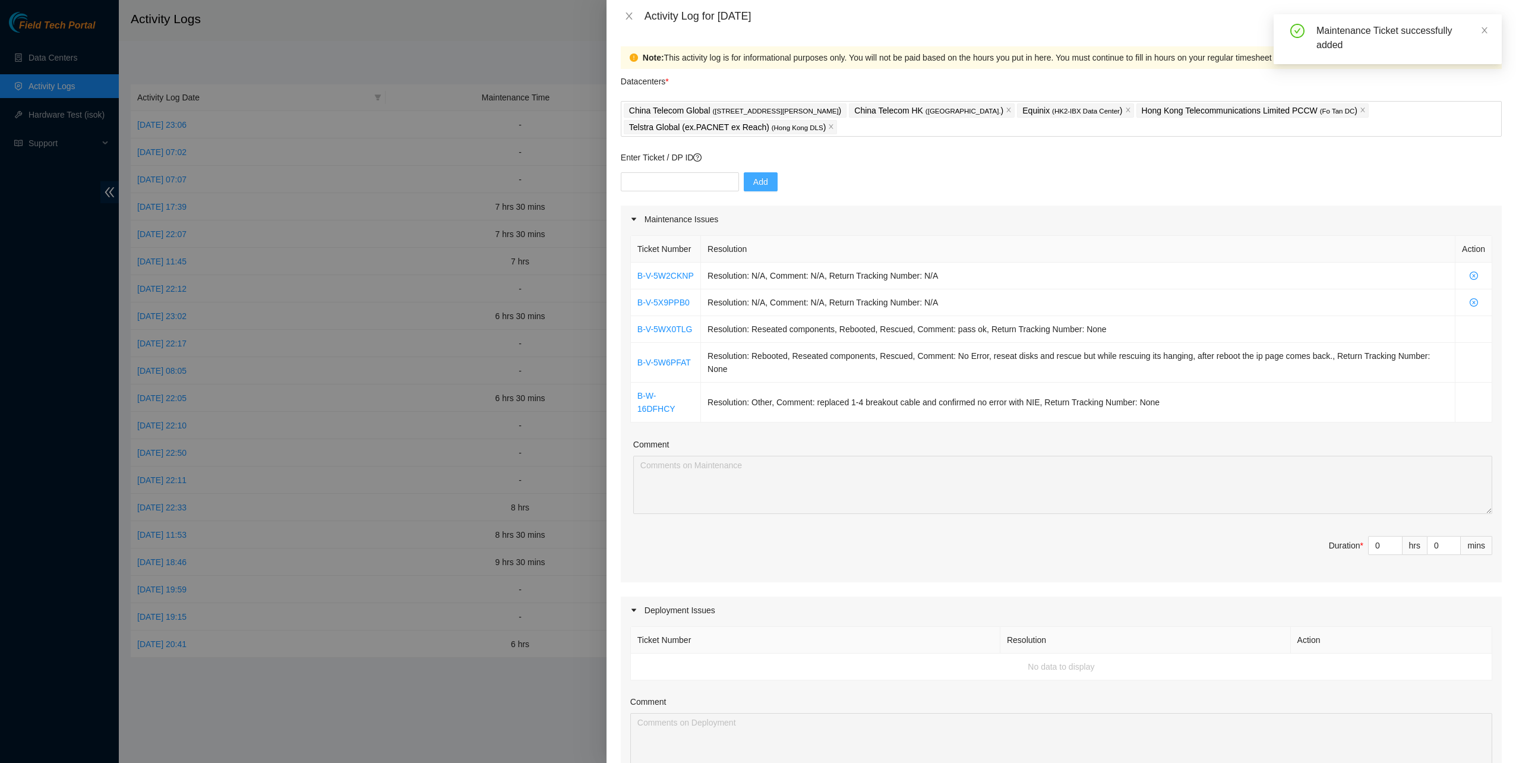
click at [745, 233] on div "Ticket Number Resolution Action B-V-5W2CKNP Resolution: N/A, Comment: N/A, Retu…" at bounding box center [1061, 407] width 881 height 349
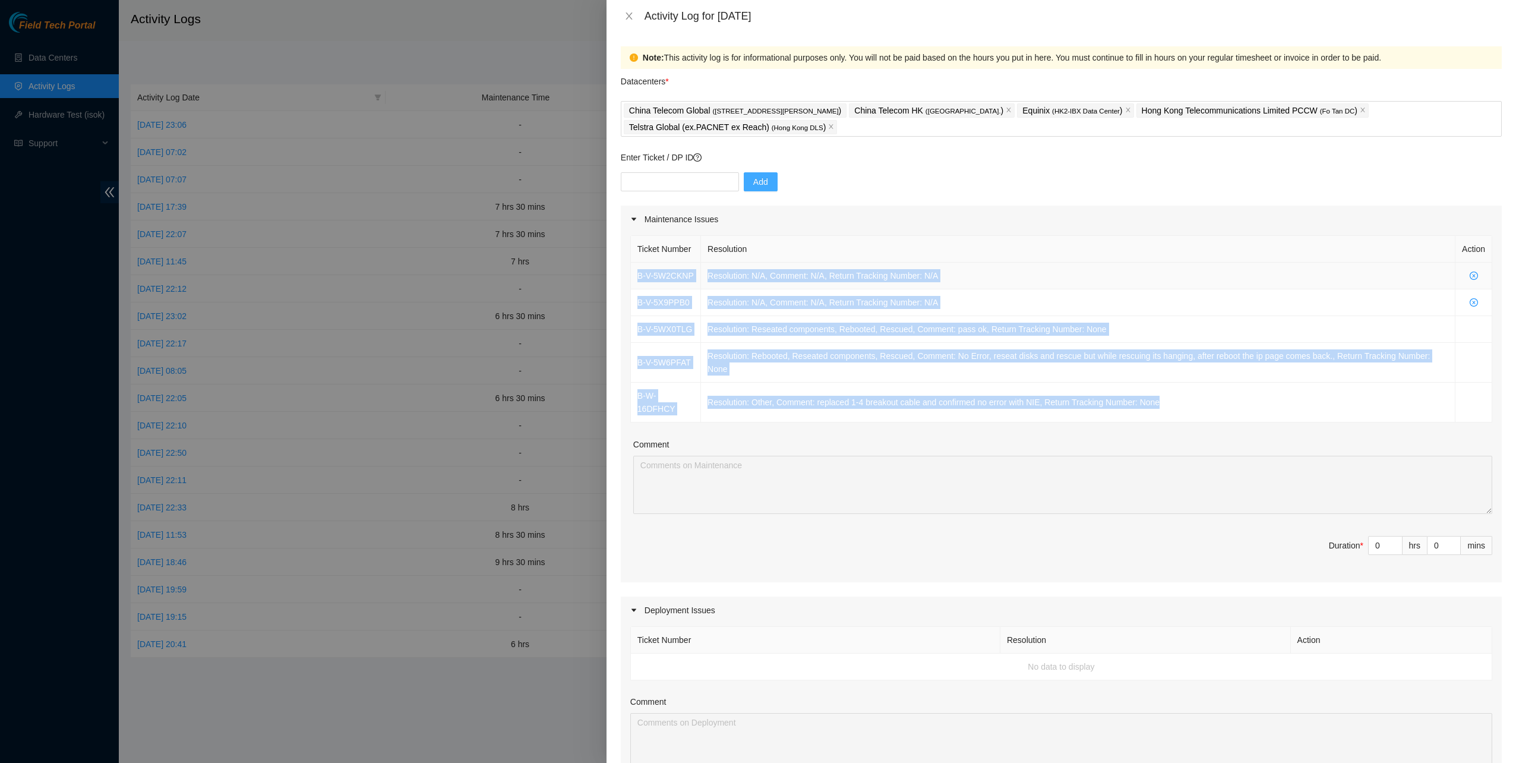
drag, startPoint x: 1150, startPoint y: 384, endPoint x: 635, endPoint y: 269, distance: 528.5
click at [637, 270] on tbody "B-V-5W2CKNP Resolution: N/A, Comment: N/A, Return Tracking Number: N/A B-V-5X9P…" at bounding box center [1062, 343] width 862 height 160
copy tbody "B-V-5W2CKNP Resolution: N/A, Comment: N/A, Return Tracking Number: N/A B-V-5X9P…"
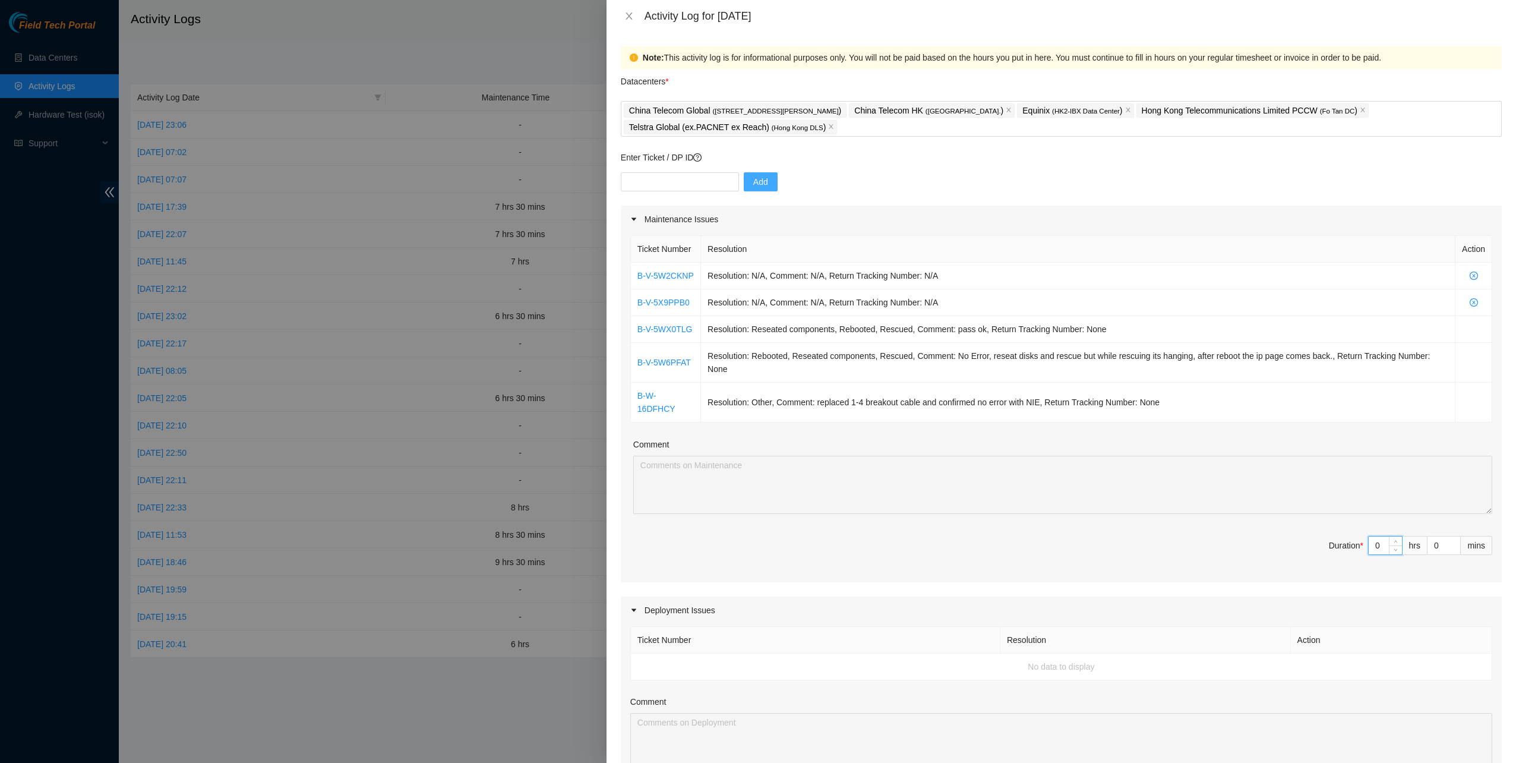
drag, startPoint x: 1369, startPoint y: 517, endPoint x: 1344, endPoint y: 513, distance: 25.9
click at [1344, 536] on span "Duration * 0 hrs 0 mins" at bounding box center [1061, 552] width 862 height 33
type input "7"
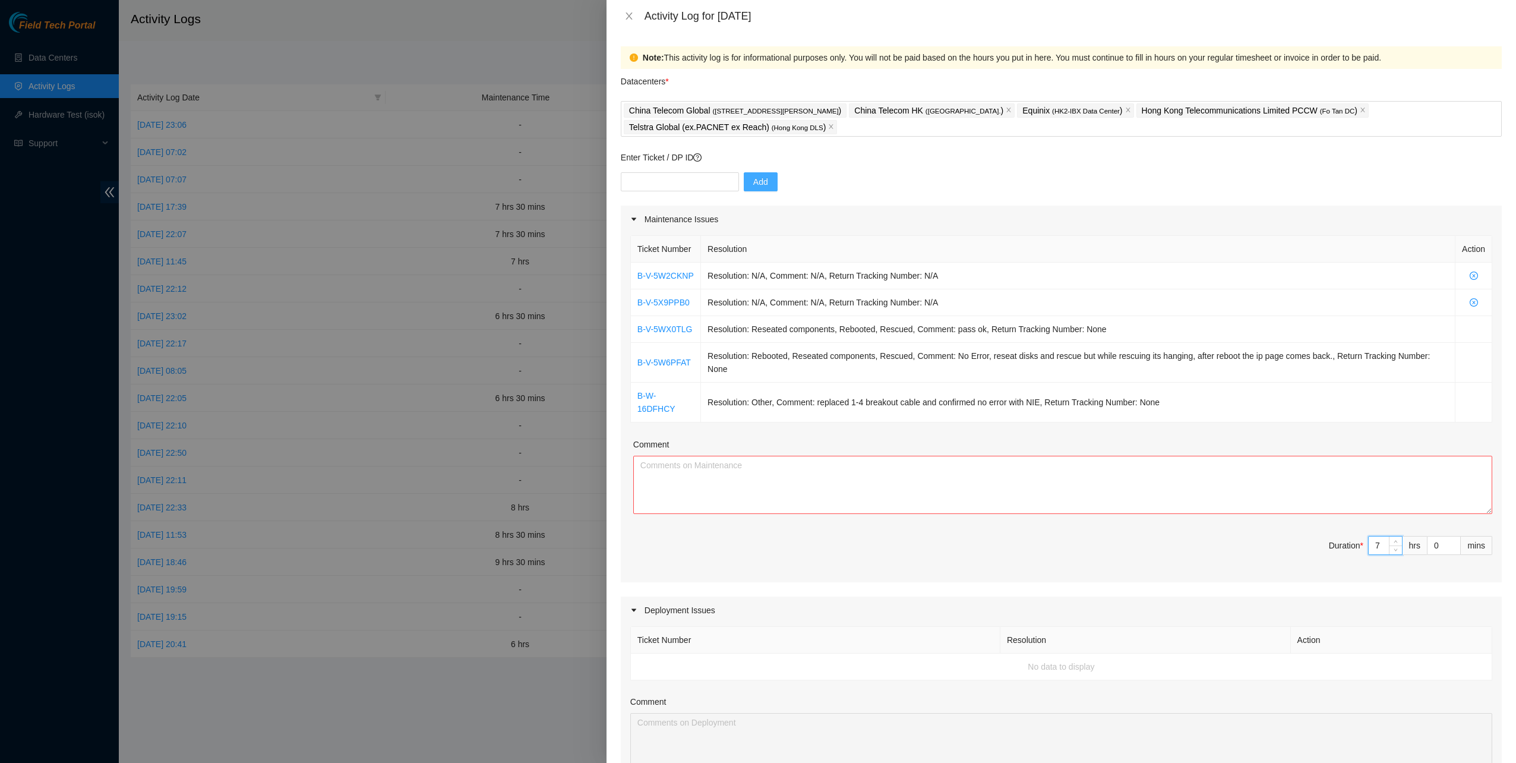
type input "7"
type input "3"
type input "30"
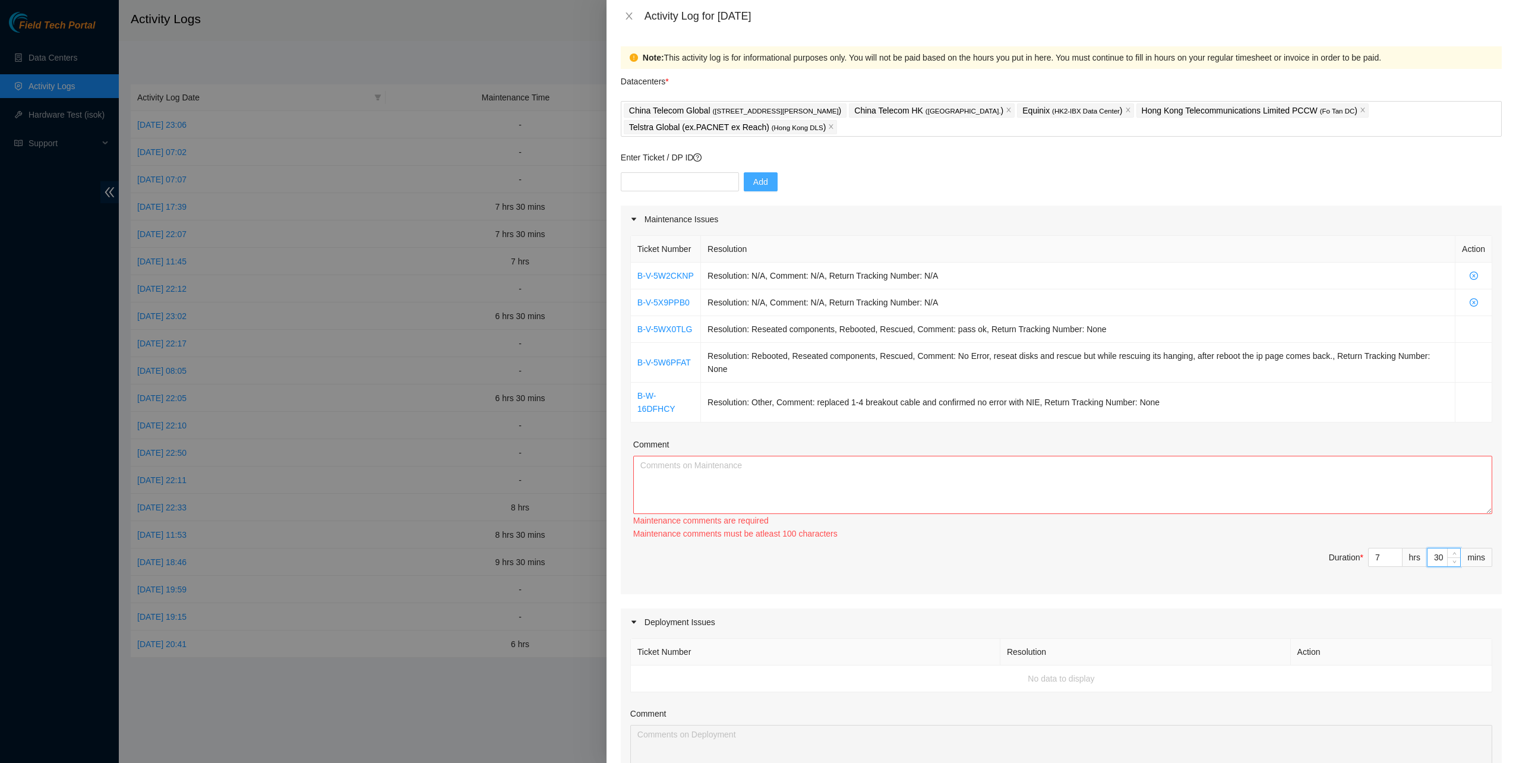
type input "30"
drag, startPoint x: 972, startPoint y: 474, endPoint x: 961, endPoint y: 469, distance: 11.7
click at [970, 474] on textarea "Comment" at bounding box center [1062, 485] width 859 height 58
paste textarea "B-V-5W2CKNP Resolution: N/A, Comment: N/A, Return Tracking Number: N/A B-V-5X9P…"
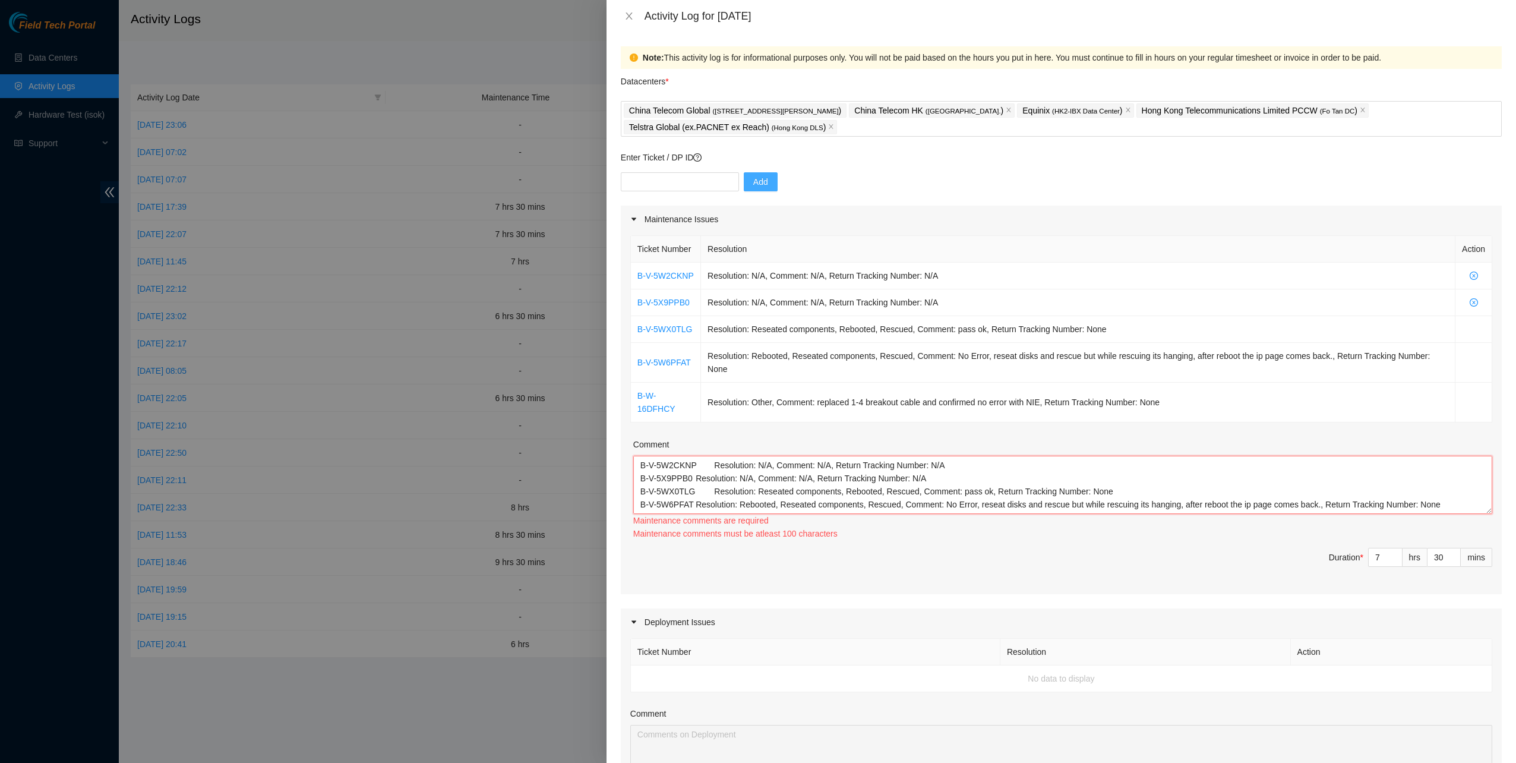
scroll to position [10, 0]
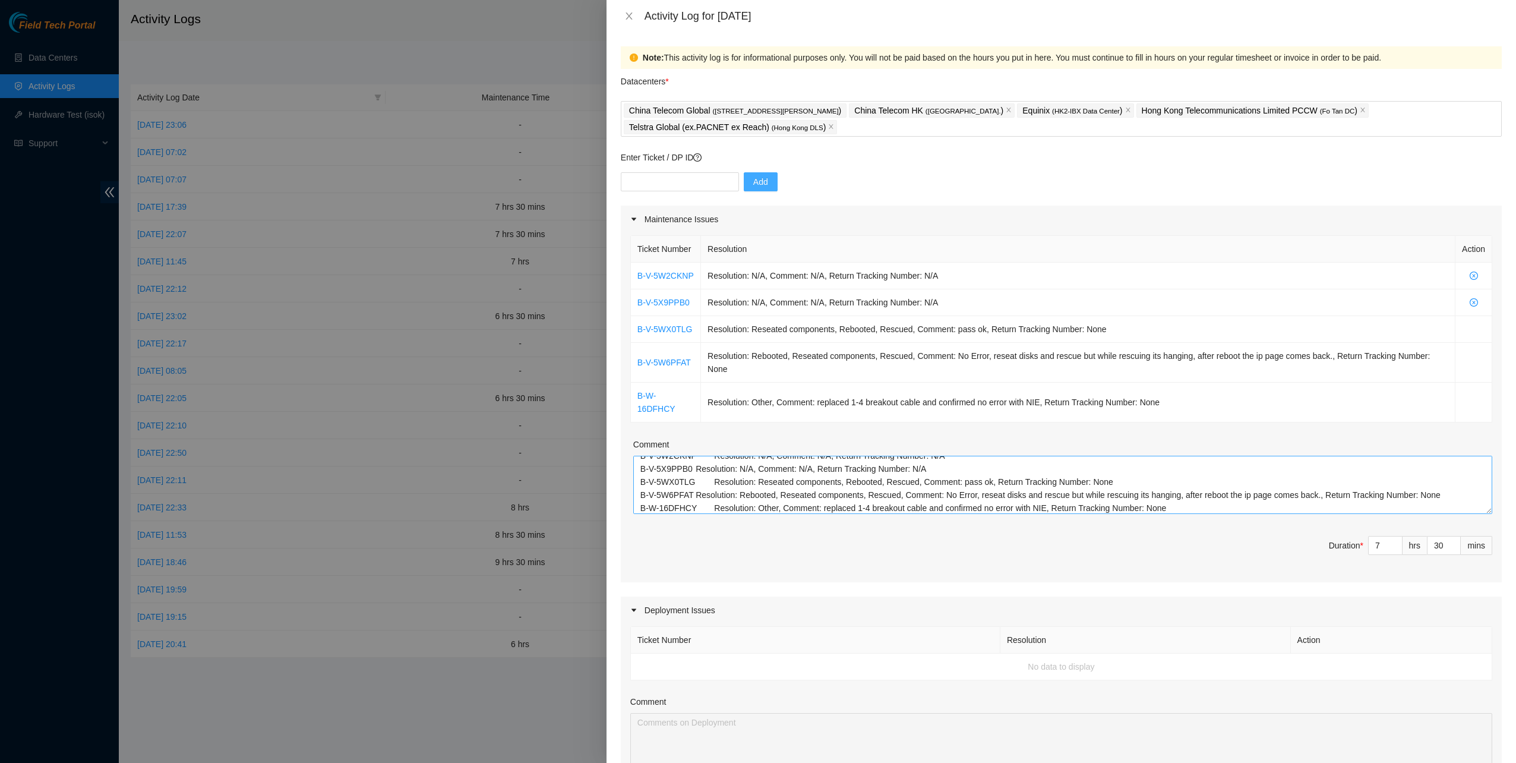
drag, startPoint x: 790, startPoint y: 489, endPoint x: 799, endPoint y: 476, distance: 15.5
click at [792, 487] on div "Ticket Number Resolution Action B-V-5W2CKNP Resolution: N/A, Comment: N/A, Retu…" at bounding box center [1061, 407] width 881 height 349
drag, startPoint x: 1000, startPoint y: 461, endPoint x: 997, endPoint y: 450, distance: 11.3
click at [999, 461] on textarea "B-V-5W2CKNP Resolution: N/A, Comment: N/A, Return Tracking Number: N/A B-V-5X9P…" at bounding box center [1062, 485] width 859 height 58
click at [976, 456] on textarea "B-V-5W2CKNP Resolution: N/A, Comment: N/A, Return Tracking Number: N/A B-V-5X9P…" at bounding box center [1062, 485] width 859 height 58
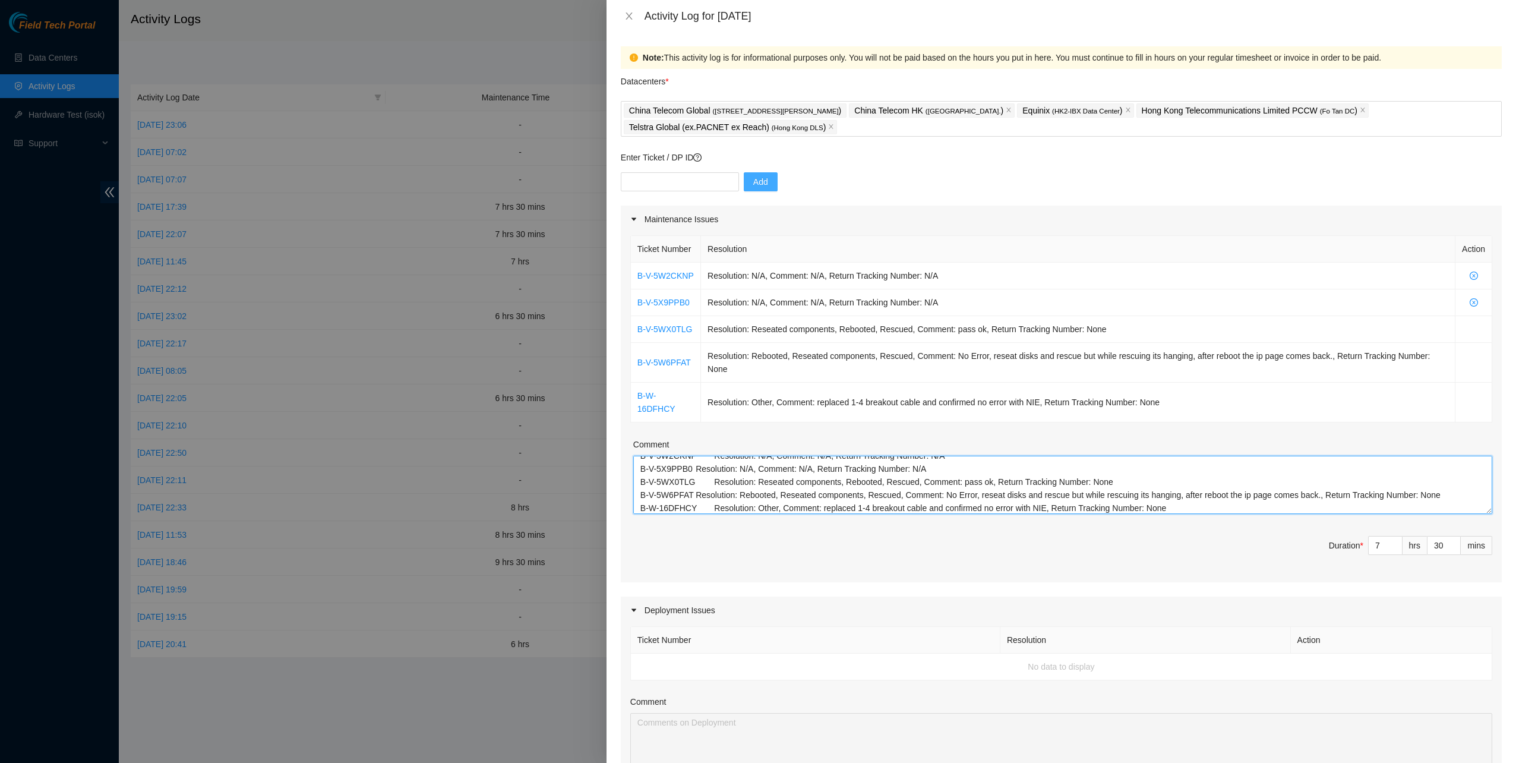
paste textarea "B-V-5WC87J2 Tracking - 417328428560 B-V-5WCNIX8 B-V-5UEMZQ7 B-W-16G576N B-V-5W2…"
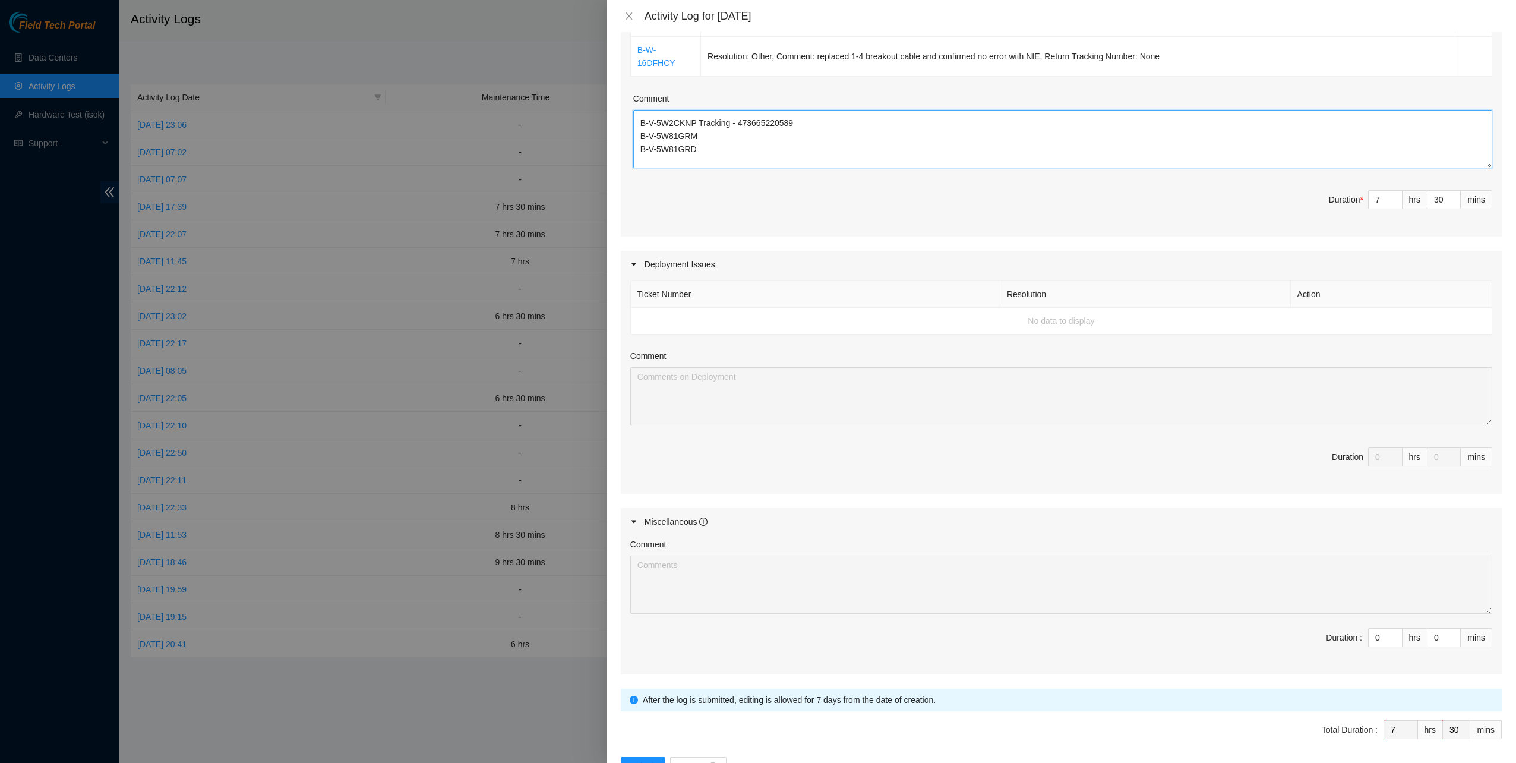
scroll to position [356, 0]
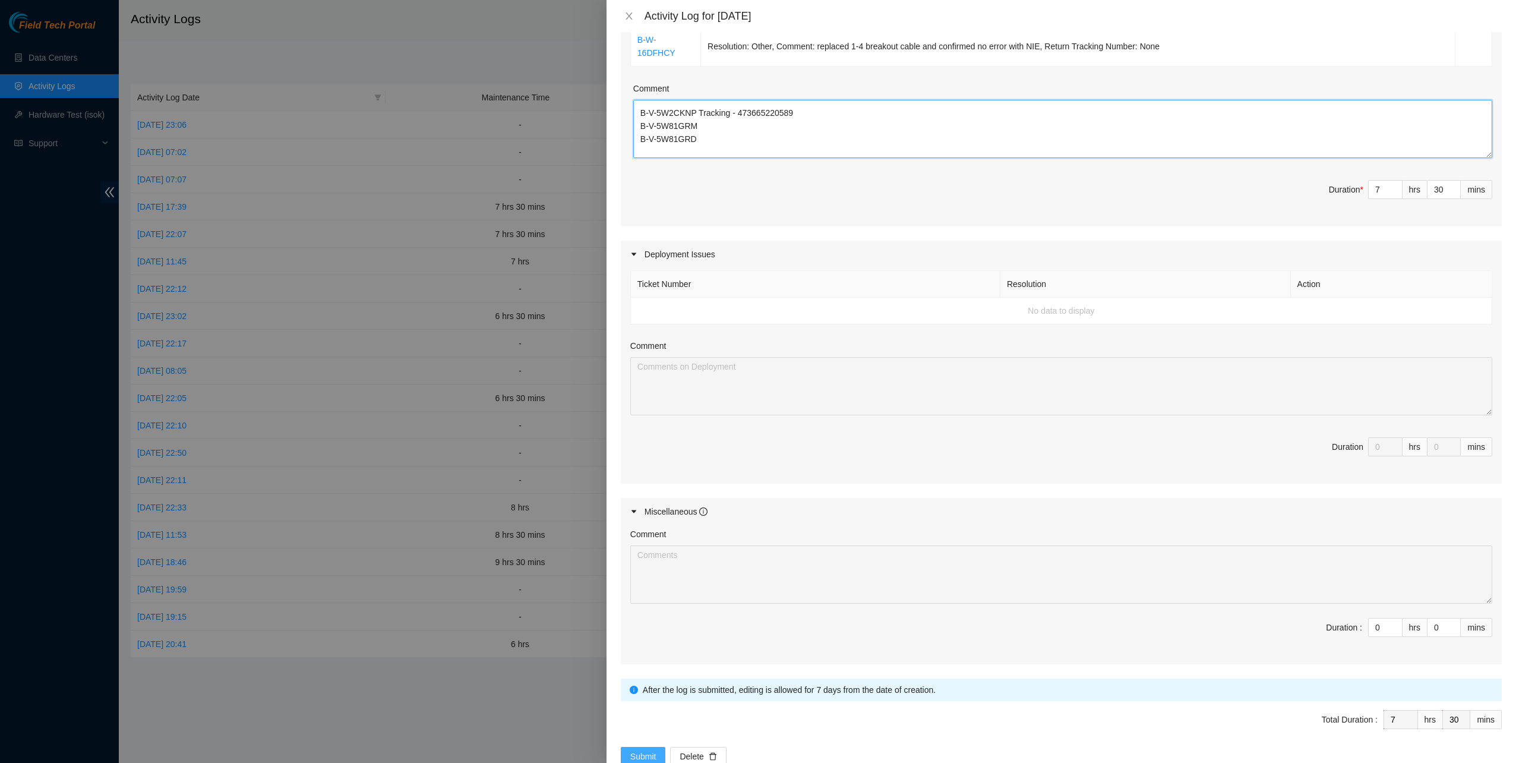
type textarea "B-V-5W2CKNP Resolution: N/A, Comment: N/A, Return Tracking Number: N/A B-V-5X9P…"
click at [637, 750] on span "Submit" at bounding box center [643, 756] width 26 height 13
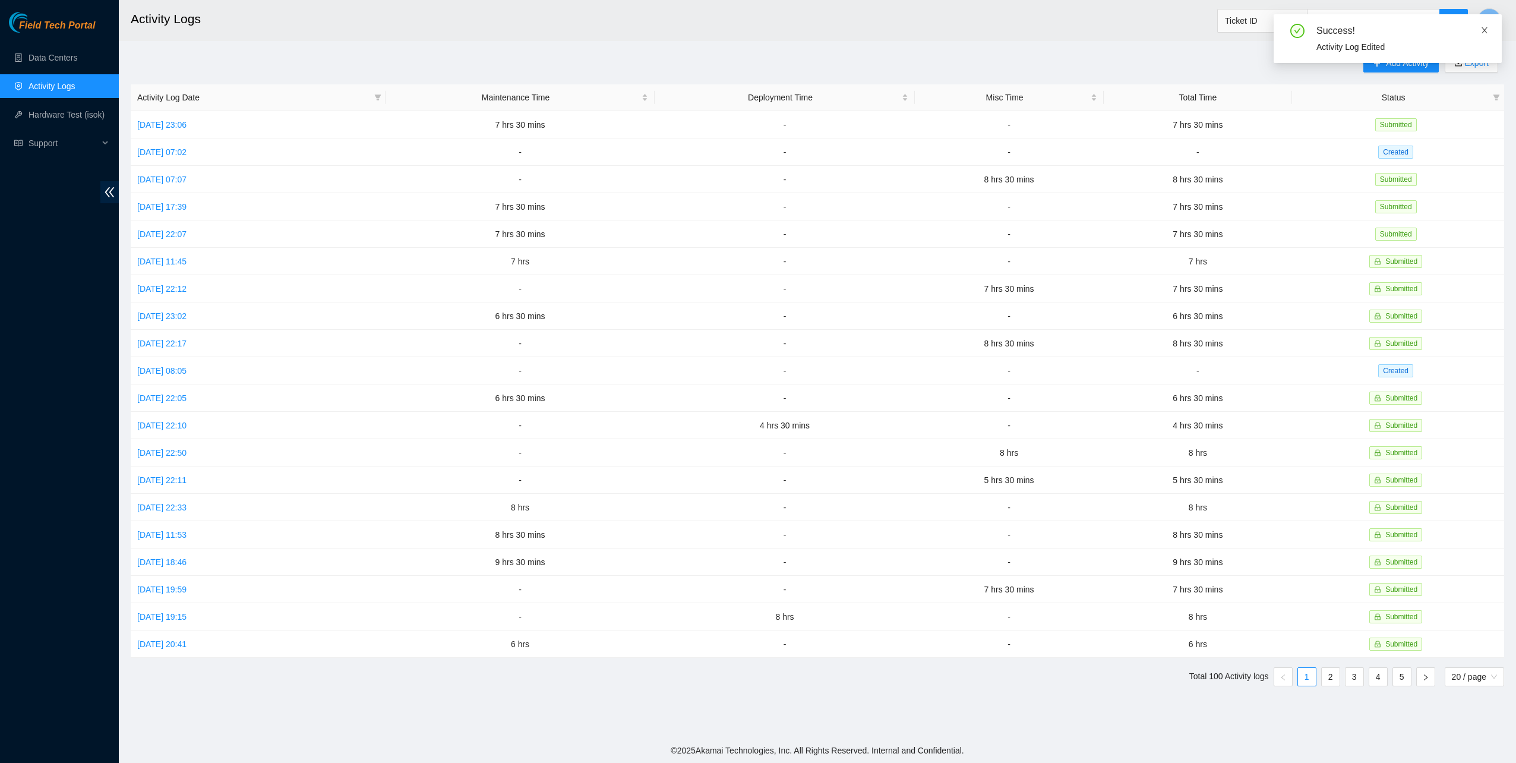
click at [1484, 31] on icon "close" at bounding box center [1485, 30] width 6 height 6
click at [1480, 21] on button "Y" at bounding box center [1490, 20] width 24 height 24
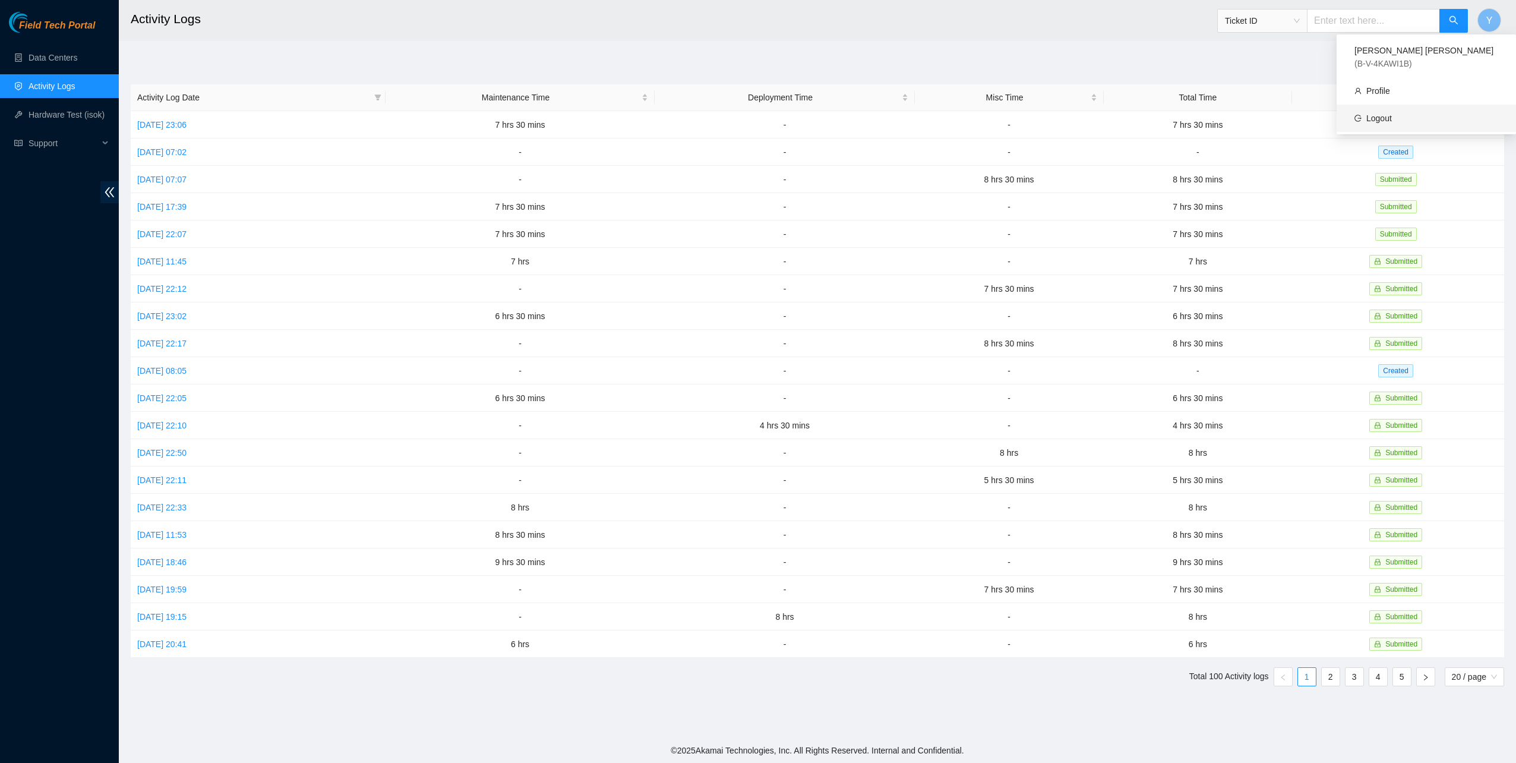
click at [1392, 113] on link "Logout" at bounding box center [1380, 118] width 26 height 10
